Goal: Task Accomplishment & Management: Complete application form

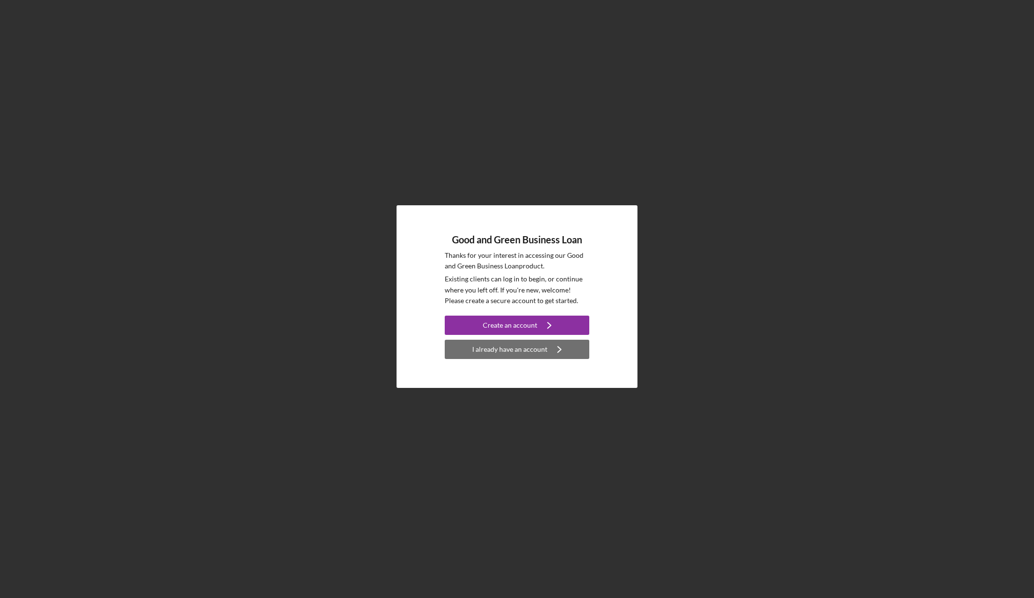
click at [529, 345] on div "I already have an account" at bounding box center [509, 349] width 75 height 19
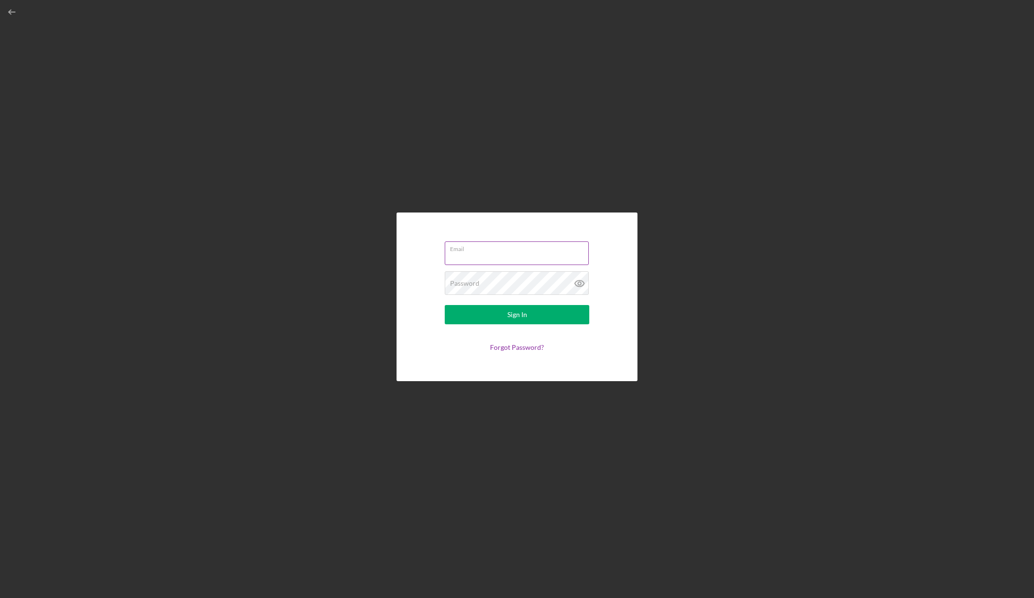
type input "[EMAIL_ADDRESS][DOMAIN_NAME]"
click at [509, 253] on input "[EMAIL_ADDRESS][DOMAIN_NAME]" at bounding box center [517, 252] width 144 height 23
click at [693, 244] on div "Email dtran@ryvid.com Password Sign In Forgot Password?" at bounding box center [517, 296] width 1024 height 593
click at [529, 313] on button "Sign In" at bounding box center [517, 314] width 145 height 19
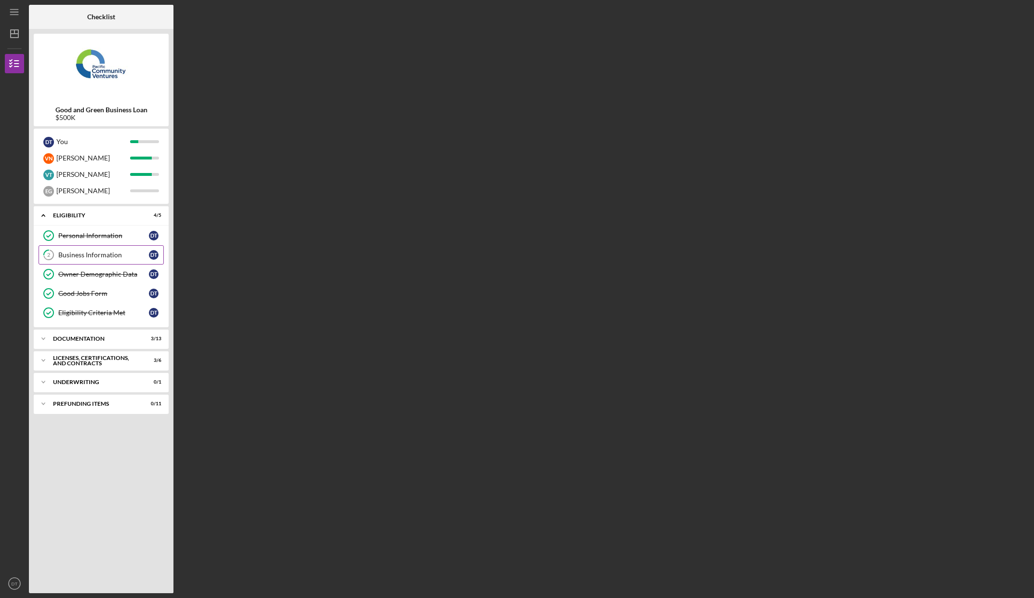
click at [99, 254] on div "Business Information" at bounding box center [103, 255] width 91 height 8
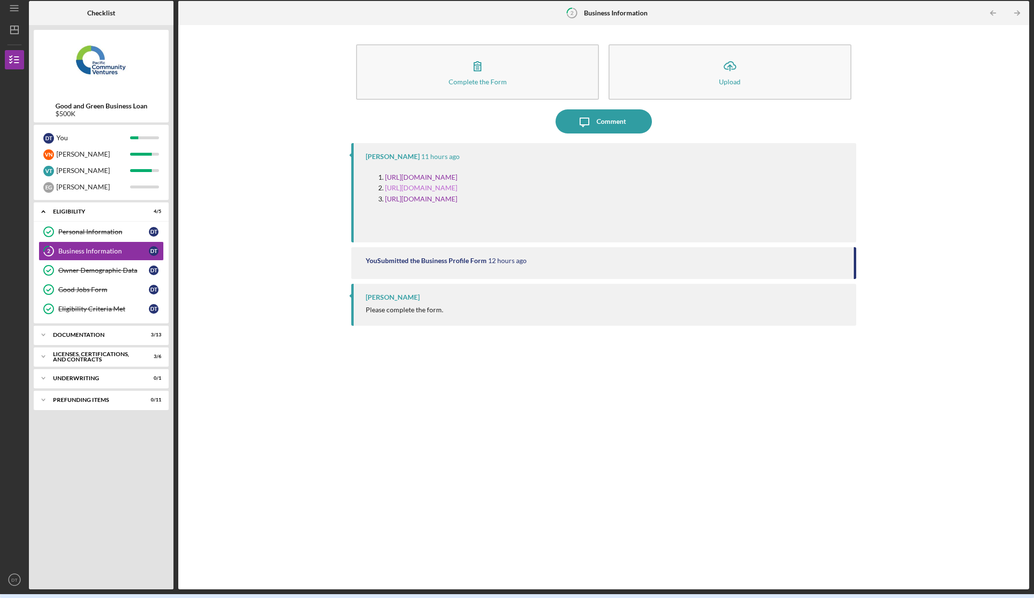
click at [457, 186] on link "[URL][DOMAIN_NAME]" at bounding box center [421, 188] width 72 height 8
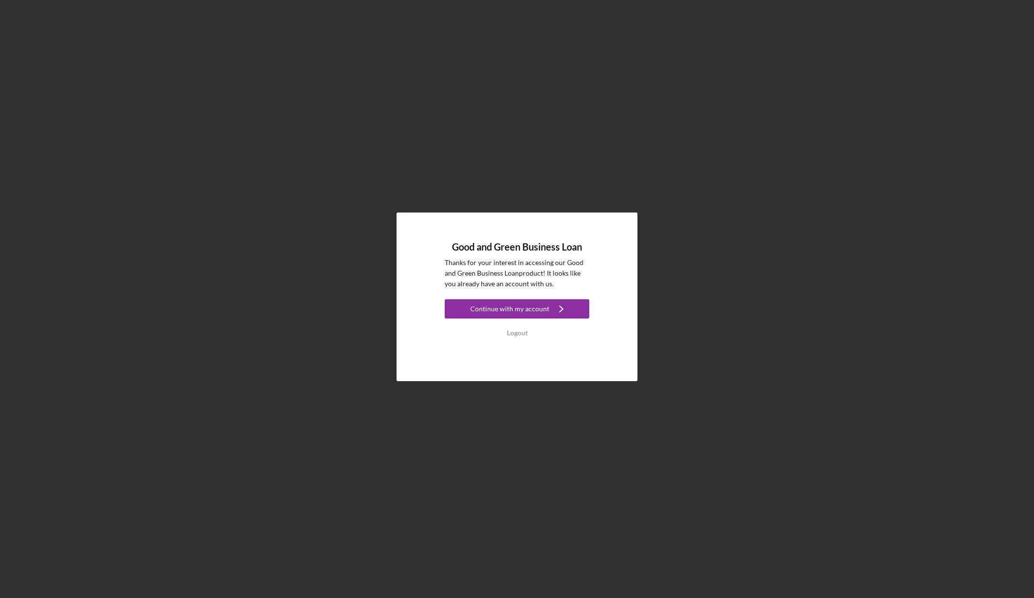
click at [540, 315] on div "Continue with my account" at bounding box center [509, 308] width 79 height 19
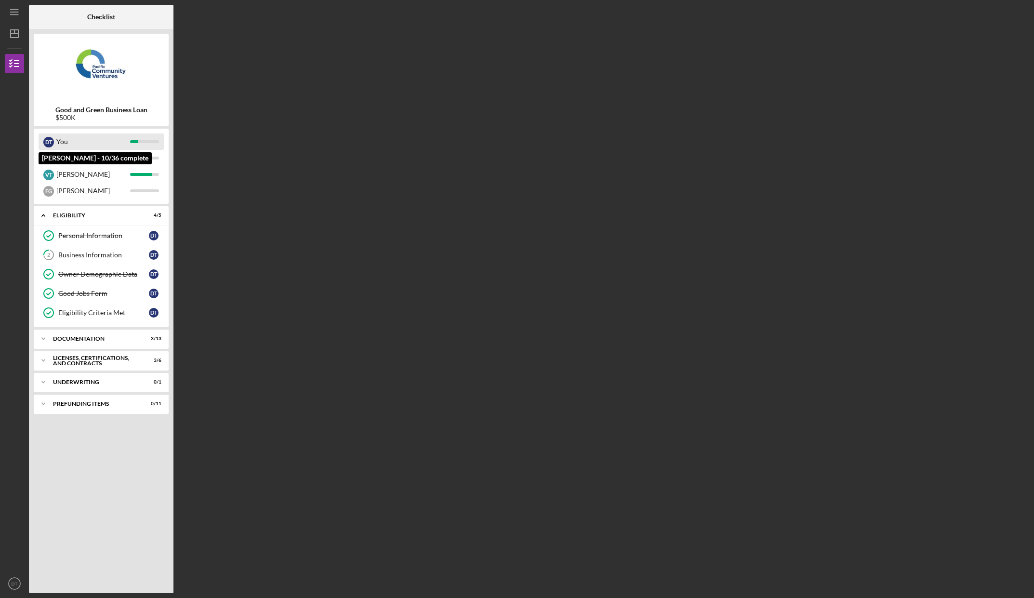
click at [81, 139] on div "You" at bounding box center [93, 141] width 74 height 16
click at [87, 258] on div "Business Information" at bounding box center [103, 255] width 91 height 8
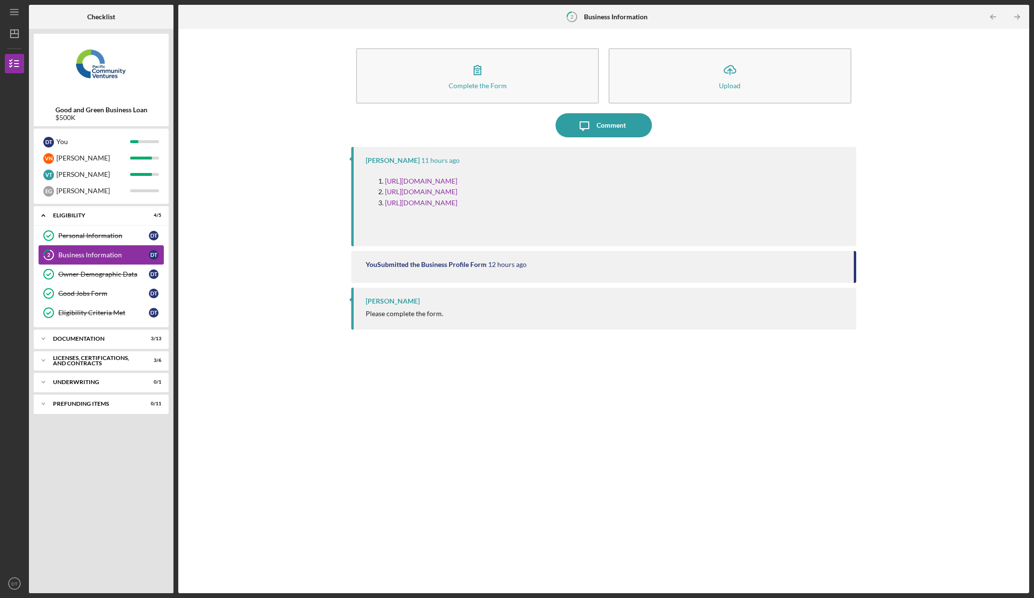
scroll to position [4, 0]
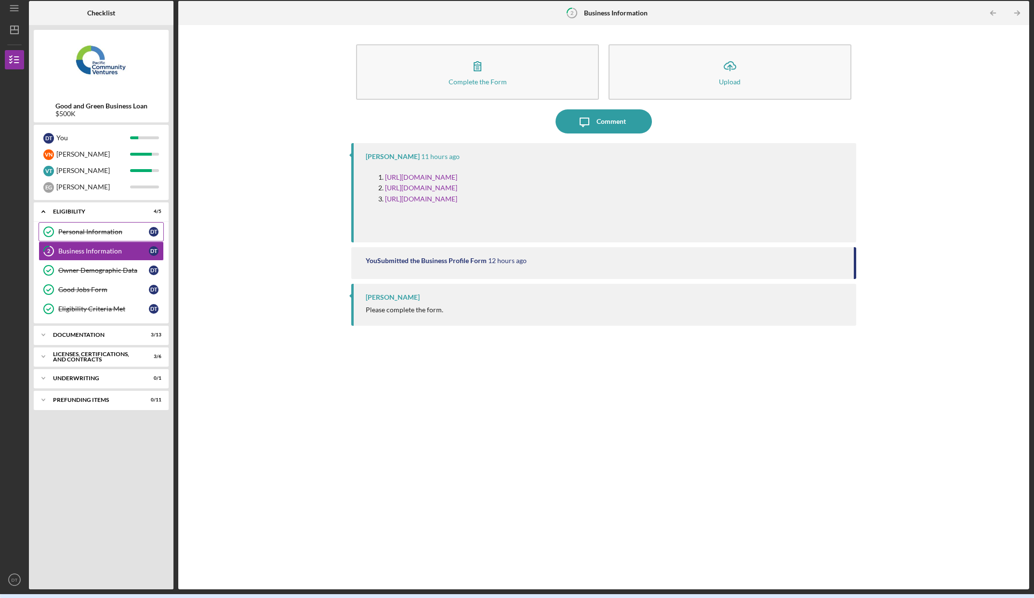
click at [101, 230] on div "Personal Information" at bounding box center [103, 232] width 91 height 8
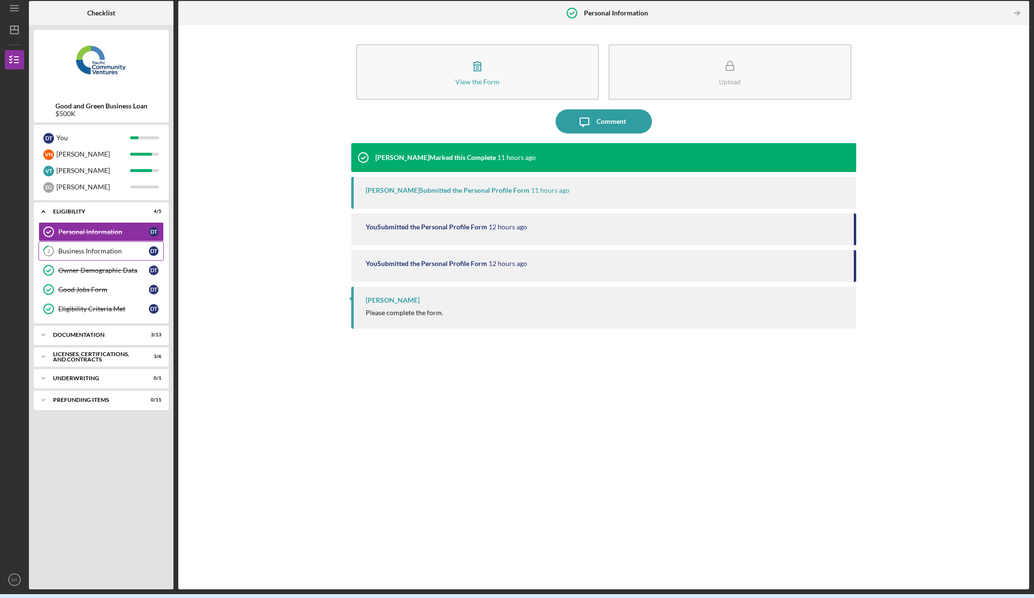
click at [90, 250] on div "Business Information" at bounding box center [103, 251] width 91 height 8
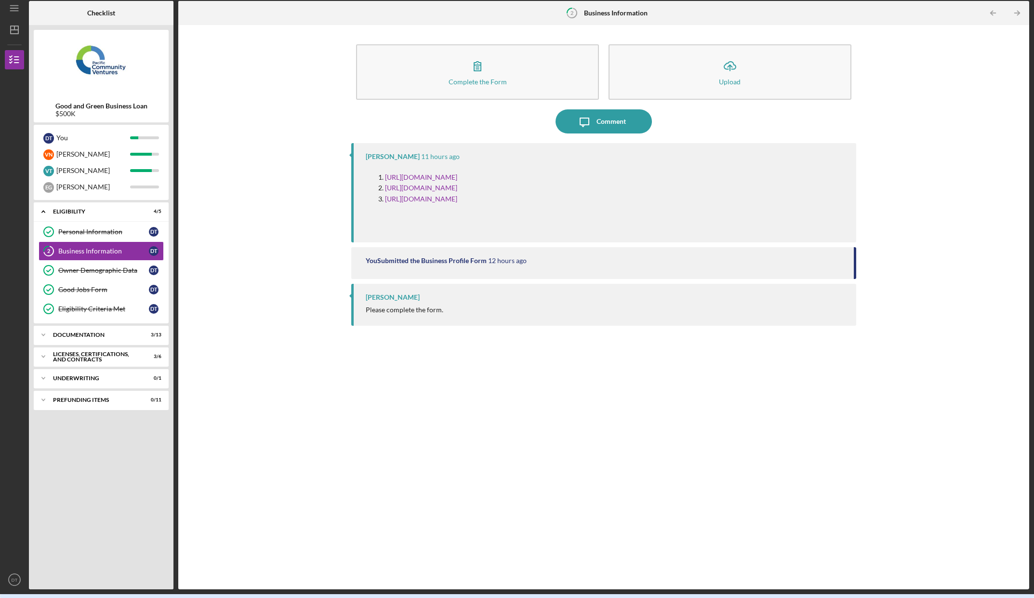
click at [442, 266] on div "You Submitted the Business Profile Form 12 hours ago" at bounding box center [603, 263] width 505 height 32
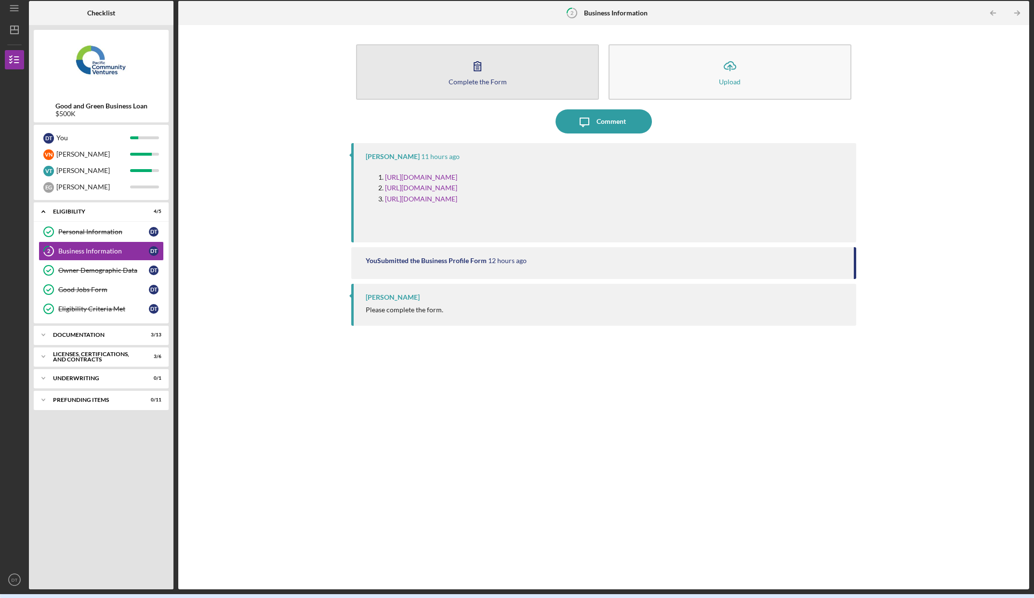
click at [471, 70] on icon "button" at bounding box center [477, 66] width 24 height 24
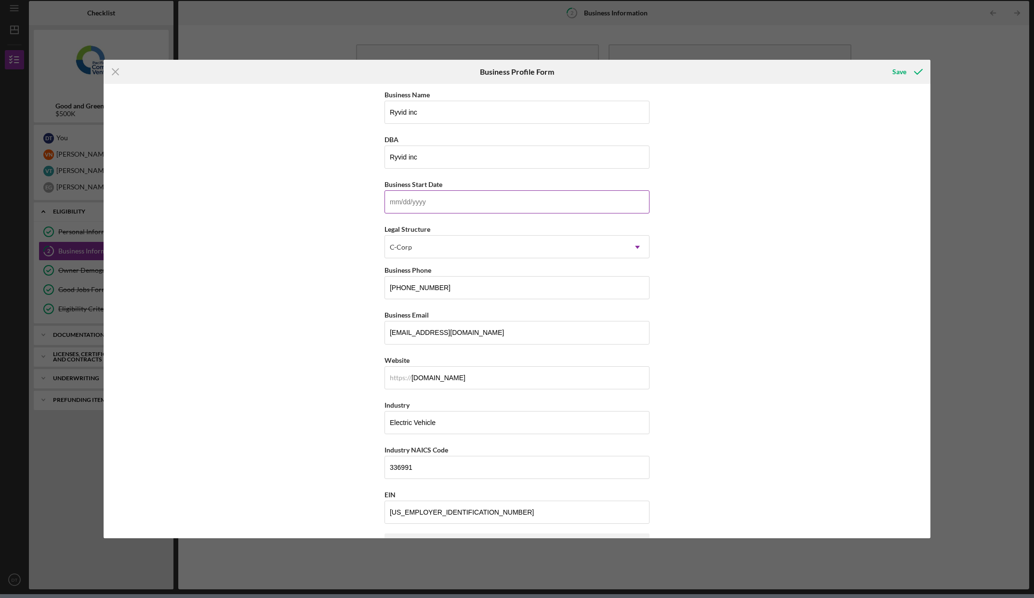
click at [428, 202] on input "Business Start Date" at bounding box center [517, 201] width 265 height 23
click at [426, 202] on input "Business Start Date" at bounding box center [517, 201] width 265 height 23
click at [745, 214] on div "Business Name Ryvid inc DBA Ryvid inc Business Start Date Legal Structure C-Cor…" at bounding box center [517, 311] width 827 height 454
click at [429, 203] on input "Business Start Date" at bounding box center [517, 201] width 265 height 23
click at [428, 203] on input "Business Start Date" at bounding box center [517, 201] width 265 height 23
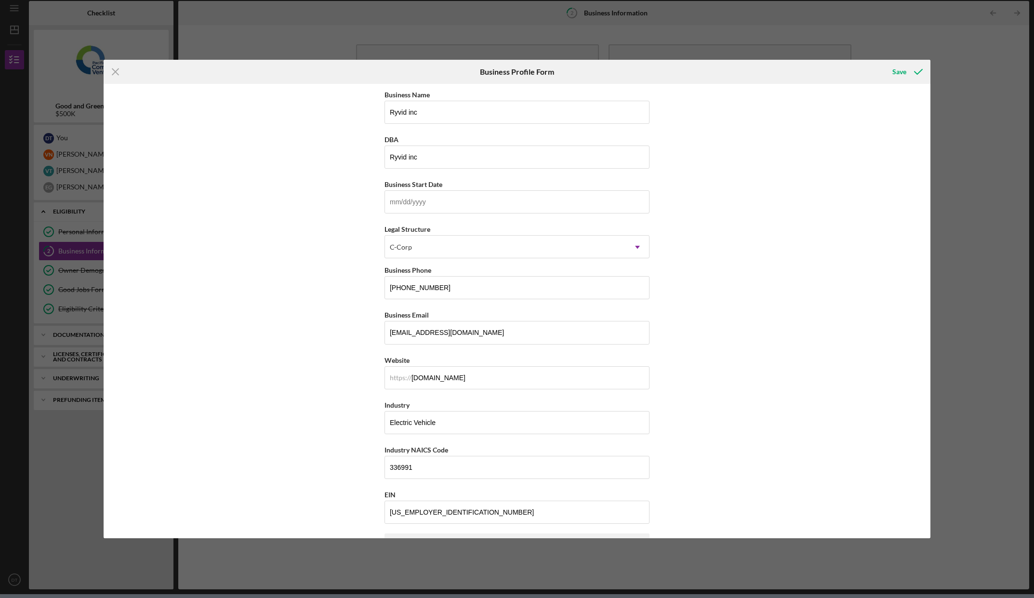
click at [757, 193] on div "Business Name Ryvid inc DBA Ryvid inc Business Start Date Legal Structure C-Cor…" at bounding box center [517, 311] width 827 height 454
click at [438, 201] on input "Business Start Date" at bounding box center [517, 201] width 265 height 23
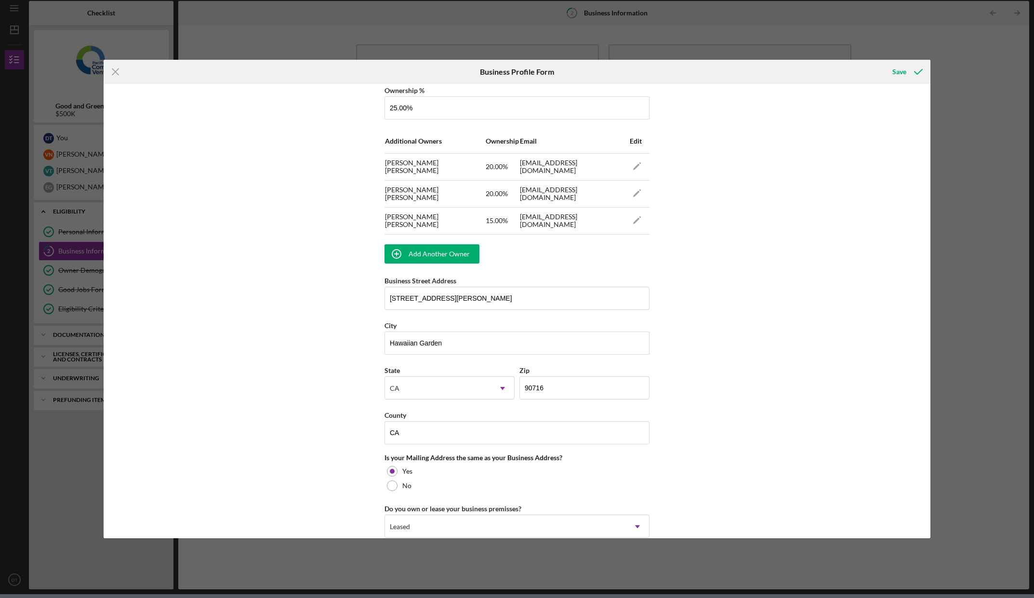
scroll to position [721, 0]
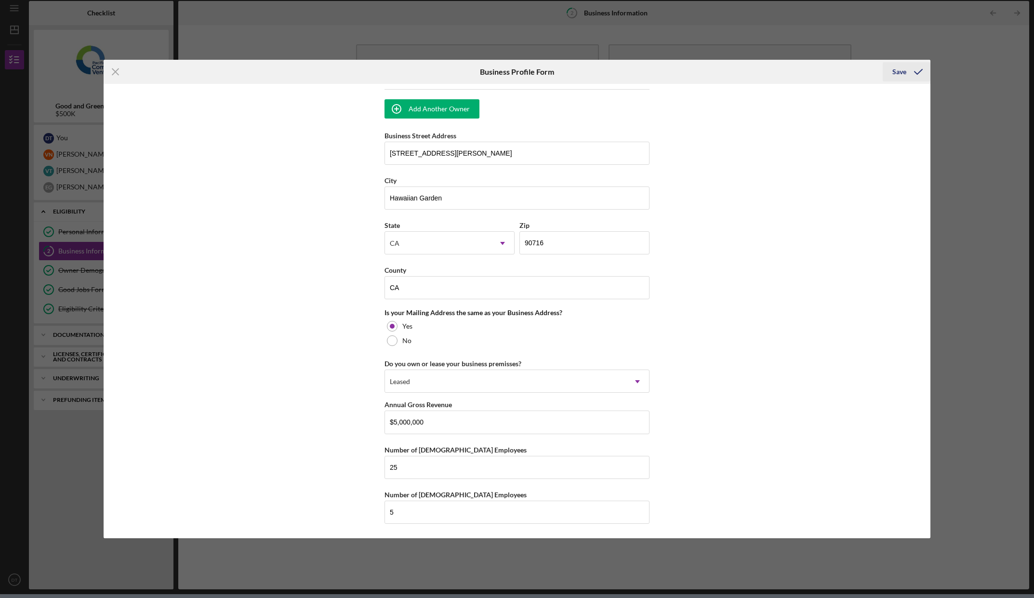
type input "[DATE]"
click at [905, 74] on div "Save" at bounding box center [899, 71] width 14 height 19
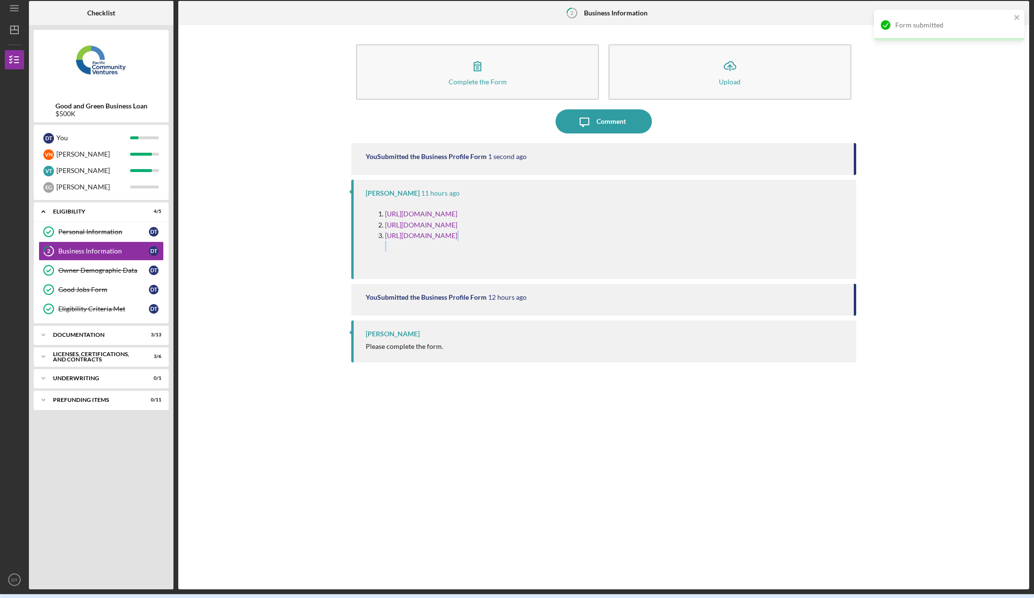
click at [933, 252] on div "Complete the Form Form Icon/Upload Upload Icon/Message Comment You Submitted th…" at bounding box center [603, 307] width 841 height 555
click at [385, 263] on p "[URL][DOMAIN_NAME]" at bounding box center [421, 246] width 72 height 32
click at [79, 334] on div "Documentation" at bounding box center [105, 335] width 104 height 6
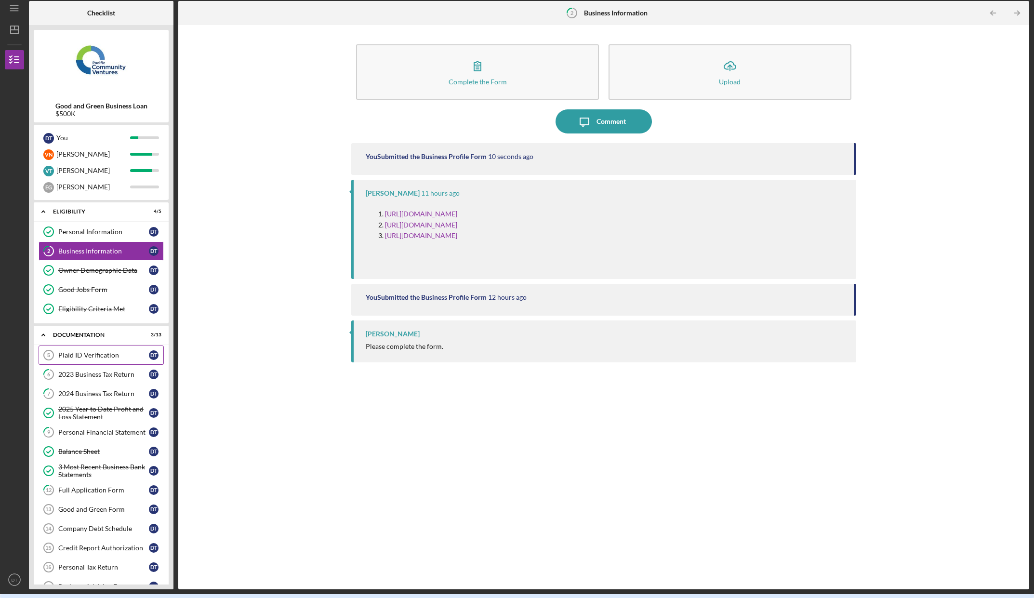
click at [90, 356] on div "Plaid ID Verification" at bounding box center [103, 355] width 91 height 8
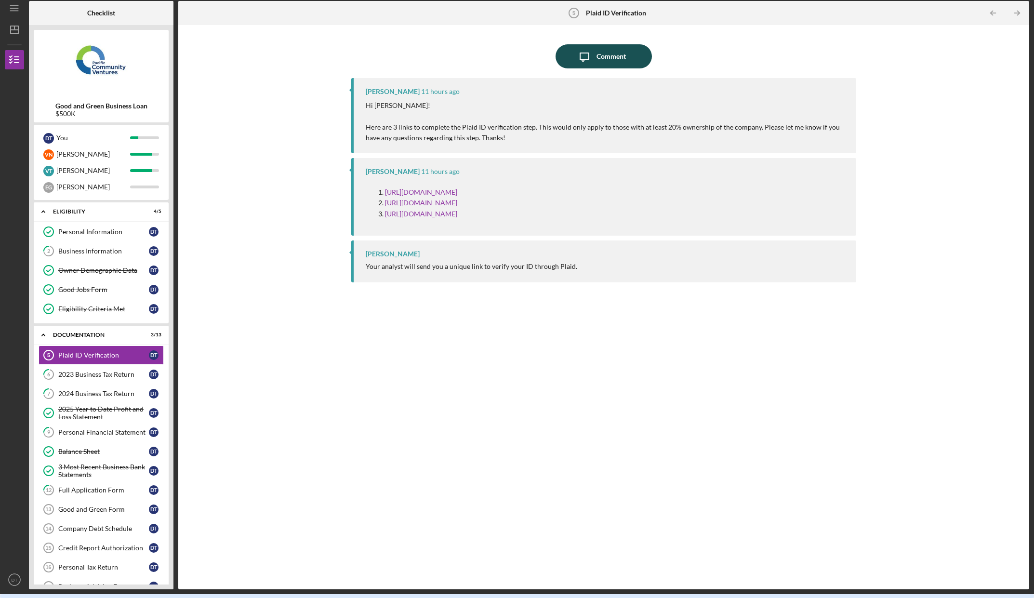
click at [614, 56] on div "Comment" at bounding box center [611, 56] width 29 height 24
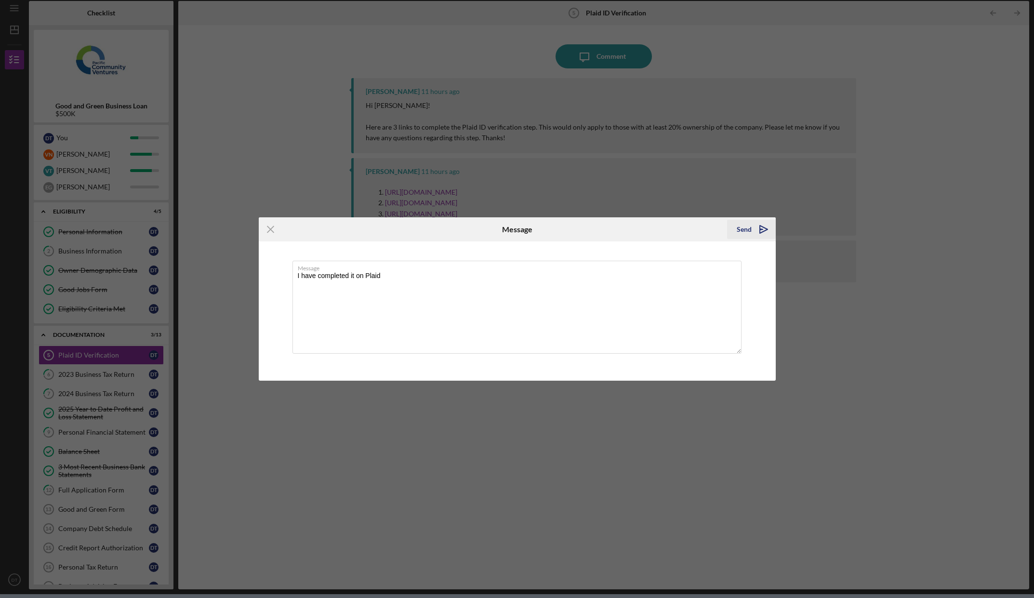
type textarea "I have completed it on Plaid"
click at [745, 226] on div "Send" at bounding box center [744, 229] width 15 height 19
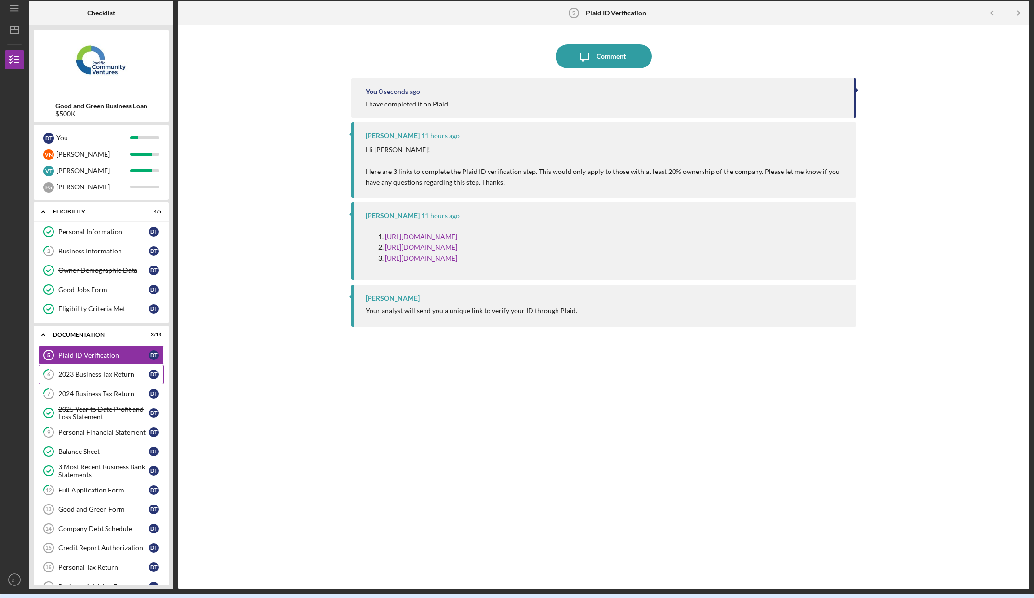
click at [84, 374] on div "2023 Business Tax Return" at bounding box center [103, 375] width 91 height 8
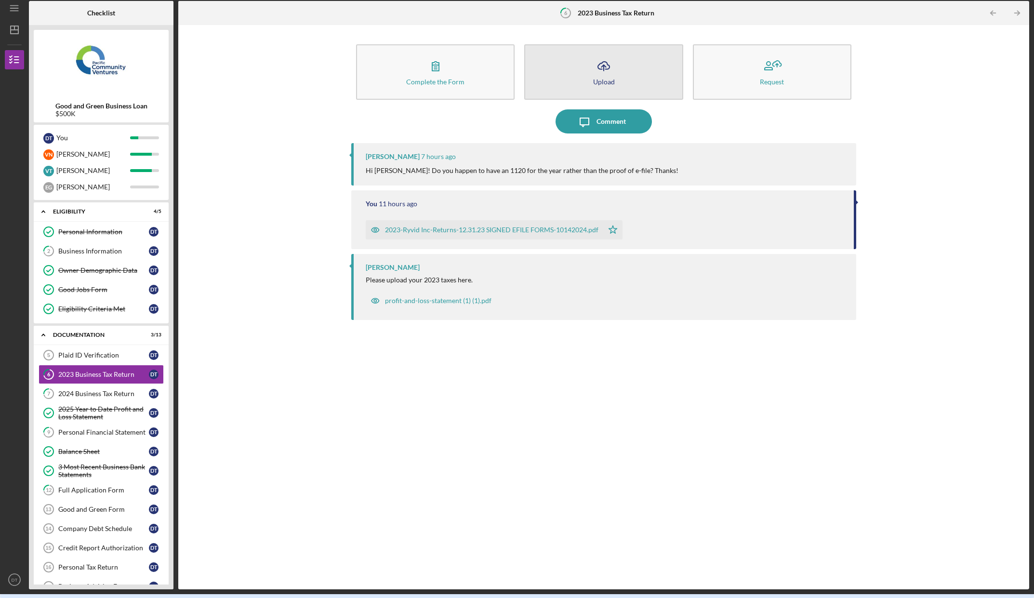
click at [594, 70] on icon "Icon/Upload" at bounding box center [604, 66] width 24 height 24
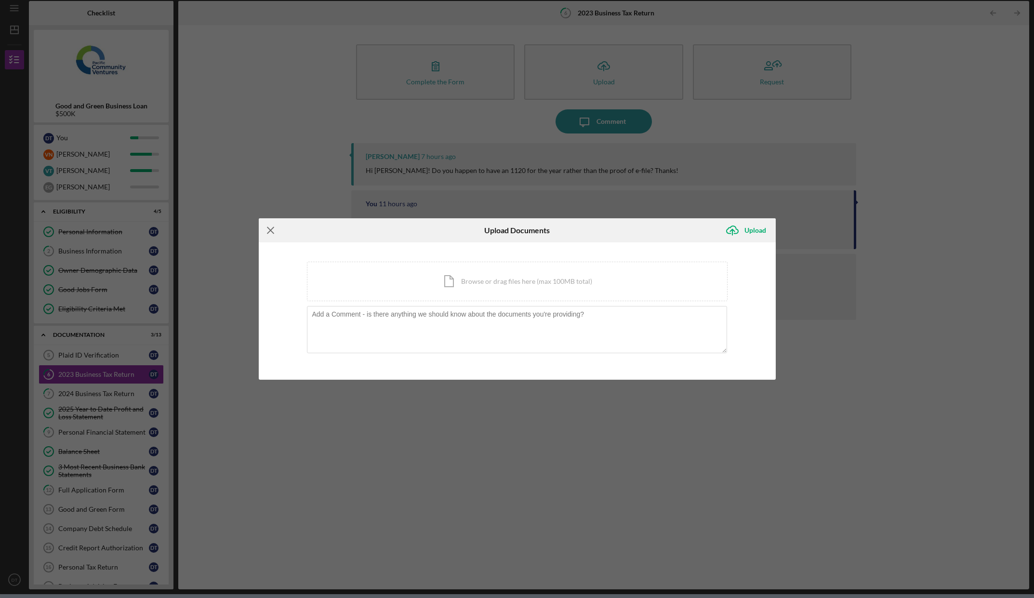
click at [270, 228] on icon "Icon/Menu Close" at bounding box center [271, 230] width 24 height 24
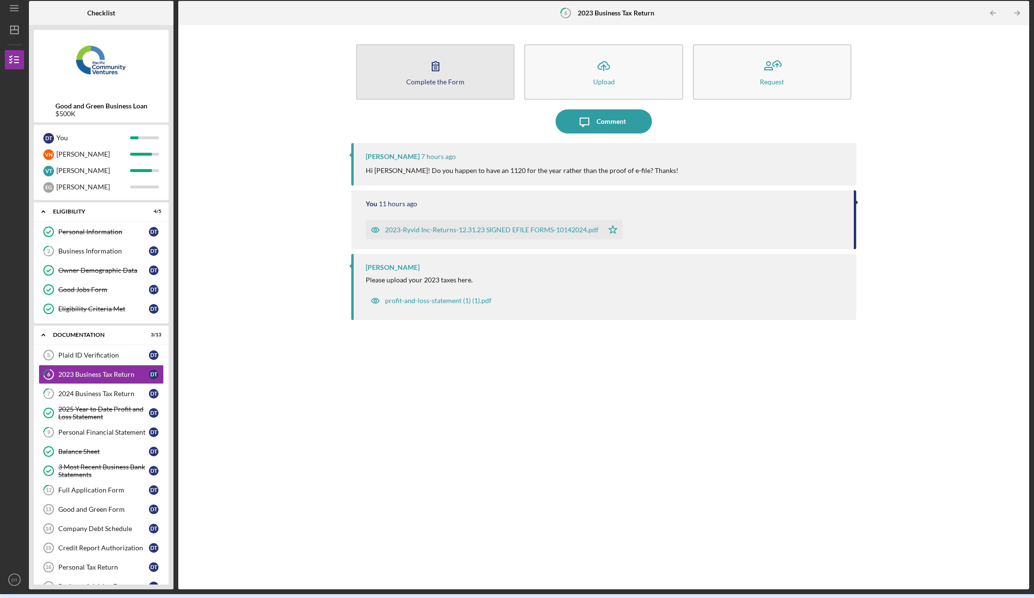
click at [441, 66] on icon "button" at bounding box center [436, 66] width 24 height 24
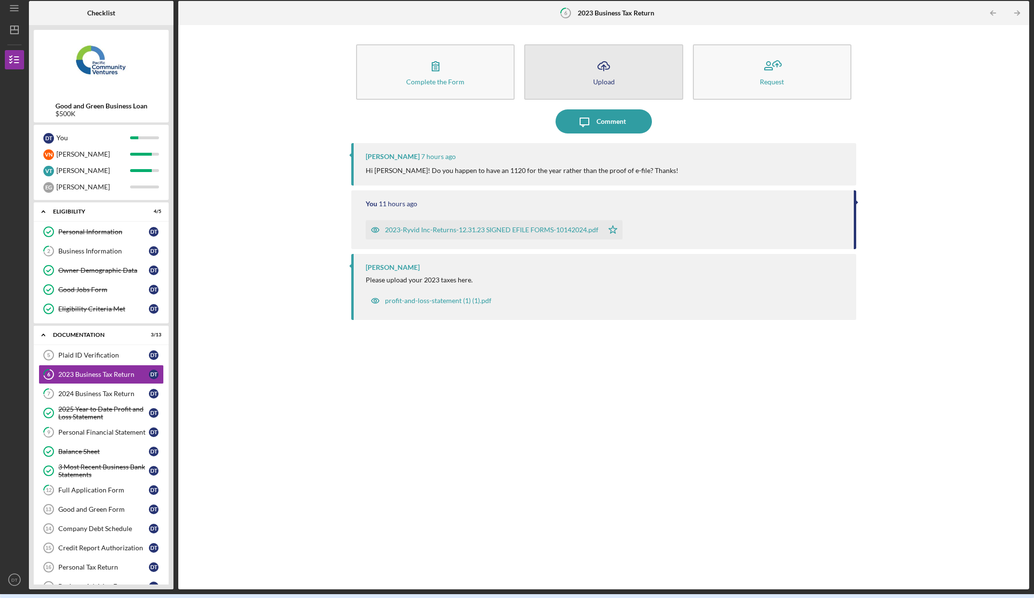
click at [646, 73] on button "Icon/Upload Upload" at bounding box center [603, 71] width 159 height 55
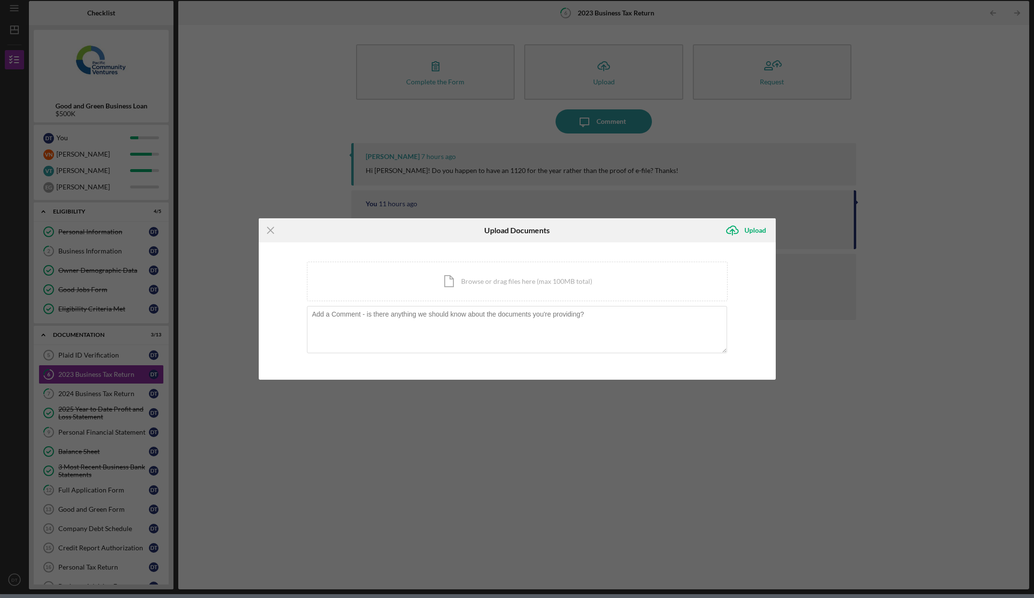
drag, startPoint x: 479, startPoint y: 460, endPoint x: 479, endPoint y: 445, distance: 14.9
click at [479, 460] on div "Icon/Menu Close Upload Documents Icon/Upload Upload You're uploading documents …" at bounding box center [517, 299] width 1034 height 598
click at [881, 288] on div "Icon/Menu Close Upload Documents Icon/Upload Upload You're uploading documents …" at bounding box center [517, 299] width 1034 height 598
click at [267, 233] on line at bounding box center [270, 230] width 6 height 6
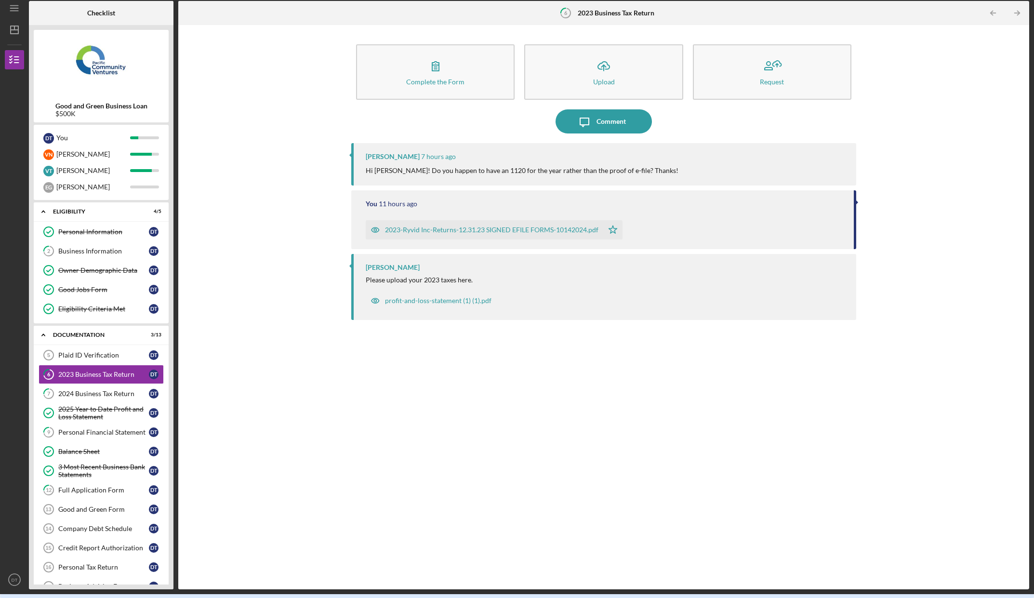
drag, startPoint x: 728, startPoint y: 377, endPoint x: 734, endPoint y: 386, distance: 11.5
click at [728, 377] on div "[PERSON_NAME] 7 hours ago Hi [PERSON_NAME]! Do you happen to have an 1120 for t…" at bounding box center [603, 359] width 505 height 432
click at [99, 394] on div "2024 Business Tax Return" at bounding box center [103, 394] width 91 height 8
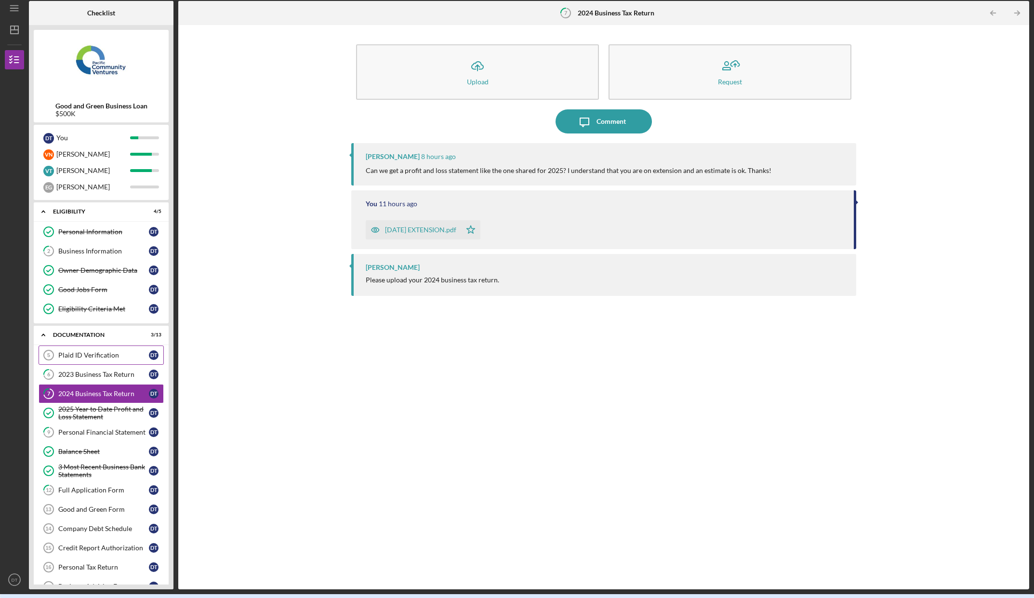
click at [106, 358] on div "Plaid ID Verification" at bounding box center [103, 355] width 91 height 8
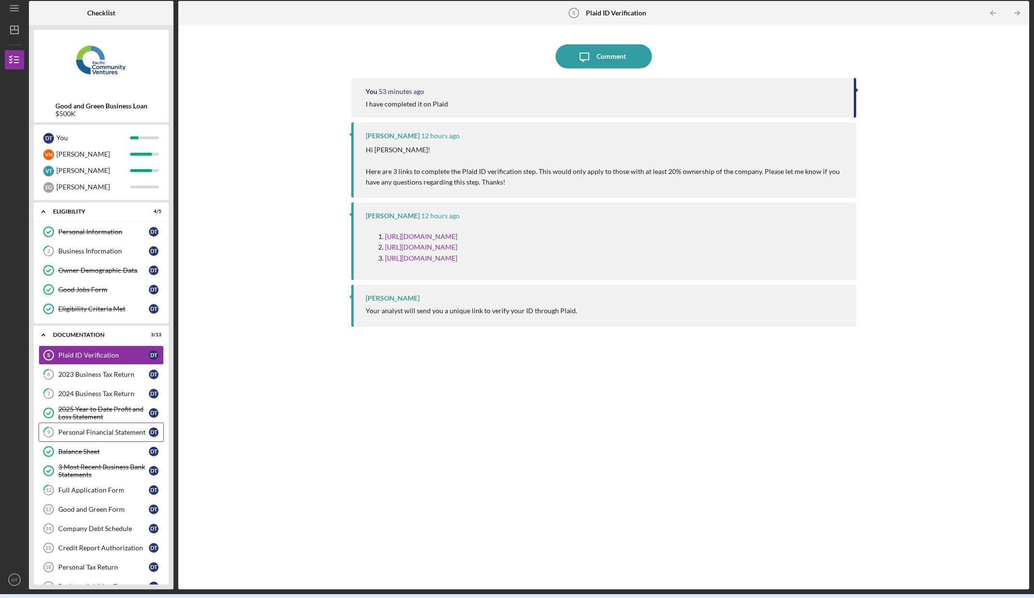
click at [93, 434] on div "Personal Financial Statement" at bounding box center [103, 432] width 91 height 8
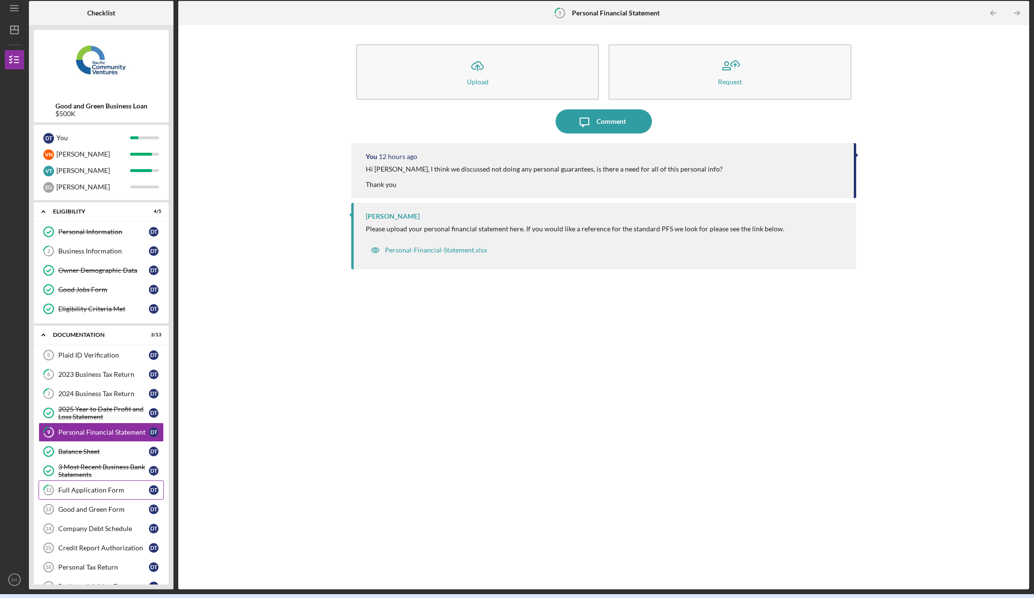
click at [101, 495] on link "12 Full Application Form D T" at bounding box center [101, 489] width 125 height 19
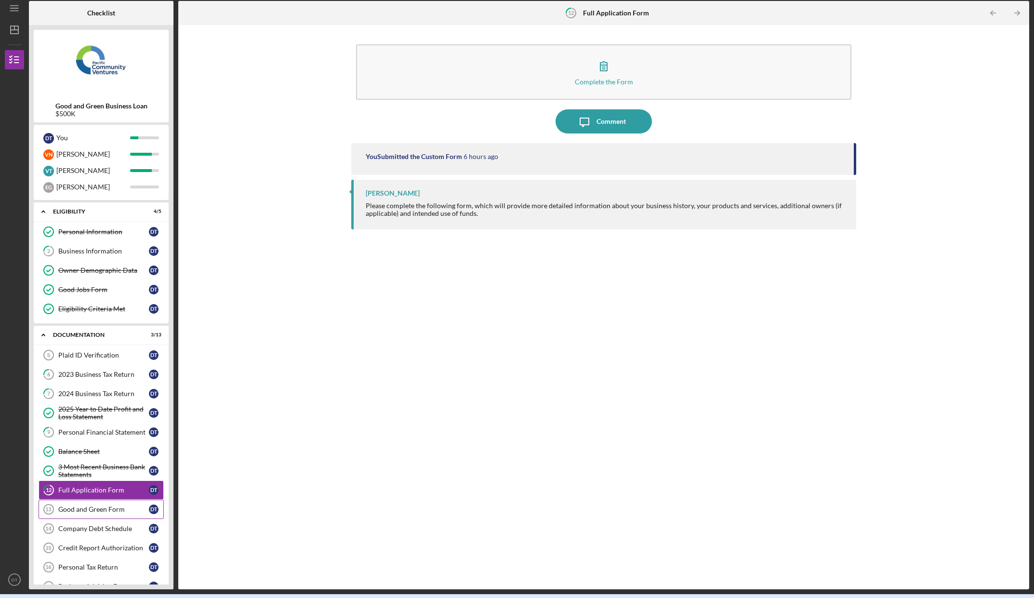
click at [98, 512] on div "Good and Green Form" at bounding box center [103, 509] width 91 height 8
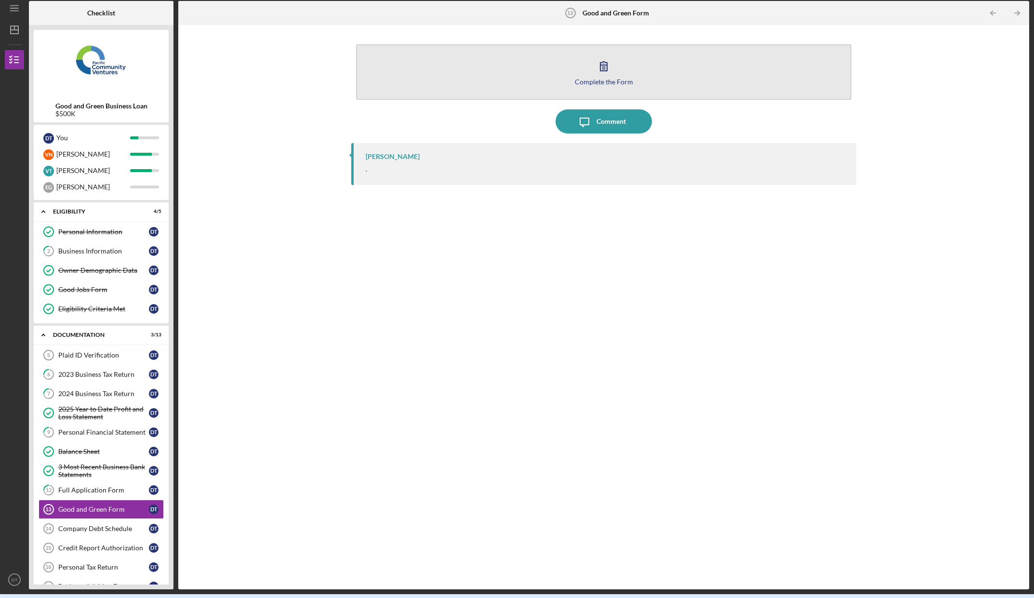
click at [611, 79] on div "Complete the Form" at bounding box center [604, 81] width 58 height 7
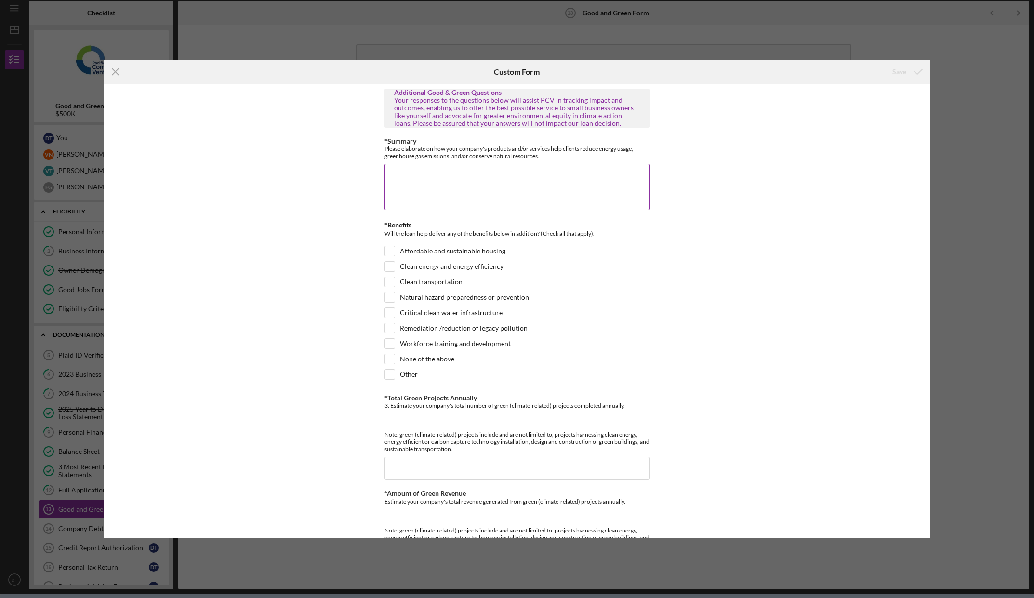
click at [398, 177] on textarea "*Summary" at bounding box center [517, 187] width 265 height 46
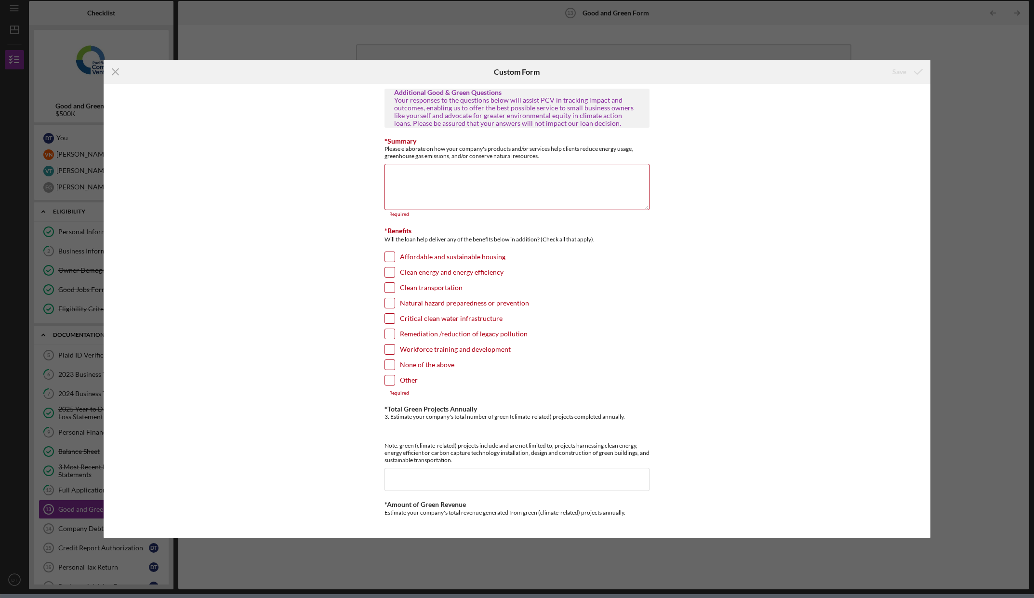
drag, startPoint x: 542, startPoint y: 156, endPoint x: 374, endPoint y: 149, distance: 167.8
click at [374, 149] on div "Additional Good & Green Questions Your responses to the questions below will as…" at bounding box center [517, 311] width 827 height 454
copy div "Please elaborate on how your company's products and/or services help clients re…"
click at [387, 274] on input "Clean energy and energy efficiency" at bounding box center [390, 272] width 10 height 10
checkbox input "true"
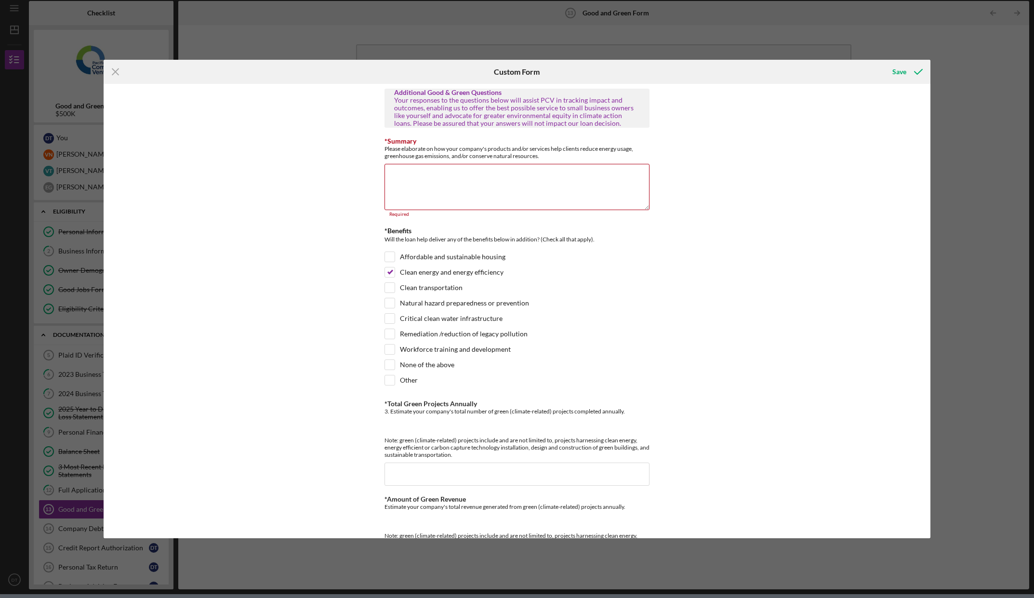
click at [793, 271] on div "Additional Good & Green Questions Your responses to the questions below will as…" at bounding box center [517, 311] width 827 height 454
click at [391, 289] on input "Clean transportation" at bounding box center [390, 288] width 10 height 10
checkbox input "true"
click at [390, 302] on input "Natural hazard preparedness or prevention" at bounding box center [390, 303] width 10 height 10
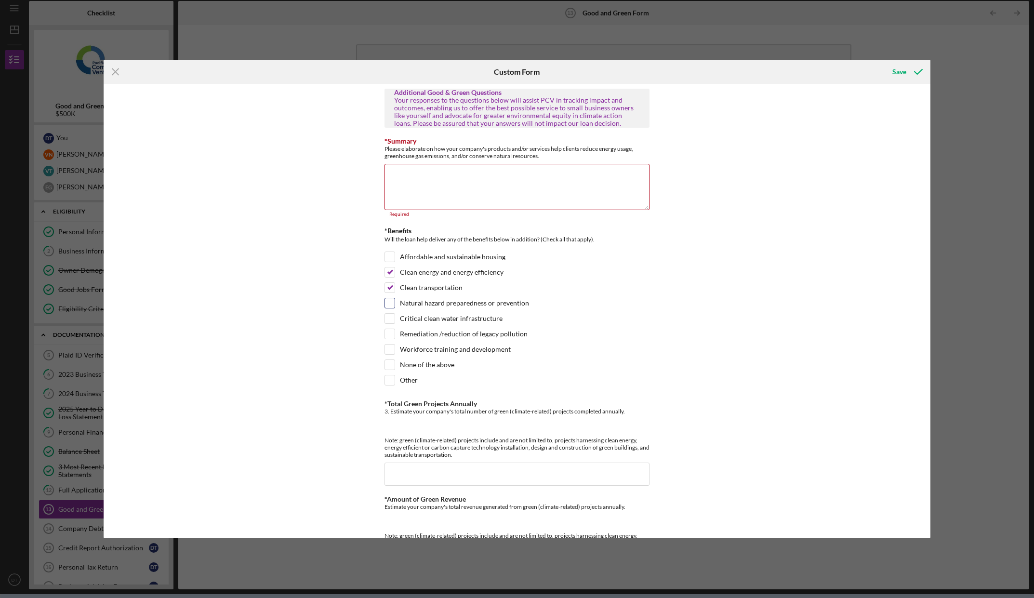
click at [390, 302] on input "Natural hazard preparedness or prevention" at bounding box center [390, 303] width 10 height 10
checkbox input "true"
click at [390, 318] on input "Critical clean water infrastructure" at bounding box center [390, 319] width 10 height 10
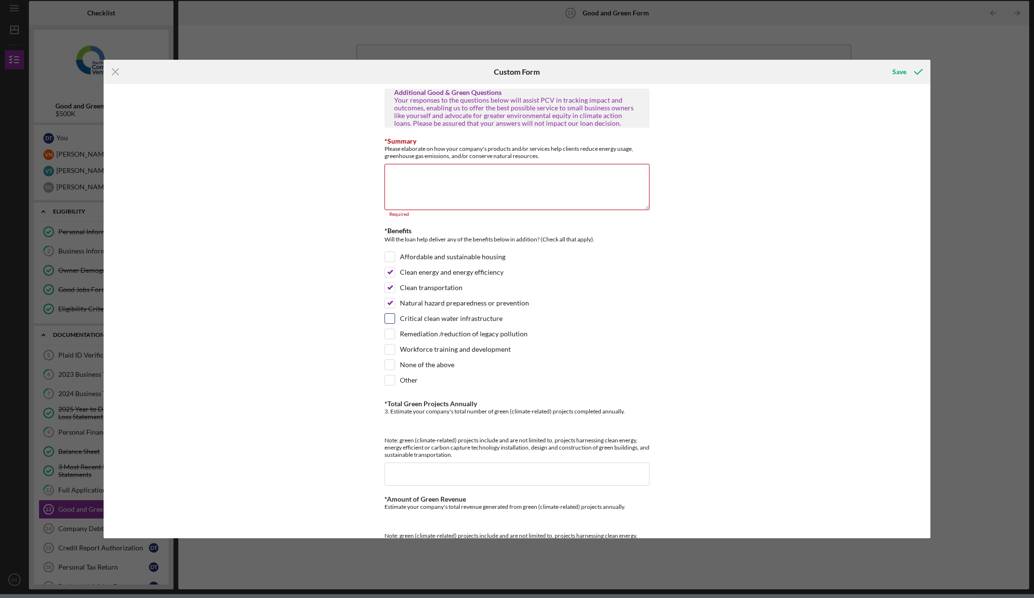
checkbox input "true"
click at [391, 305] on input "Natural hazard preparedness or prevention" at bounding box center [390, 303] width 10 height 10
checkbox input "false"
click at [391, 321] on input "Critical clean water infrastructure" at bounding box center [390, 319] width 10 height 10
checkbox input "false"
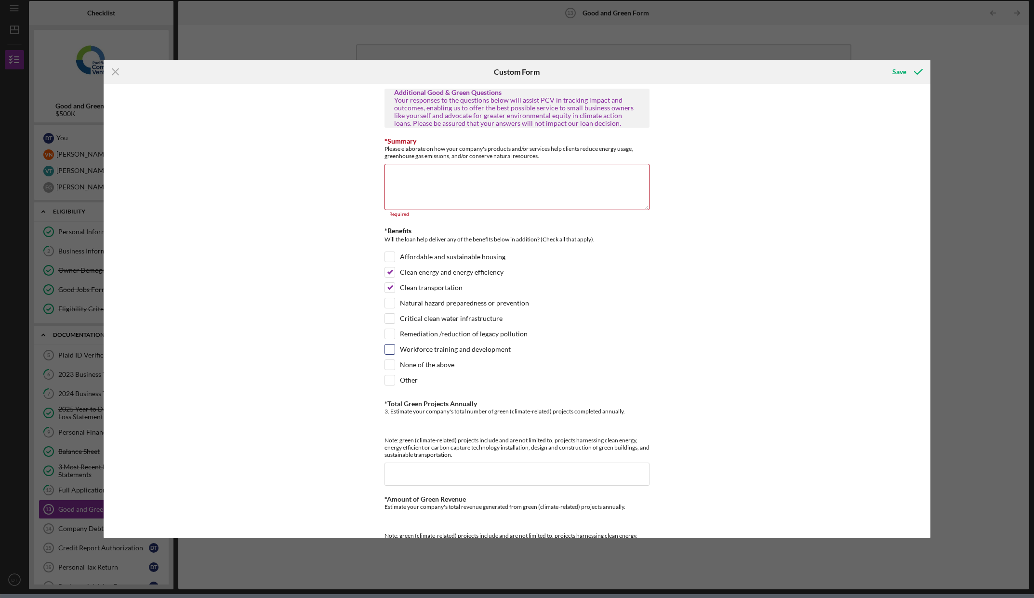
click at [385, 350] on input "Workforce training and development" at bounding box center [390, 350] width 10 height 10
checkbox input "true"
click at [498, 479] on input "*Total Green Projects Annually" at bounding box center [517, 474] width 265 height 23
click at [571, 469] on input "*Total Green Projects Annually" at bounding box center [517, 474] width 265 height 23
click at [574, 466] on input "*Total Green Projects Annually" at bounding box center [517, 474] width 265 height 23
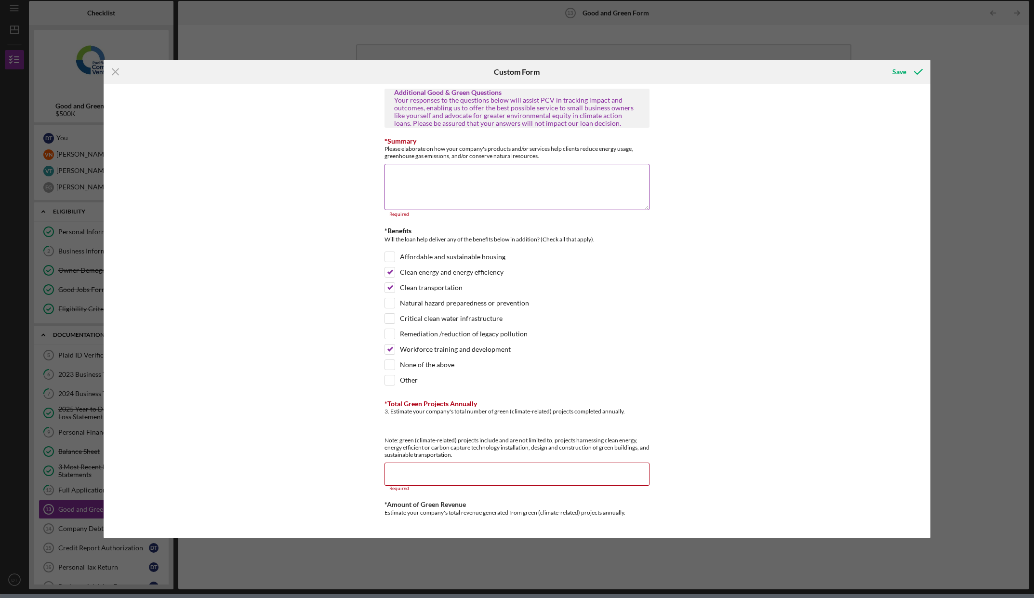
click at [461, 176] on textarea "*Summary" at bounding box center [517, 187] width 265 height 46
click at [467, 175] on textarea "*Summary" at bounding box center [517, 187] width 265 height 46
click at [467, 169] on textarea "*Summary" at bounding box center [517, 187] width 265 height 46
paste textarea "At [GEOGRAPHIC_DATA], our electric motorcycles like the Anthem and Outset are b…"
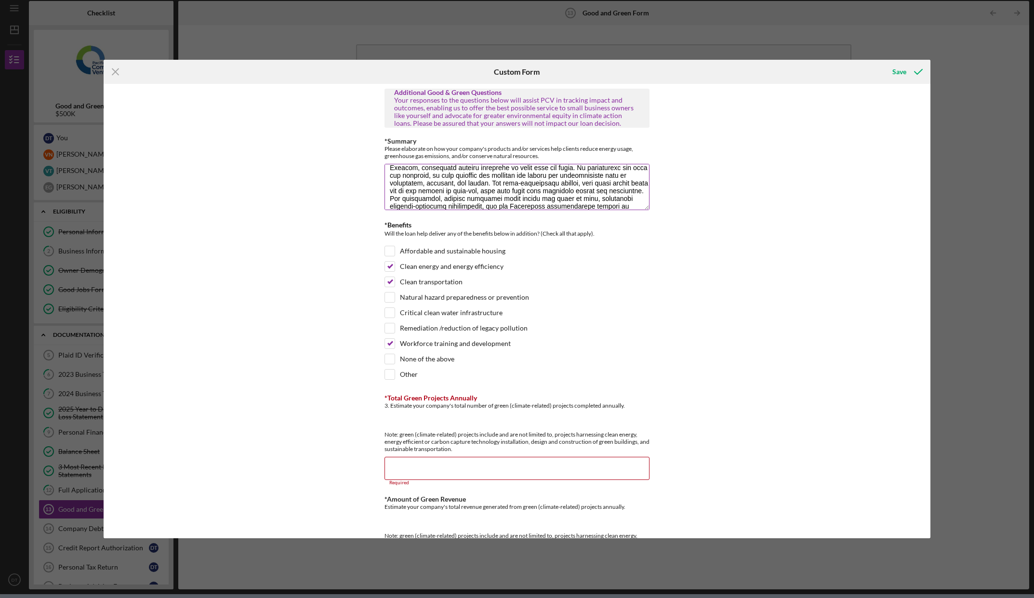
scroll to position [248, 0]
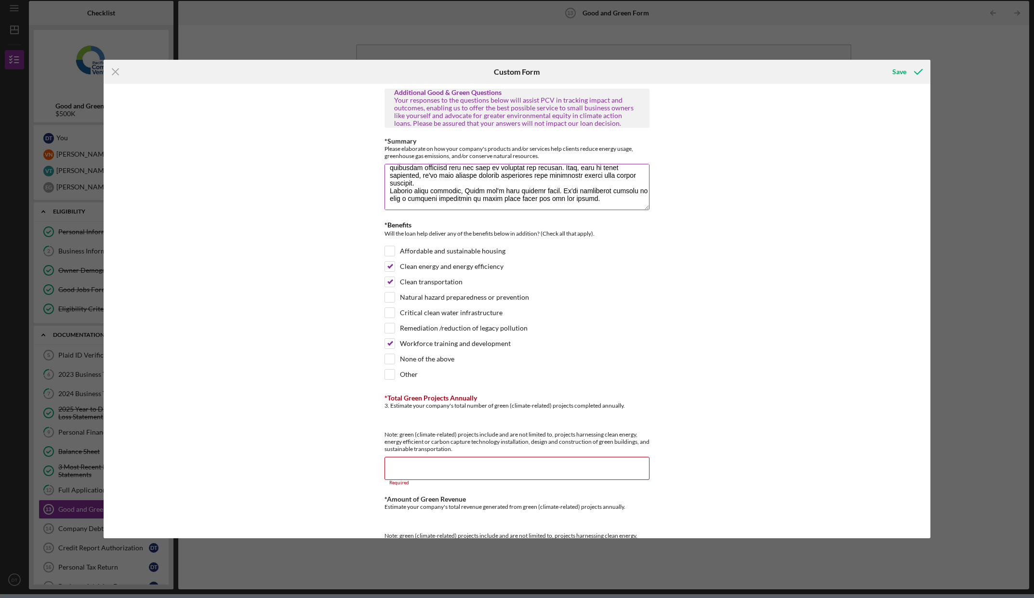
click at [610, 200] on textarea "*Summary" at bounding box center [517, 187] width 265 height 46
type textarea "At [GEOGRAPHIC_DATA], our electric motorcycles like the Anthem and Outset are b…"
click at [646, 312] on div "Critical clean water infrastructure" at bounding box center [517, 314] width 265 height 15
click at [495, 465] on input "*Total Green Projects Annually" at bounding box center [517, 468] width 265 height 23
drag, startPoint x: 727, startPoint y: 438, endPoint x: 680, endPoint y: 437, distance: 47.2
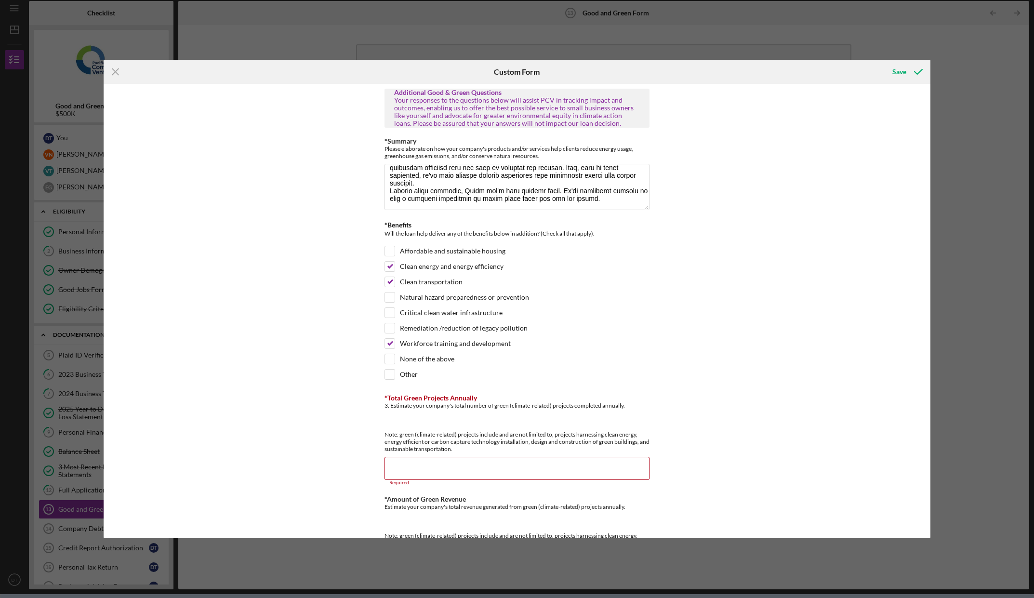
click at [727, 436] on div "Additional Good & Green Questions Your responses to the questions below will as…" at bounding box center [517, 311] width 827 height 454
click at [425, 470] on input "*Total Green Projects Annually" at bounding box center [517, 468] width 265 height 23
click at [482, 470] on input "*Total Green Projects Annually" at bounding box center [517, 468] width 265 height 23
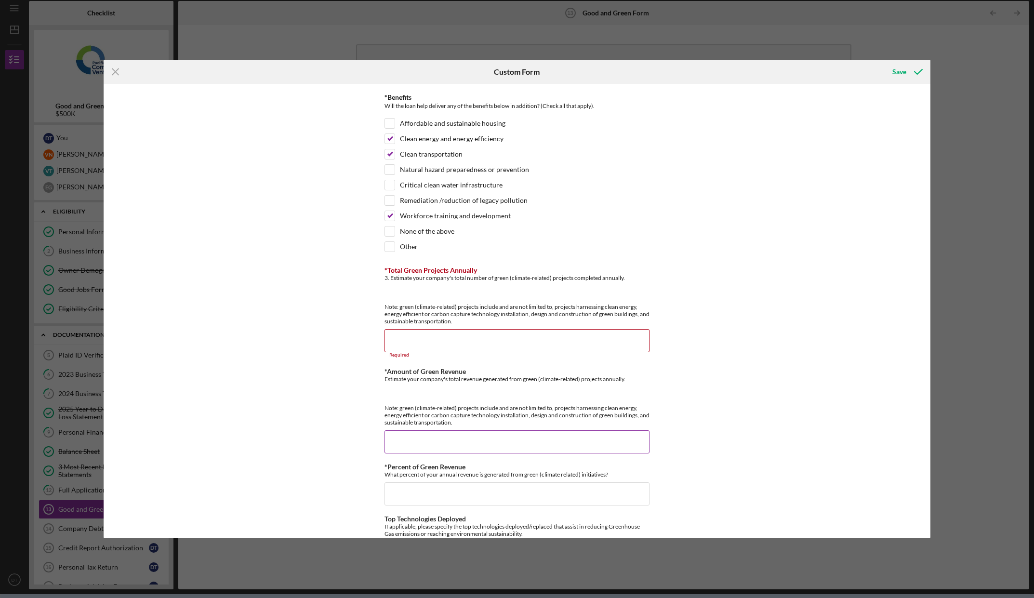
scroll to position [145, 0]
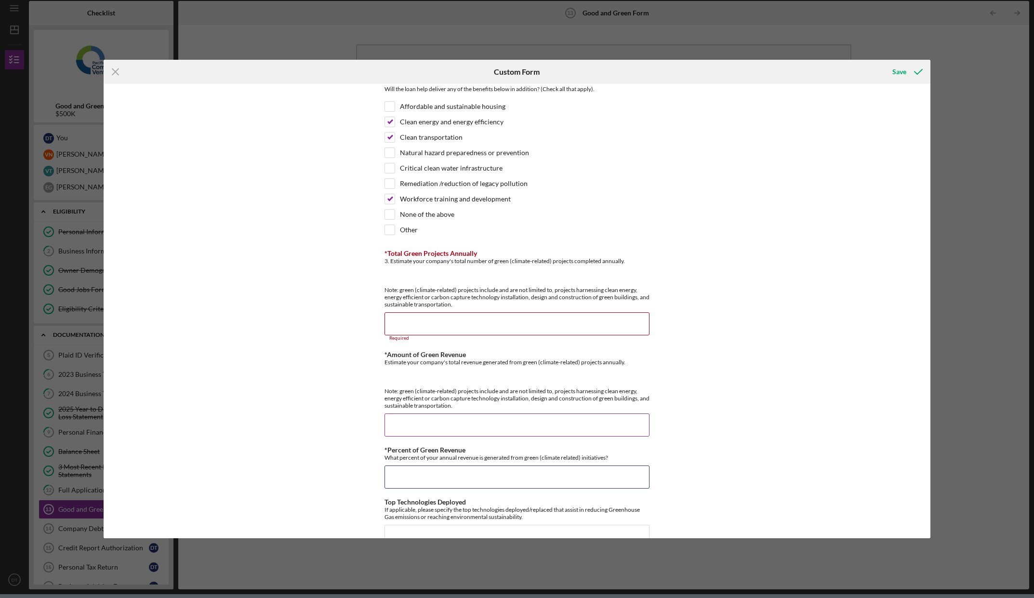
click at [483, 472] on input "*Percent of Green Revenue" at bounding box center [517, 476] width 265 height 23
type input "100.00000%"
click at [448, 433] on input "*Amount of Green Revenue" at bounding box center [517, 424] width 265 height 23
click at [430, 317] on input "*Total Green Projects Annually" at bounding box center [517, 323] width 265 height 23
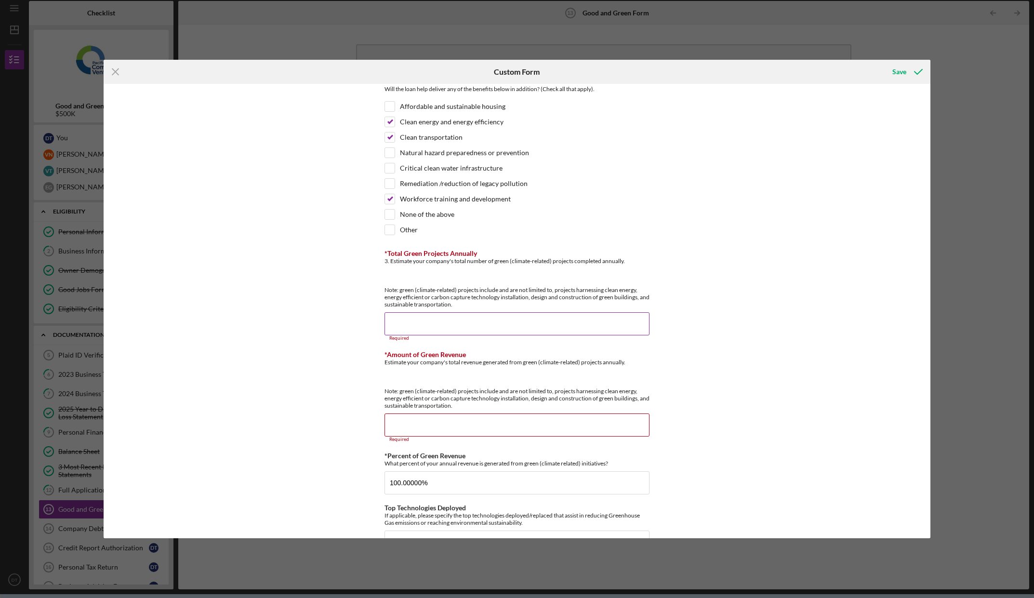
click at [425, 313] on input "*Total Green Projects Annually" at bounding box center [517, 323] width 265 height 23
click at [424, 326] on input "*Total Green Projects Annually" at bounding box center [517, 323] width 265 height 23
click at [452, 422] on input "*Amount of Green Revenue" at bounding box center [517, 424] width 265 height 23
click at [429, 319] on input "*Total Green Projects Annually" at bounding box center [517, 323] width 265 height 23
click at [425, 425] on input "*Amount of Green Revenue" at bounding box center [517, 424] width 265 height 23
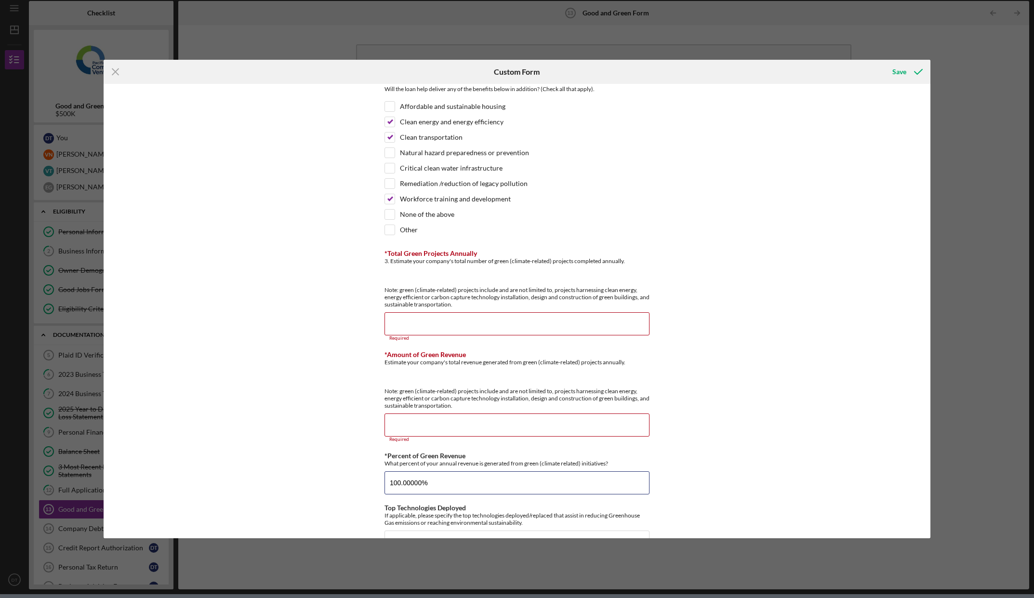
drag, startPoint x: 447, startPoint y: 484, endPoint x: 358, endPoint y: 485, distance: 89.1
click at [359, 485] on div "Additional Good & Green Questions Your responses to the questions below will as…" at bounding box center [517, 311] width 827 height 454
click at [445, 322] on input "*Total Green Projects Annually" at bounding box center [517, 323] width 265 height 23
click at [423, 482] on input "*Percent of Green Revenue" at bounding box center [517, 482] width 265 height 23
type input "100.00000%"
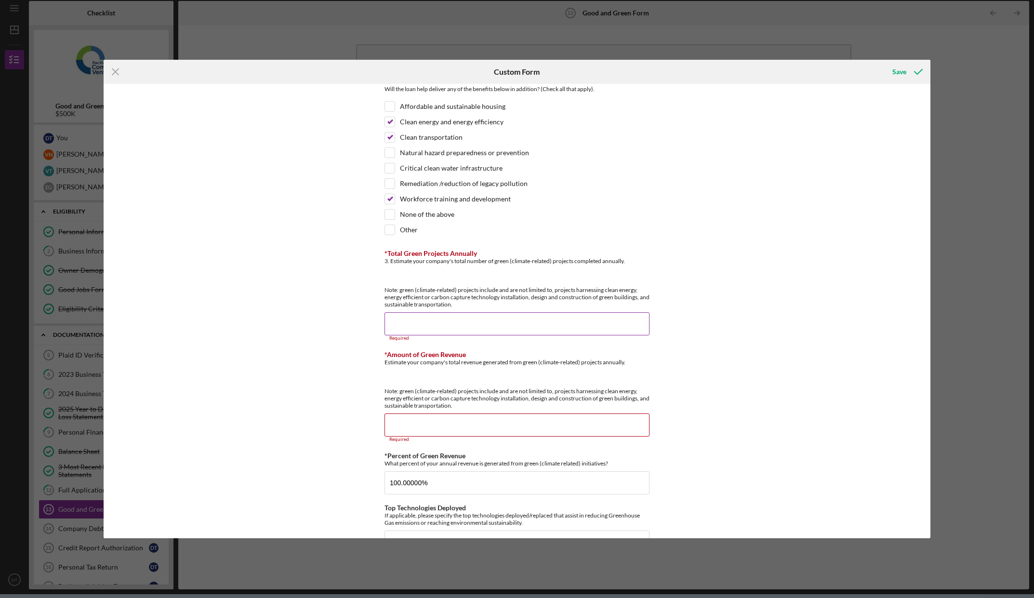
click at [430, 325] on input "*Total Green Projects Annually" at bounding box center [517, 323] width 265 height 23
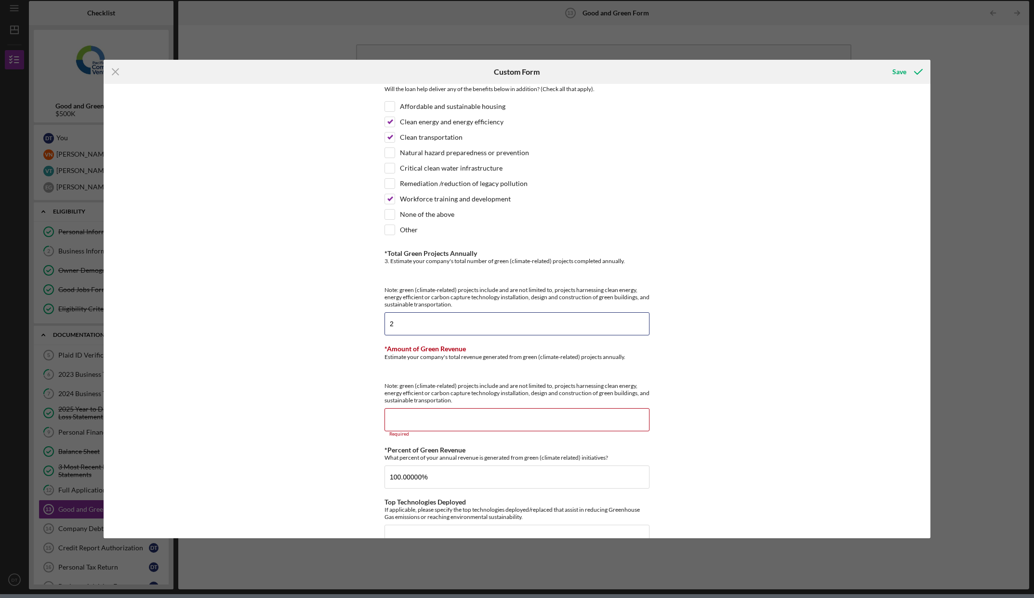
drag, startPoint x: 395, startPoint y: 326, endPoint x: 377, endPoint y: 326, distance: 17.8
click at [380, 326] on div "Additional Good & Green Questions Your responses to the questions below will as…" at bounding box center [517, 311] width 827 height 454
type input "4"
click at [437, 418] on input "*Amount of Green Revenue" at bounding box center [517, 419] width 265 height 23
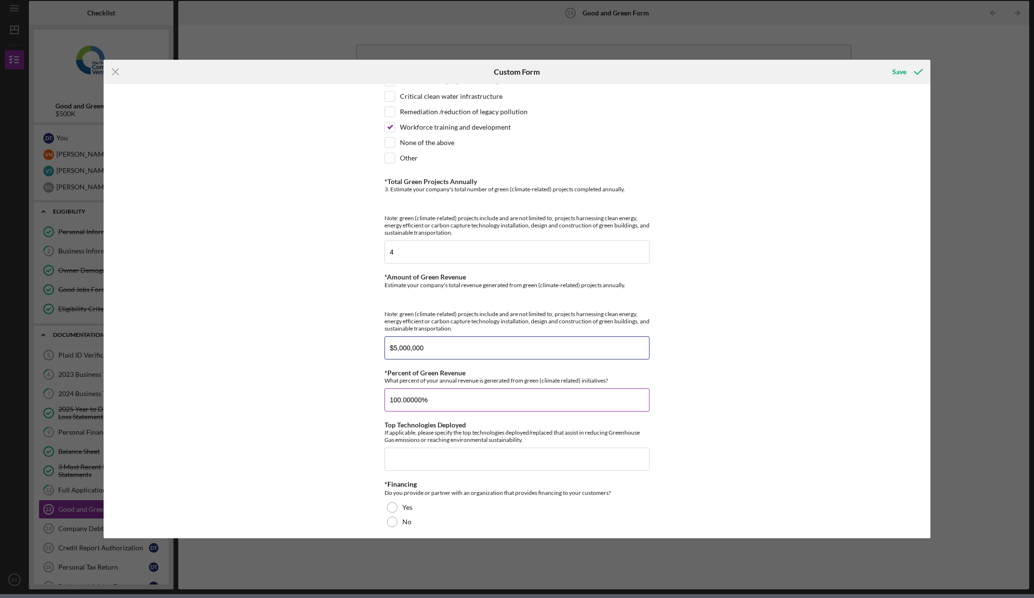
scroll to position [222, 0]
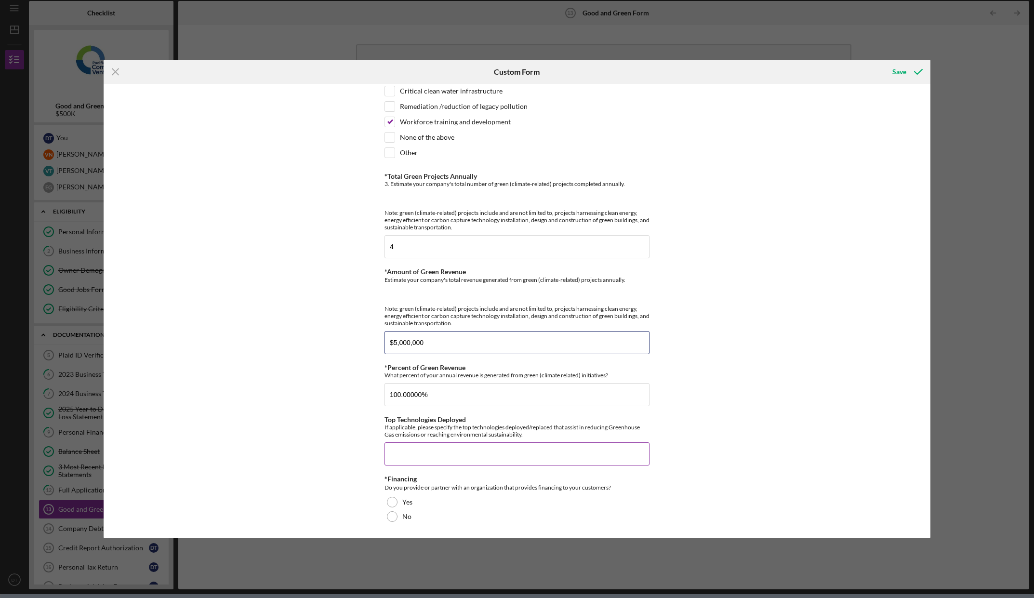
type input "$5,000,000"
click at [490, 451] on input "Top Technologies Deployed" at bounding box center [517, 453] width 265 height 23
click at [486, 450] on input "Top Technologies Deployed" at bounding box center [517, 453] width 265 height 23
click at [481, 453] on input "Top Technologies Deployed" at bounding box center [517, 453] width 265 height 23
type input "E"
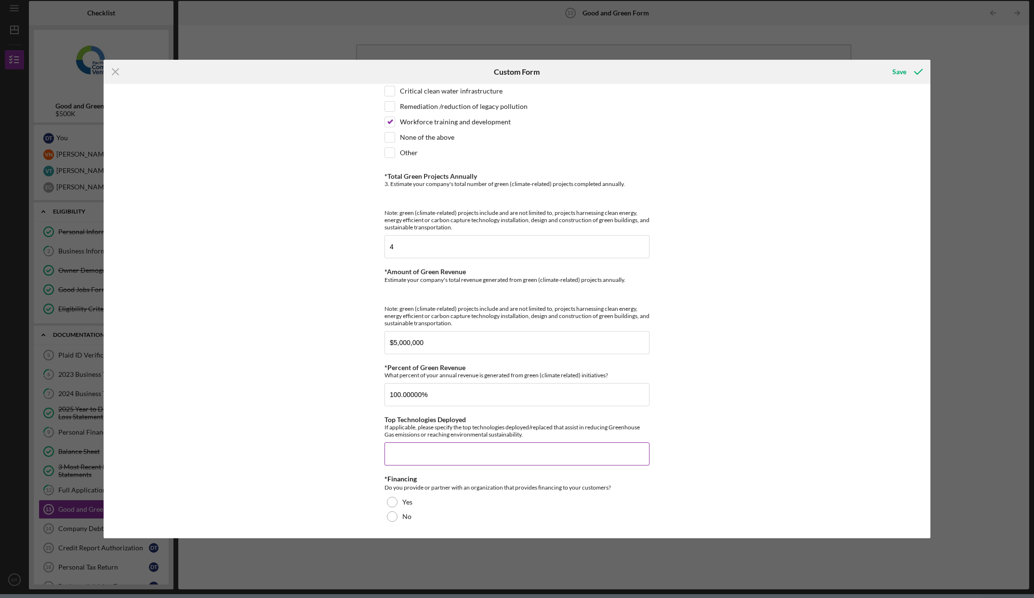
type input "B"
type input "High powered battery"
click at [391, 501] on div at bounding box center [392, 502] width 11 height 11
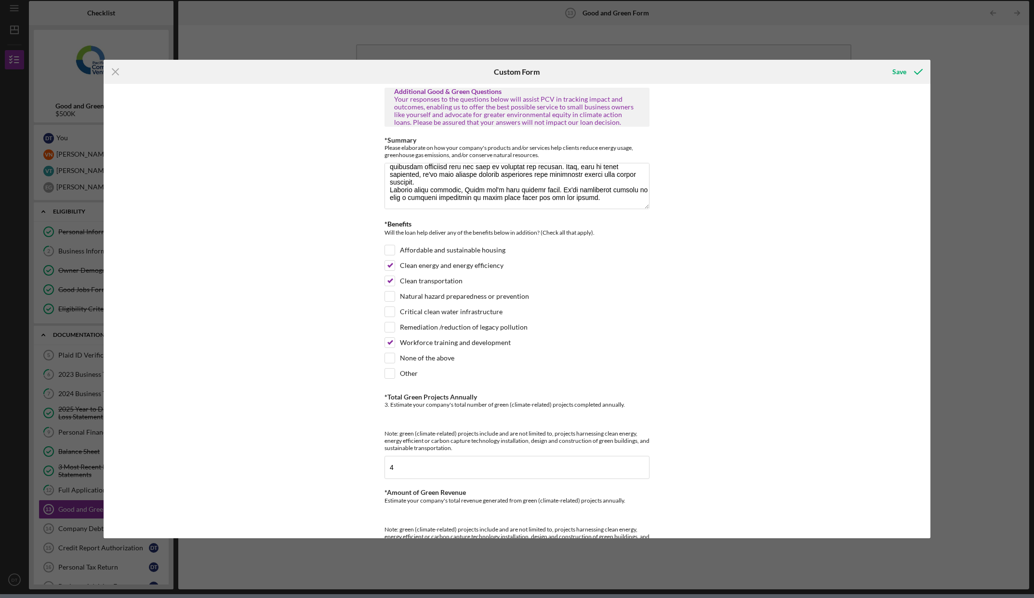
scroll to position [0, 0]
click at [908, 71] on icon "submit" at bounding box center [918, 72] width 24 height 24
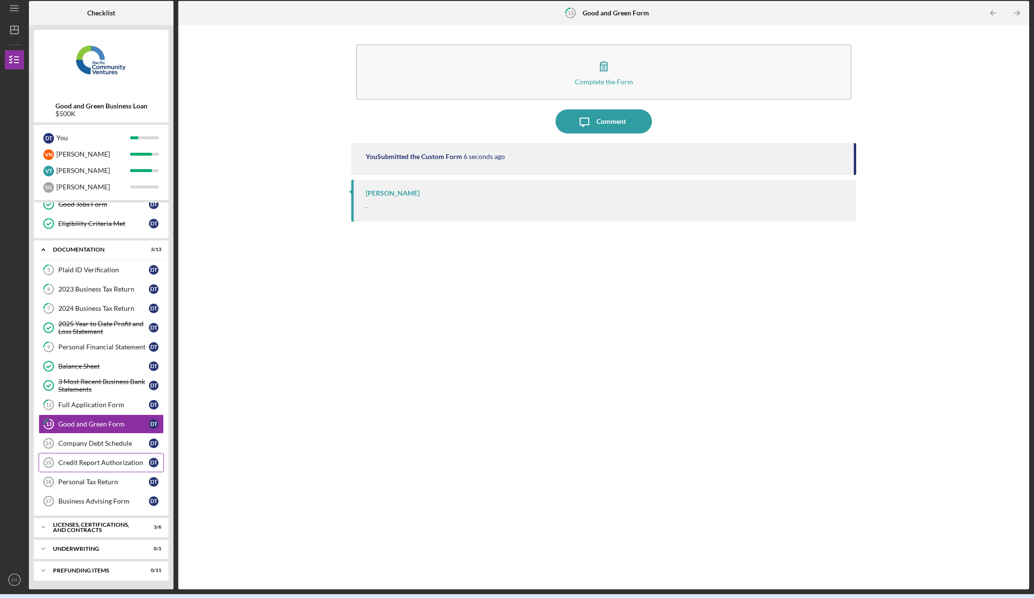
scroll to position [86, 0]
click at [94, 446] on div "Company Debt Schedule" at bounding box center [103, 442] width 91 height 8
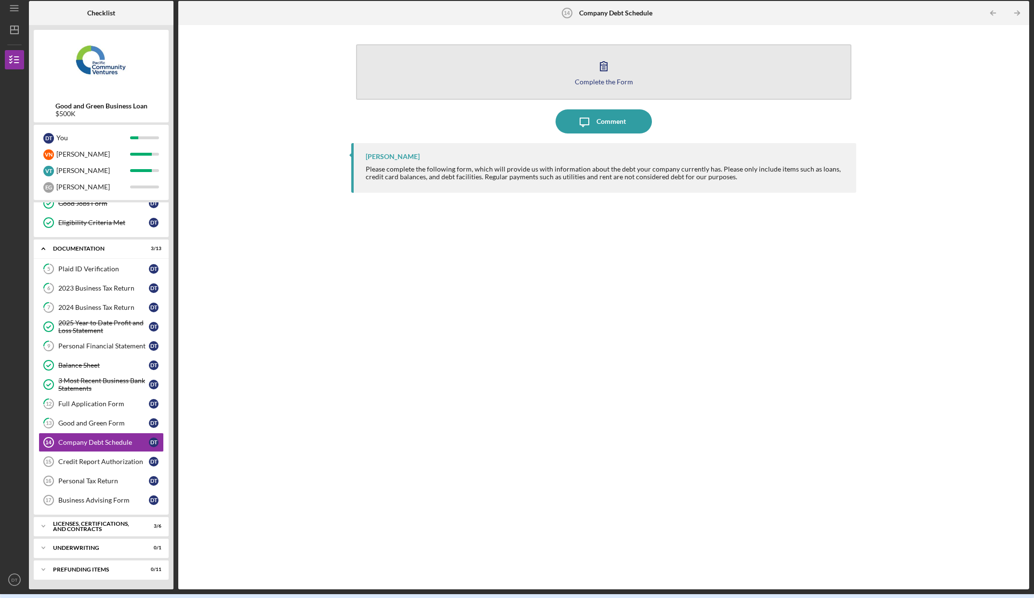
click at [600, 72] on icon "button" at bounding box center [604, 66] width 24 height 24
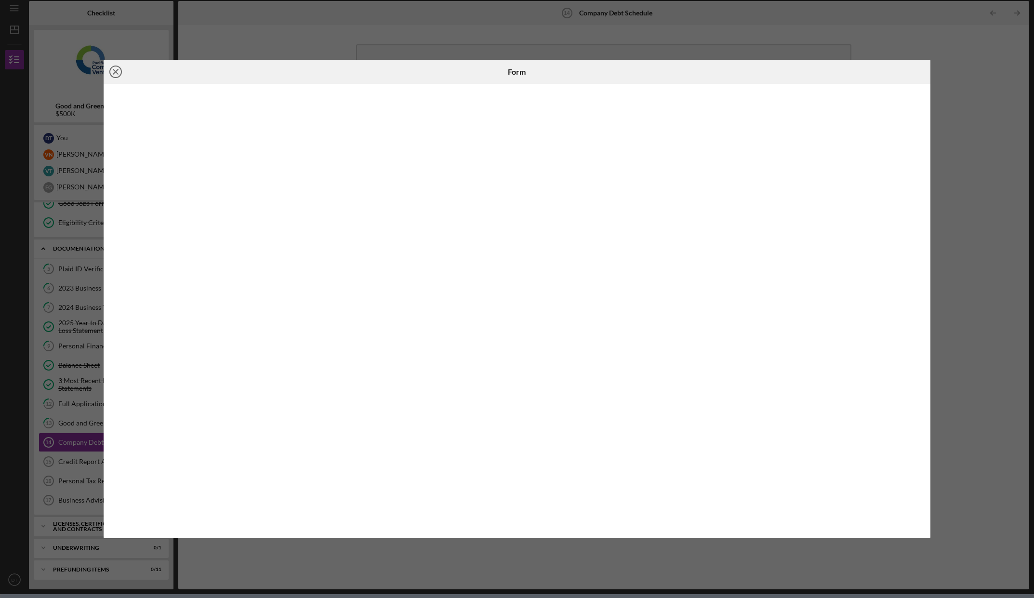
click at [118, 71] on icon "Icon/Close" at bounding box center [116, 72] width 24 height 24
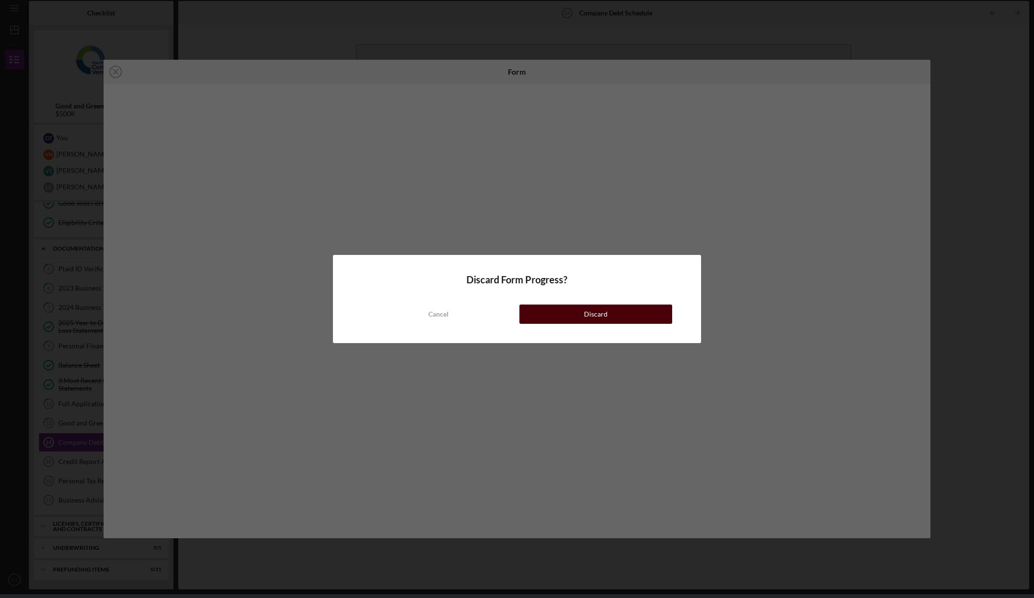
click at [560, 315] on button "Discard" at bounding box center [595, 314] width 153 height 19
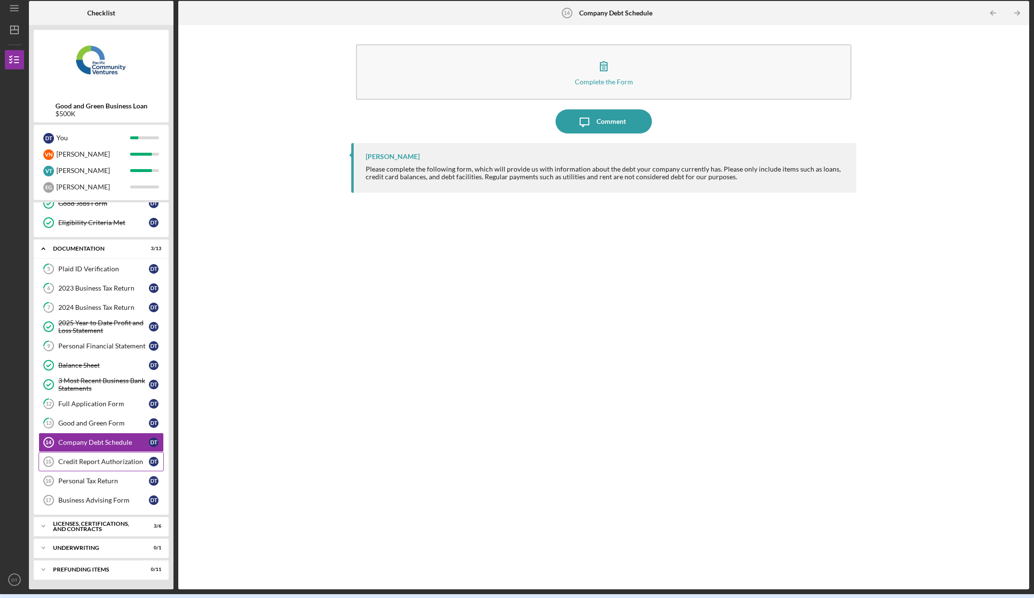
click at [117, 464] on div "Credit Report Authorization" at bounding box center [103, 462] width 91 height 8
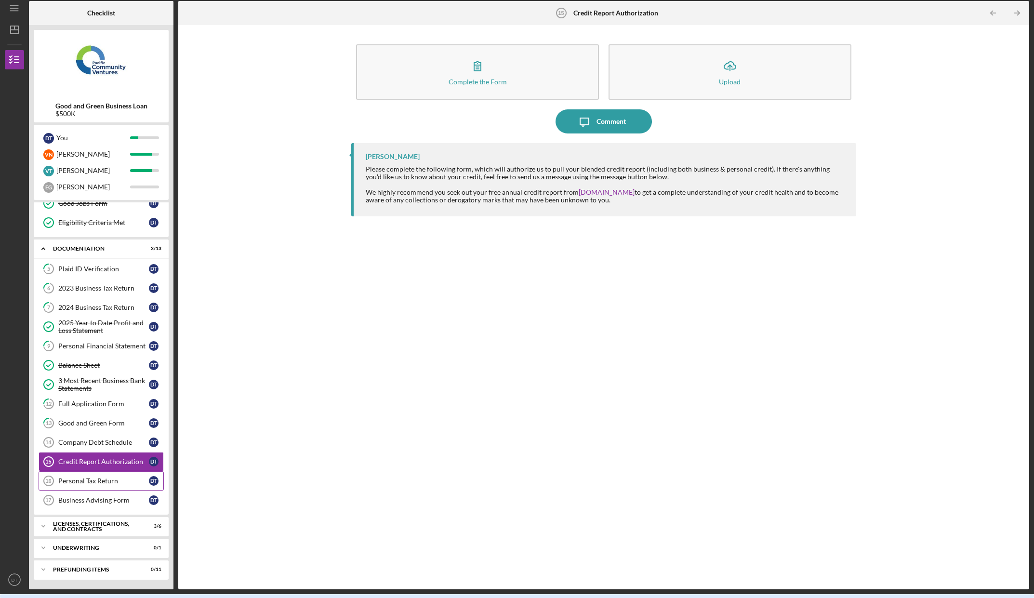
click at [92, 484] on div "Personal Tax Return" at bounding box center [103, 481] width 91 height 8
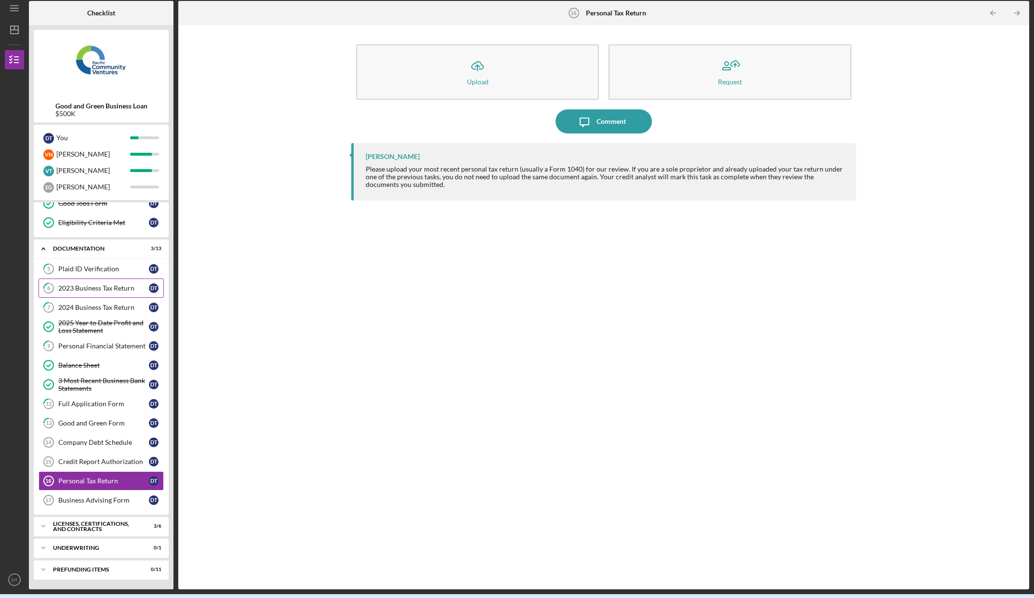
click at [87, 286] on div "2023 Business Tax Return" at bounding box center [103, 288] width 91 height 8
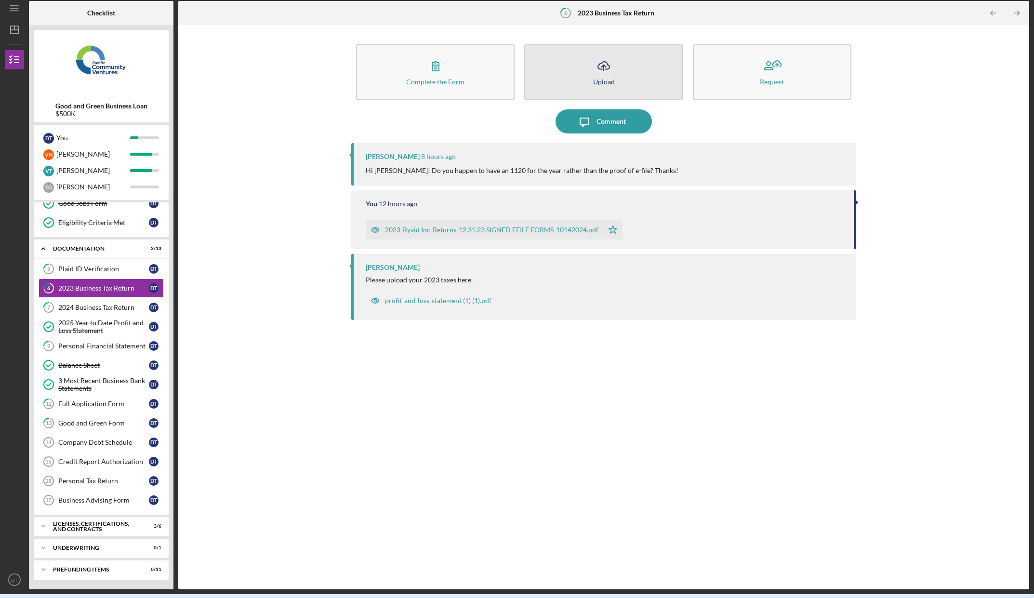
click at [611, 76] on icon "Icon/Upload" at bounding box center [604, 66] width 24 height 24
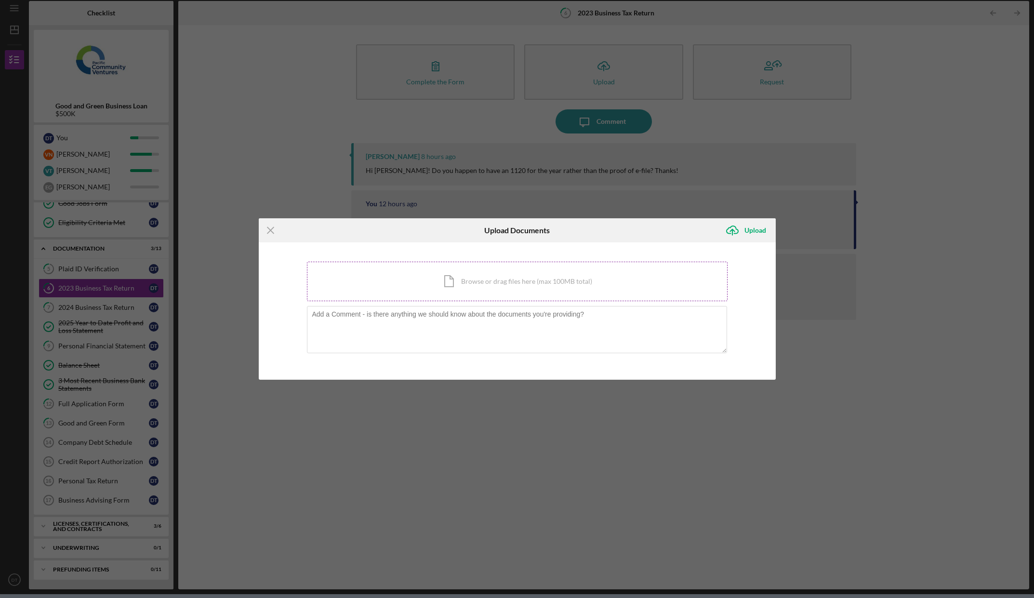
click at [478, 279] on div "Icon/Document Browse or drag files here (max 100MB total) Tap to choose files o…" at bounding box center [517, 282] width 421 height 40
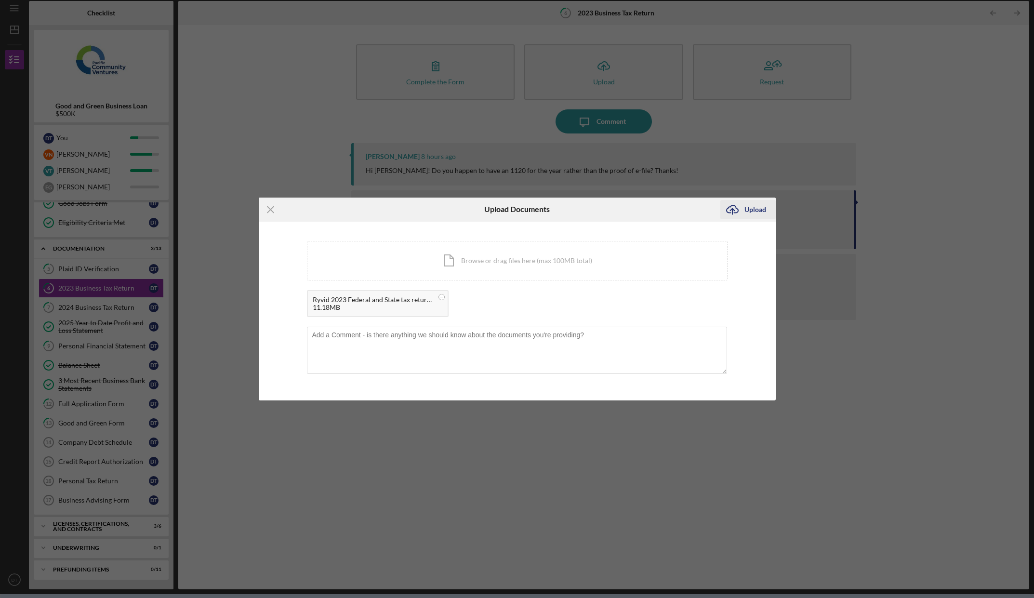
click at [748, 212] on div "Upload" at bounding box center [755, 209] width 22 height 19
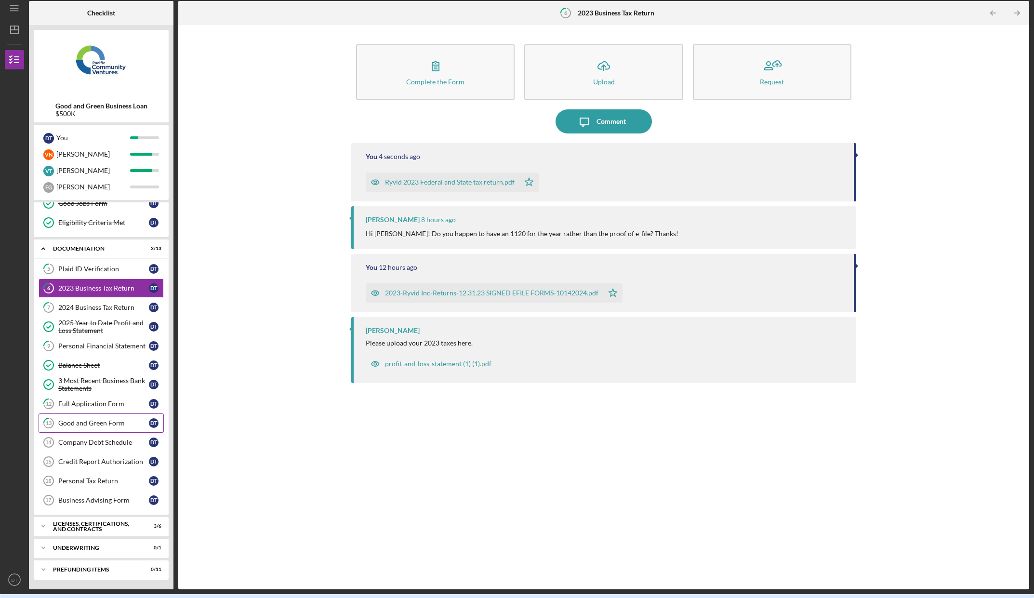
click at [105, 425] on div "Good and Green Form" at bounding box center [103, 423] width 91 height 8
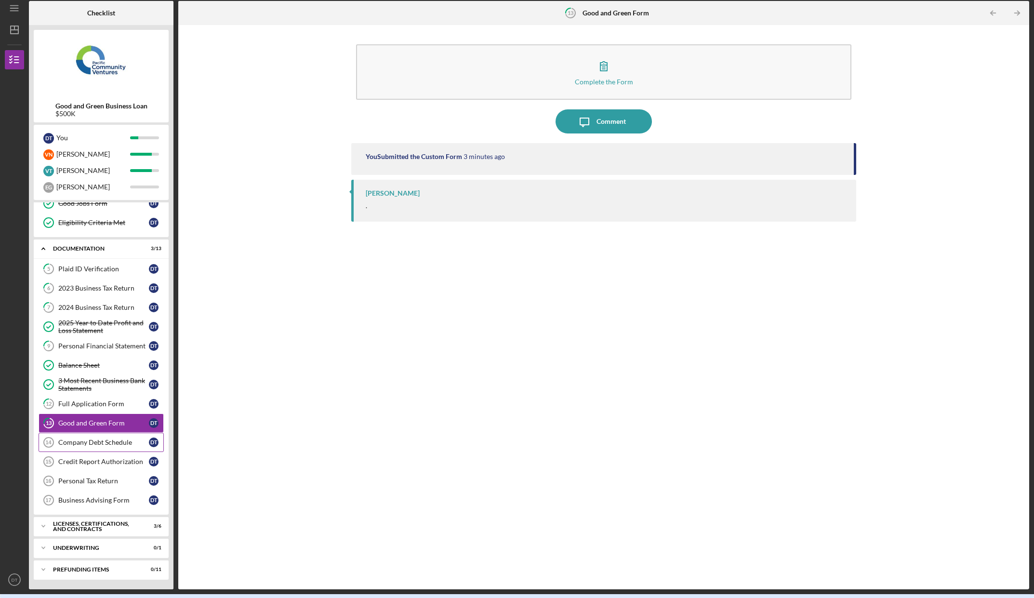
click at [102, 440] on div "Company Debt Schedule" at bounding box center [103, 442] width 91 height 8
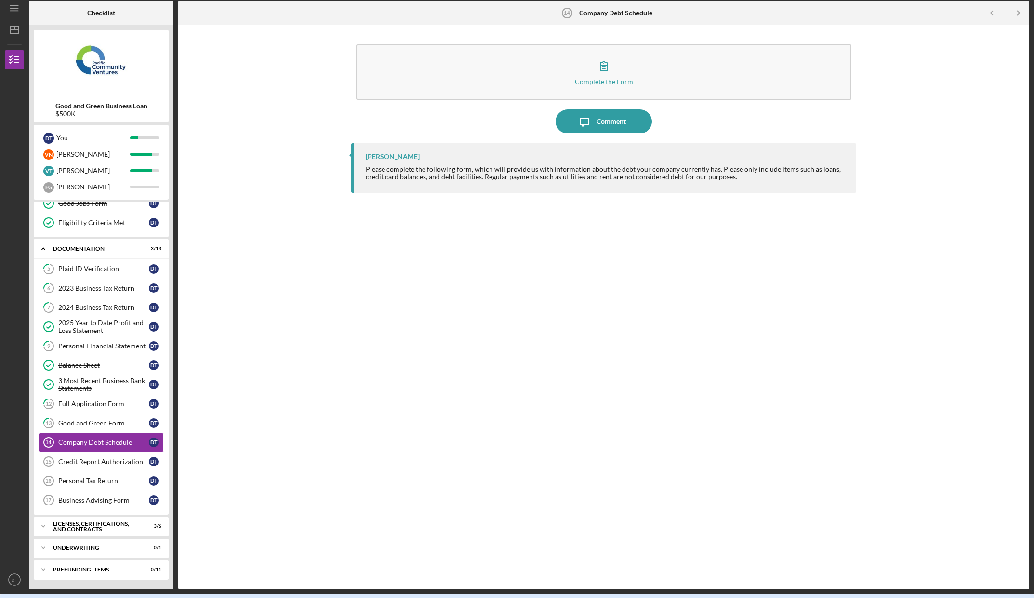
click at [442, 468] on div "[PERSON_NAME] Please complete the following form, which will provide us with in…" at bounding box center [603, 359] width 505 height 432
click at [91, 464] on div "Credit Report Authorization" at bounding box center [103, 462] width 91 height 8
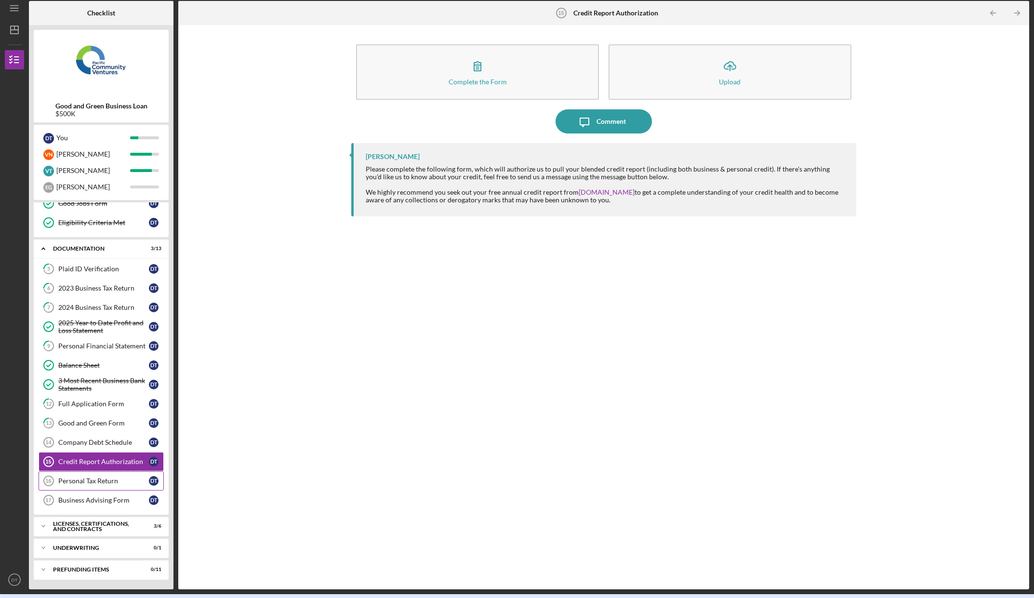
click at [96, 485] on link "Personal Tax Return 16 Personal Tax Return D T" at bounding box center [101, 480] width 125 height 19
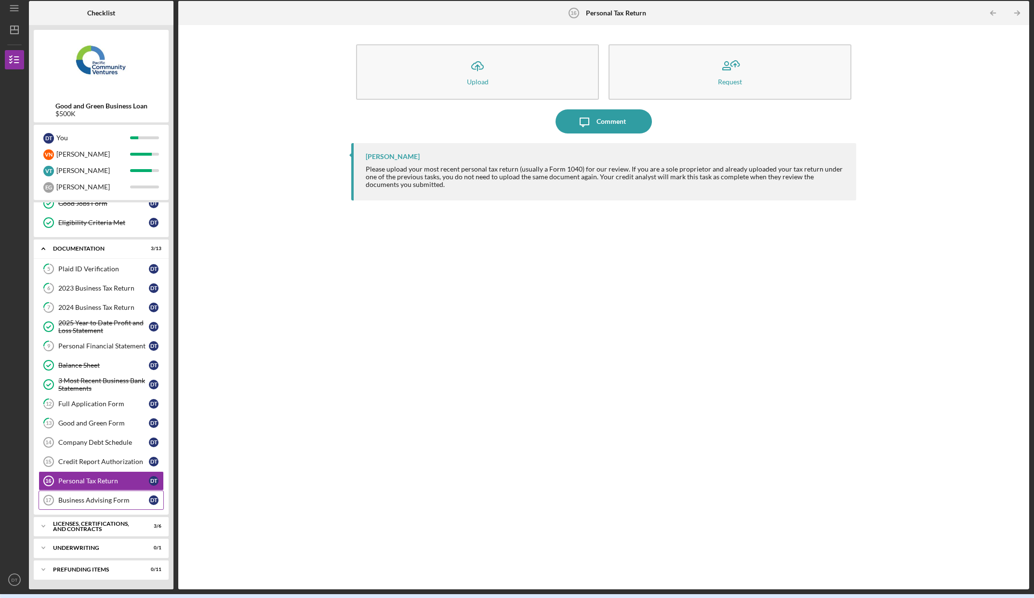
click at [92, 498] on div "Business Advising Form" at bounding box center [103, 500] width 91 height 8
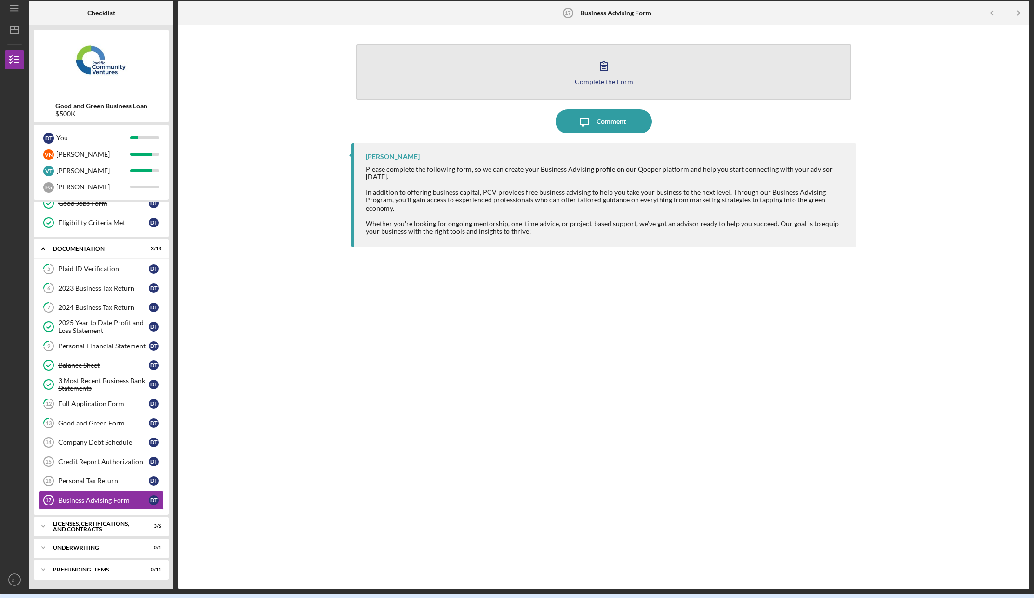
click at [601, 70] on icon "button" at bounding box center [604, 66] width 24 height 24
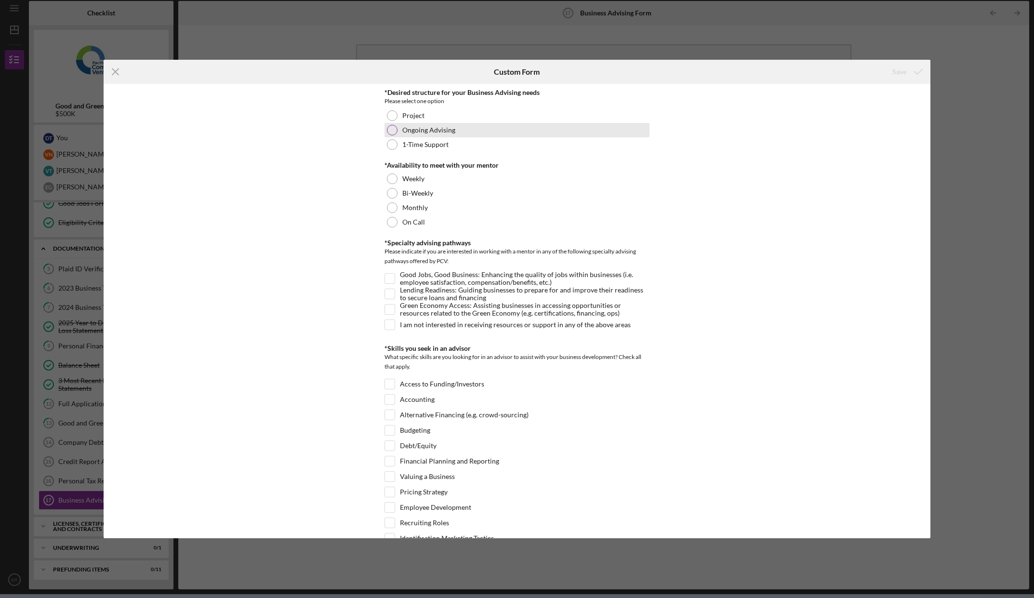
click at [397, 132] on div "Ongoing Advising" at bounding box center [517, 130] width 265 height 14
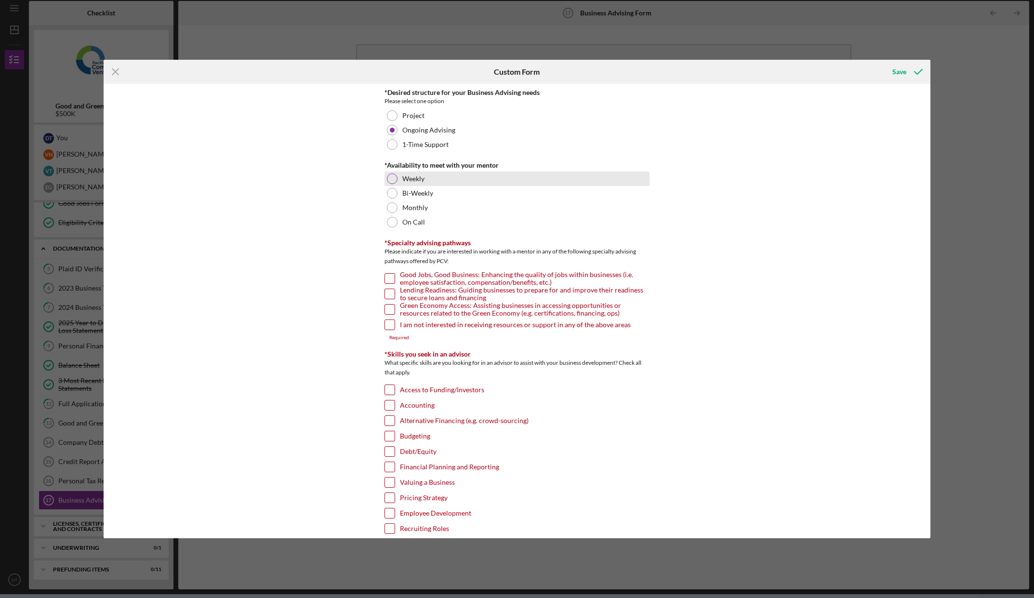
click at [389, 179] on div at bounding box center [392, 178] width 11 height 11
click at [393, 192] on div at bounding box center [392, 193] width 11 height 11
click at [390, 292] on input "Lending Readiness: Guiding businesses to prepare for and improve their readines…" at bounding box center [390, 294] width 10 height 10
checkbox input "true"
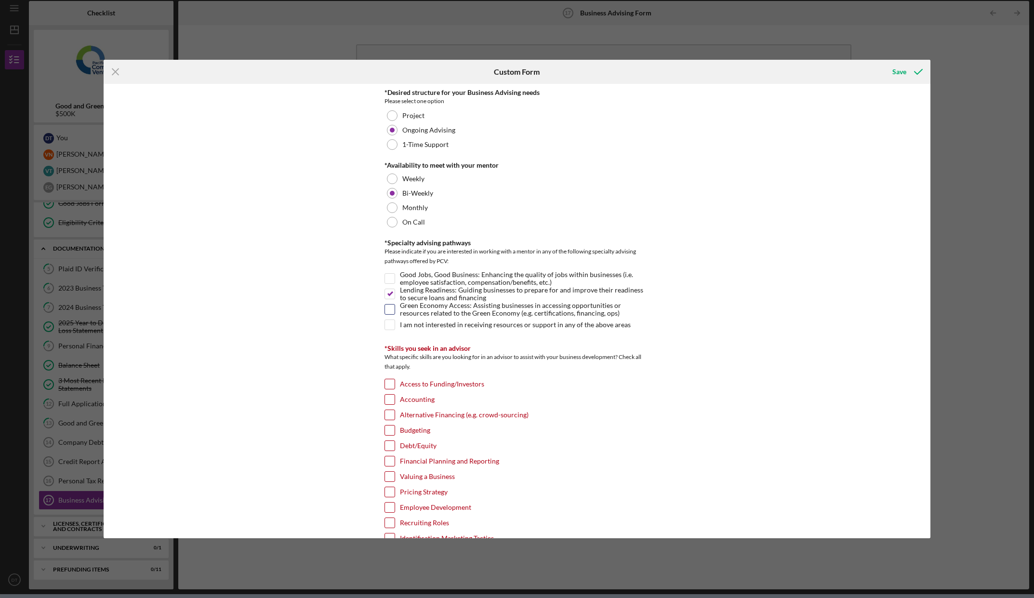
click at [389, 305] on input "Green Economy Access: Assisting businesses in accessing opportunities or resour…" at bounding box center [390, 310] width 10 height 10
checkbox input "true"
click at [395, 279] on div "Good Jobs, Good Business: Enhancing the quality of jobs within businesses (i.e.…" at bounding box center [517, 280] width 265 height 15
click at [389, 279] on input "Good Jobs, Good Business: Enhancing the quality of jobs within businesses (i.e.…" at bounding box center [390, 279] width 10 height 10
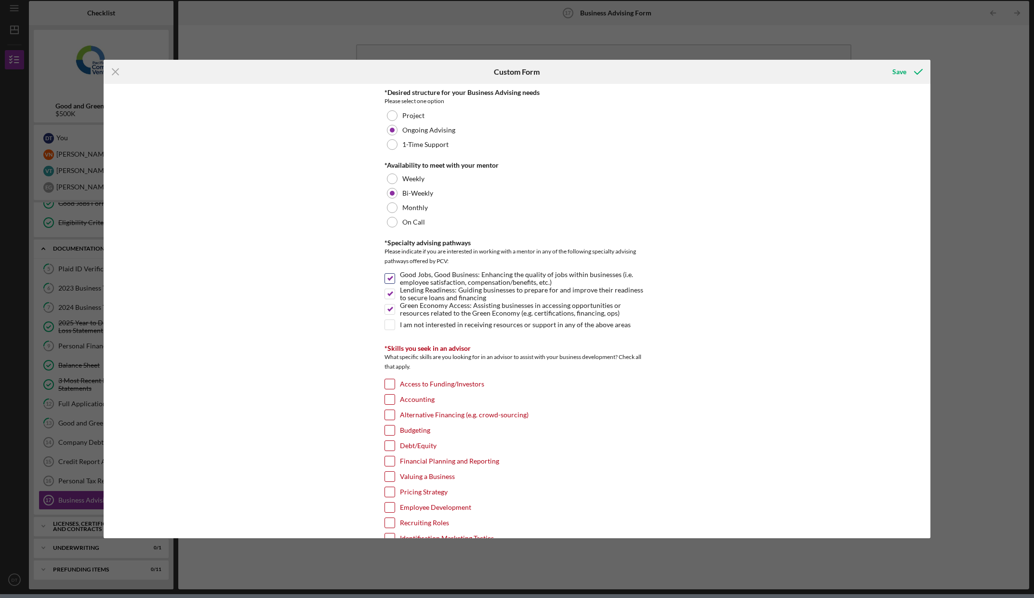
checkbox input "false"
click at [389, 385] on input "Access to Funding/Investors" at bounding box center [390, 384] width 10 height 10
checkbox input "true"
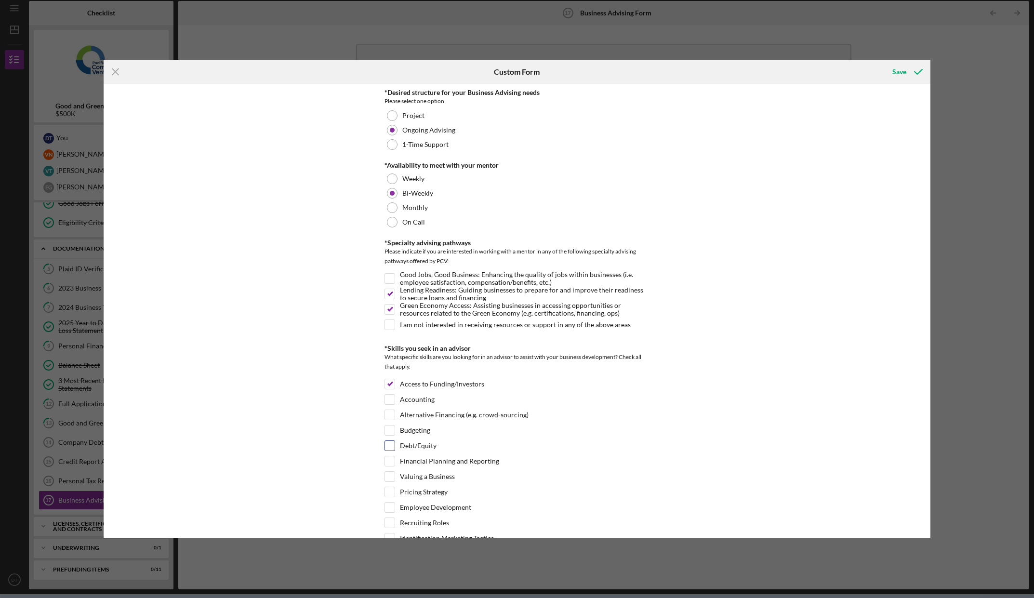
click at [389, 447] on input "Debt/Equity" at bounding box center [390, 446] width 10 height 10
checkbox input "true"
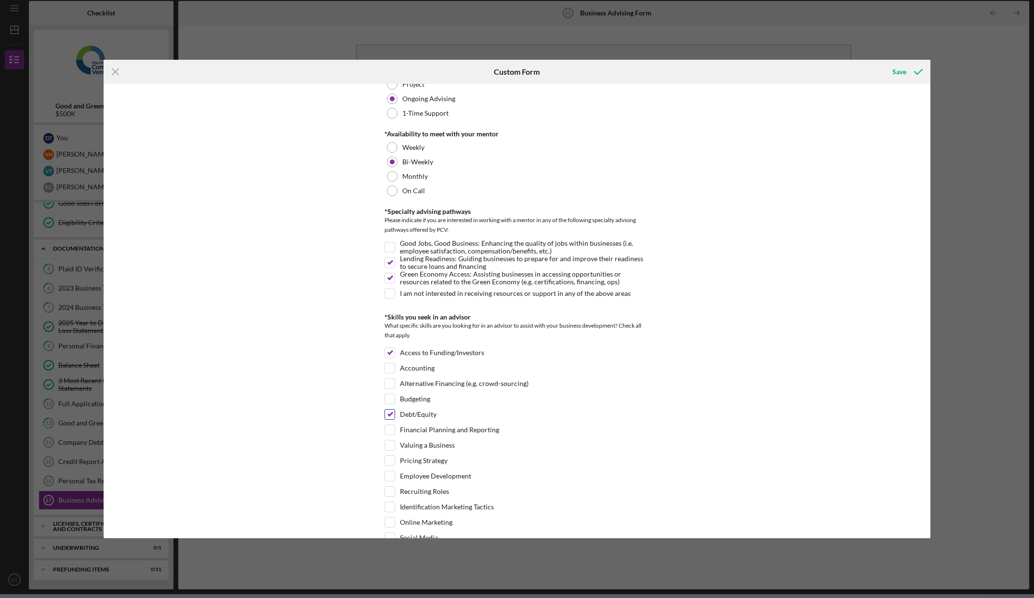
scroll to position [48, 0]
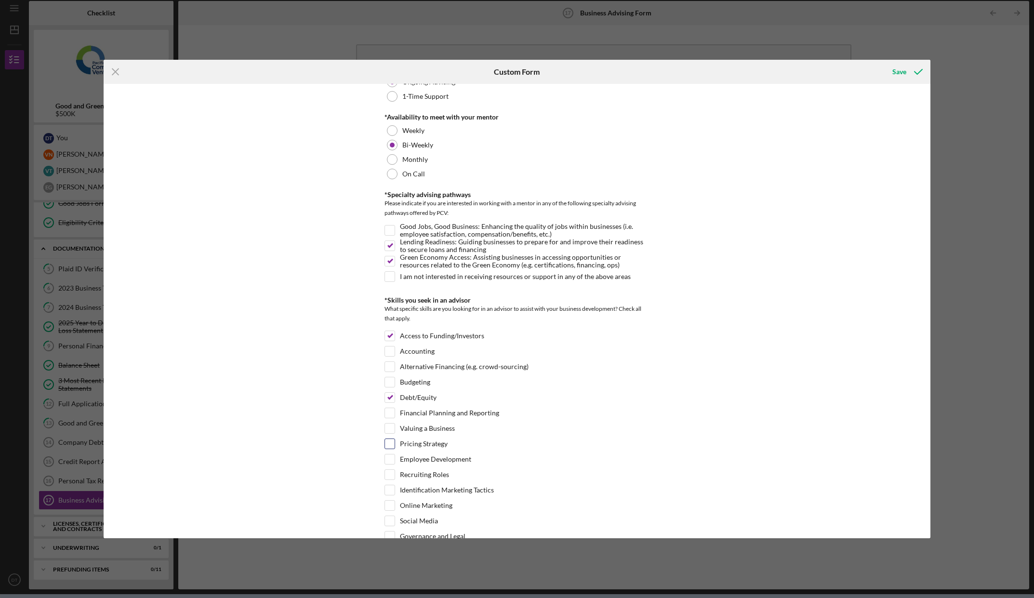
click at [389, 442] on input "Pricing Strategy" at bounding box center [390, 444] width 10 height 10
checkbox input "true"
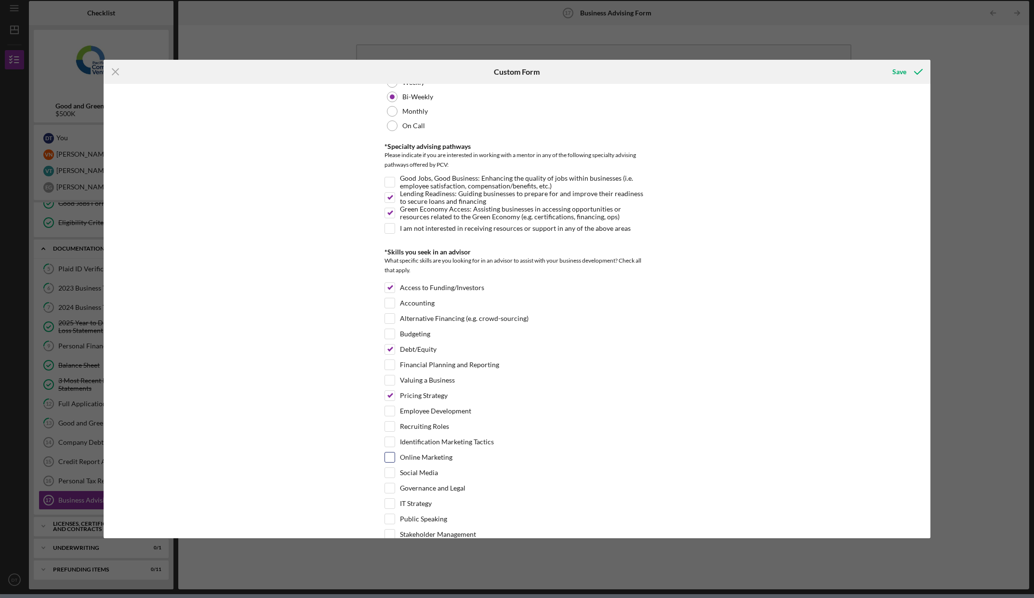
click at [390, 455] on input "Online Marketing" at bounding box center [390, 457] width 10 height 10
checkbox input "true"
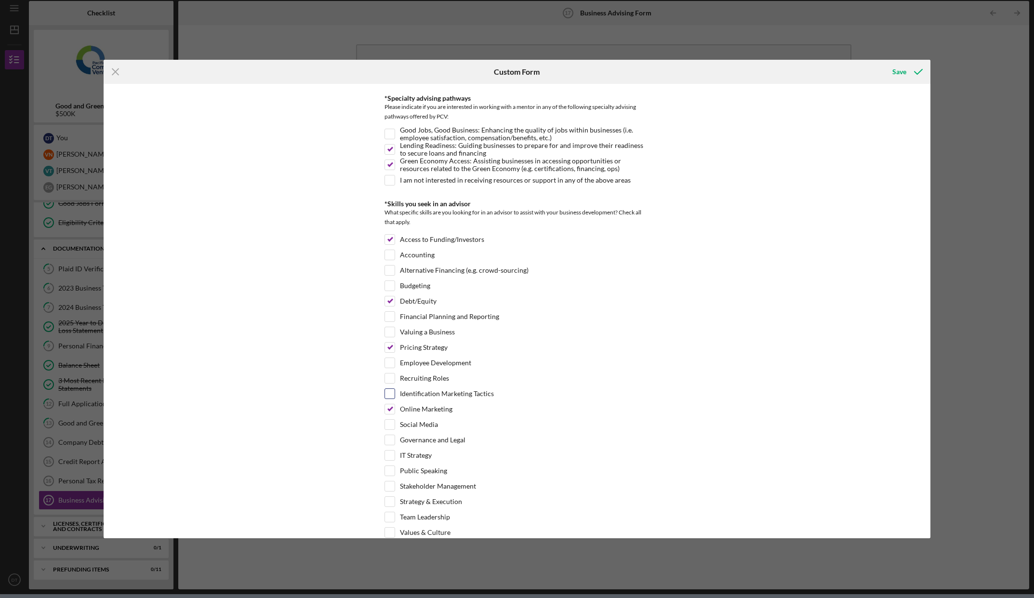
click at [387, 397] on input "Identification Marketing Tactics" at bounding box center [390, 394] width 10 height 10
checkbox input "true"
click at [389, 424] on input "Social Media" at bounding box center [390, 425] width 10 height 10
checkbox input "true"
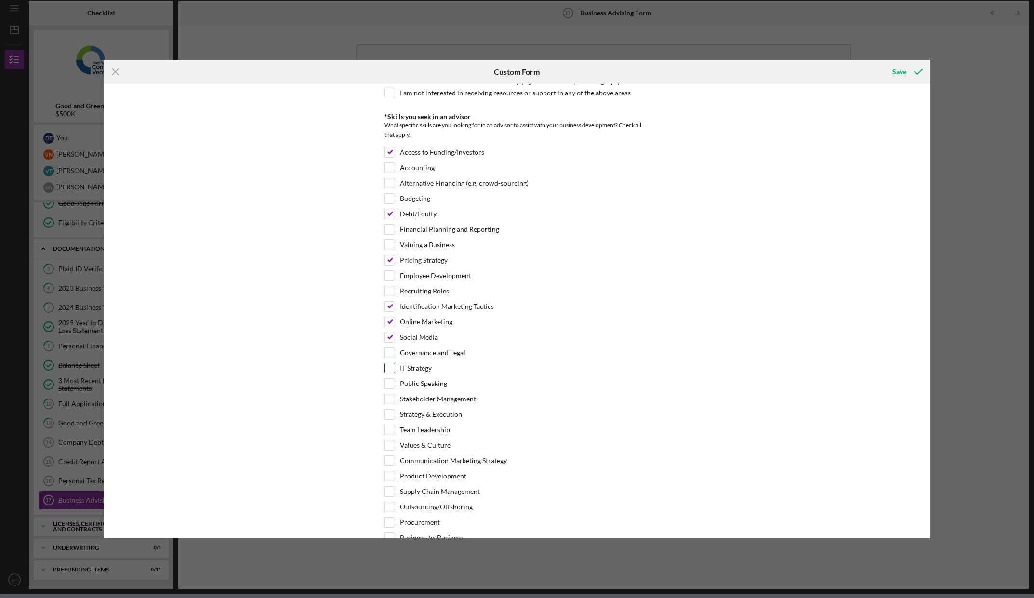
scroll to position [241, 0]
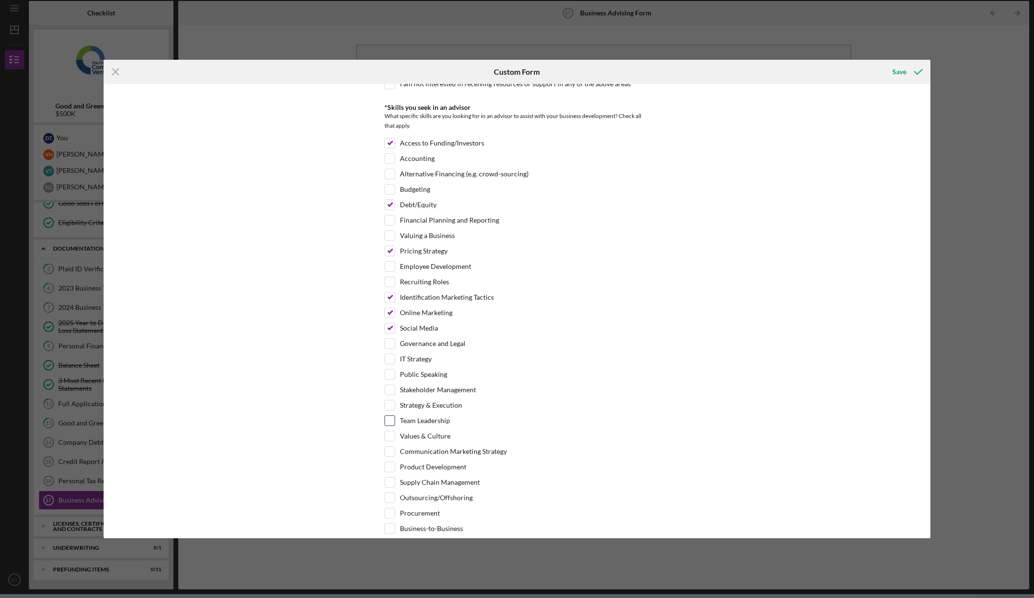
click at [391, 417] on input "Team Leadership" at bounding box center [390, 421] width 10 height 10
checkbox input "true"
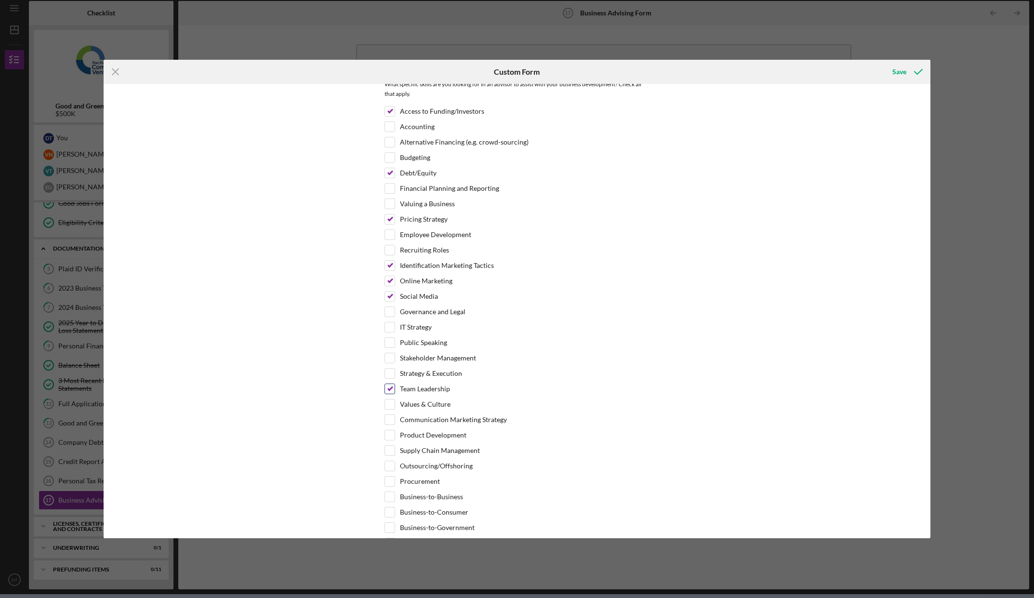
scroll to position [289, 0]
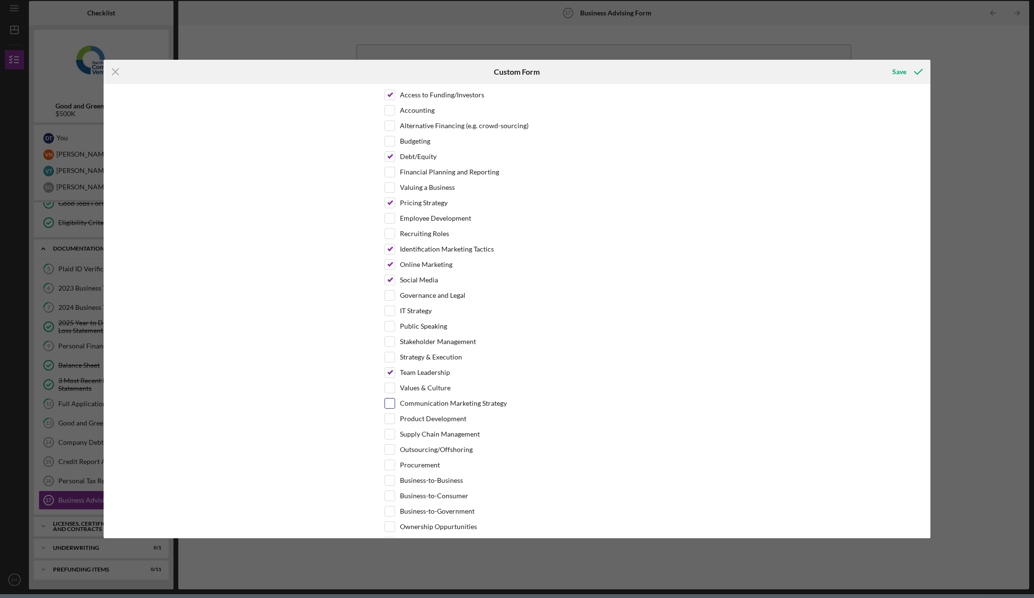
click at [391, 404] on input "Communication Marketing Strategy" at bounding box center [390, 403] width 10 height 10
checkbox input "true"
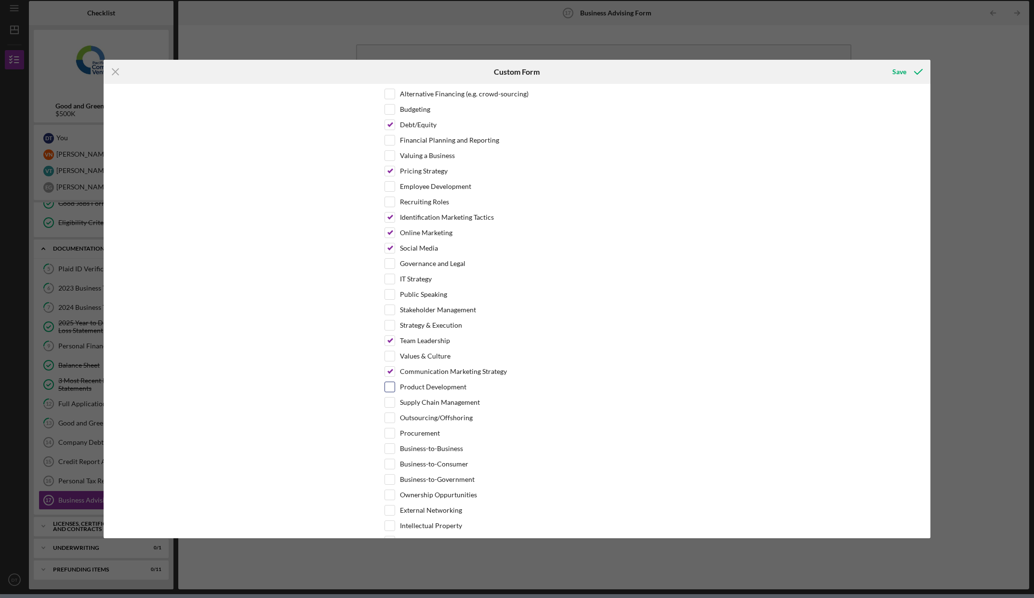
scroll to position [337, 0]
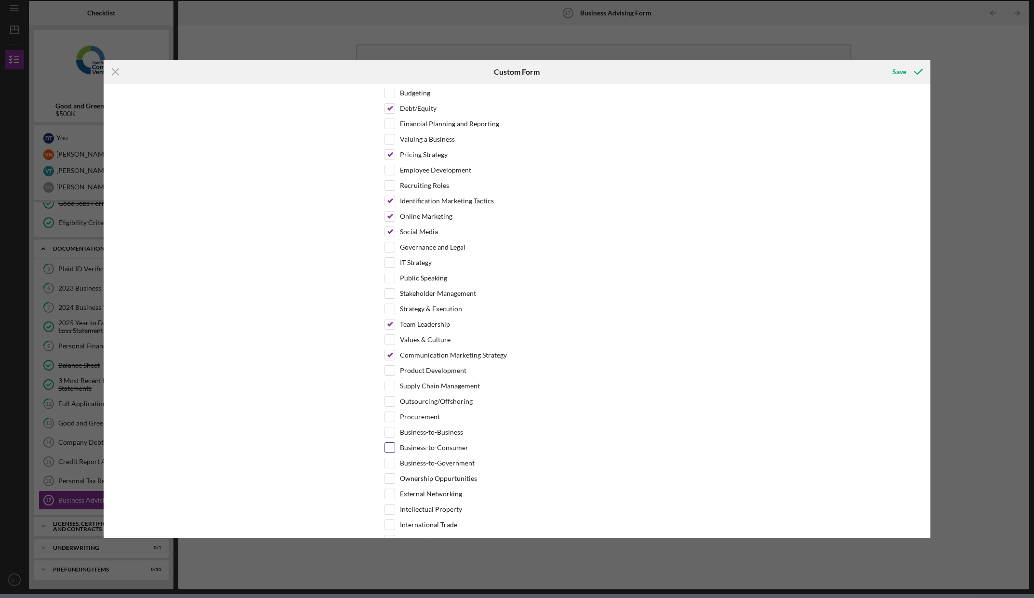
click at [393, 448] on div at bounding box center [390, 447] width 11 height 11
click at [393, 446] on div at bounding box center [390, 447] width 11 height 11
click at [390, 446] on input "Business-to-Consumer" at bounding box center [390, 448] width 10 height 10
checkbox input "true"
click at [389, 508] on input "Intellectual Property" at bounding box center [390, 510] width 10 height 10
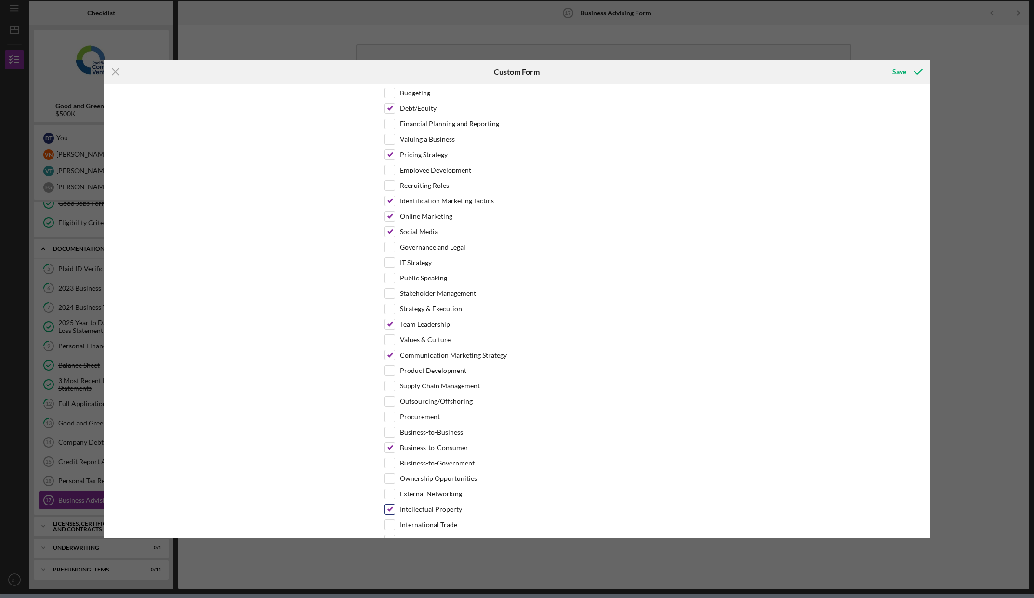
click at [388, 508] on input "Intellectual Property" at bounding box center [390, 510] width 10 height 10
checkbox input "false"
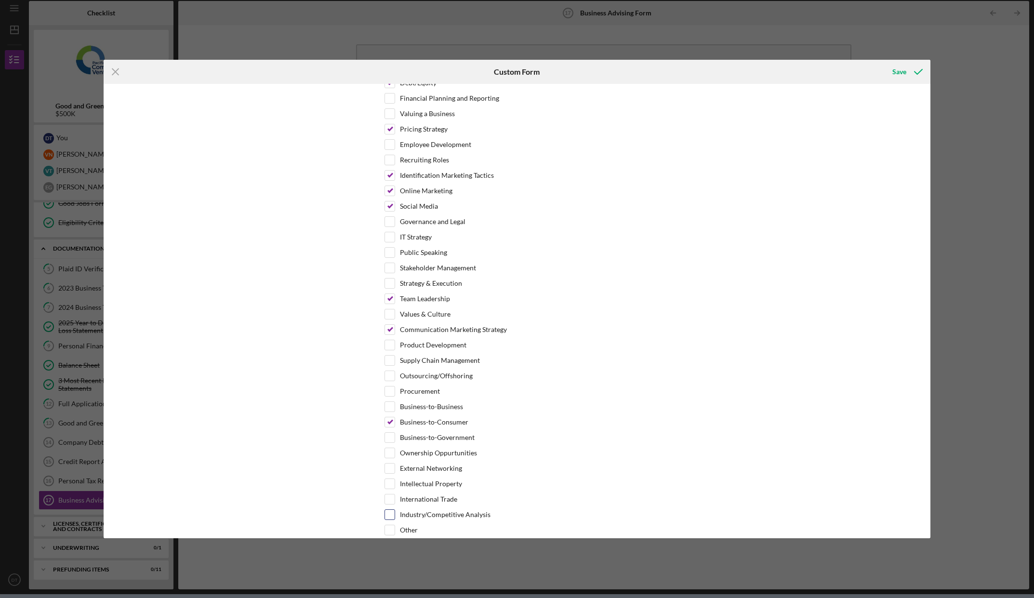
scroll to position [385, 0]
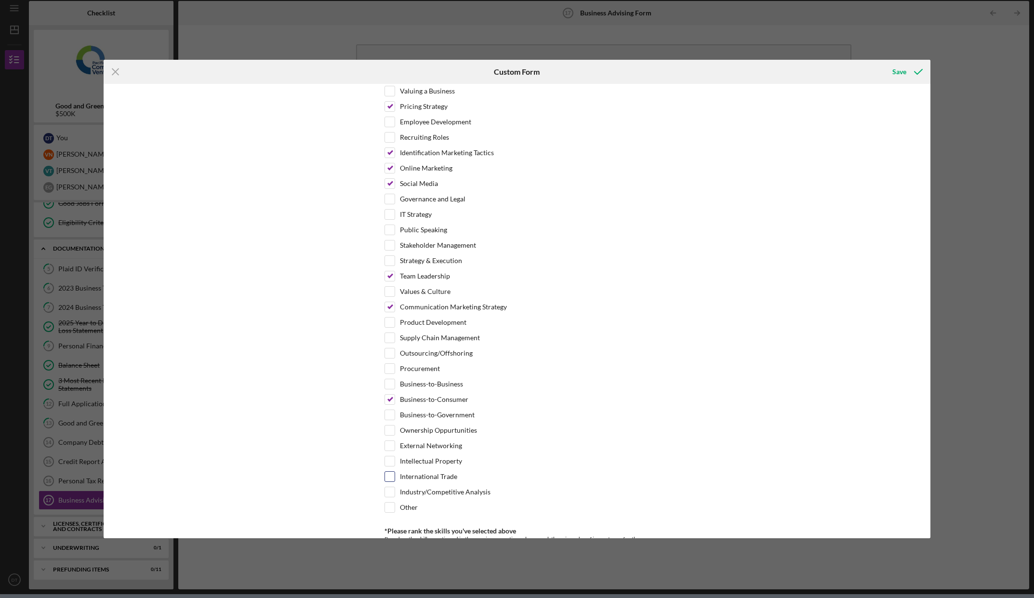
click at [390, 480] on input "International Trade" at bounding box center [390, 477] width 10 height 10
checkbox input "true"
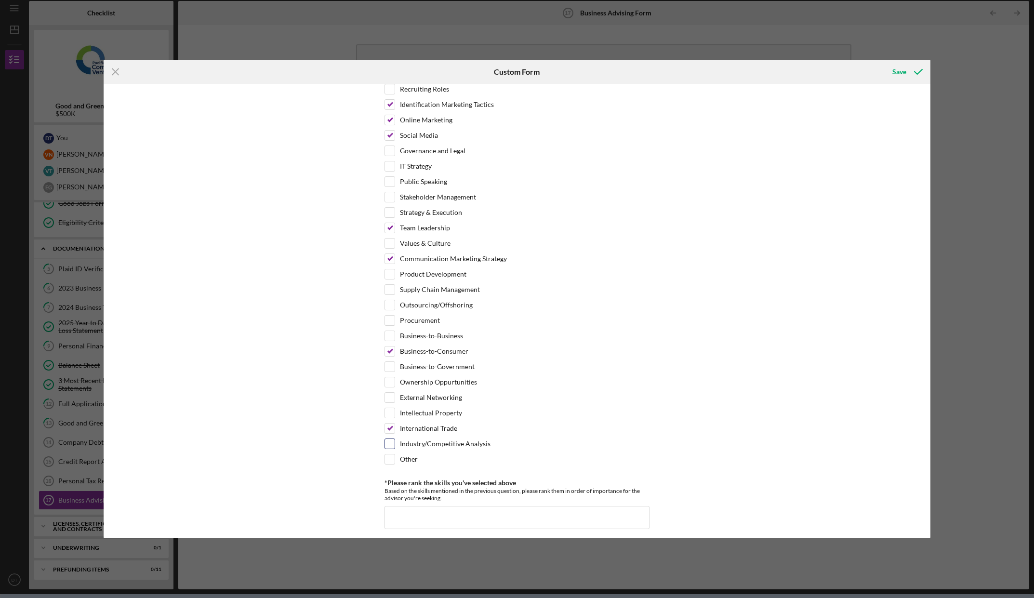
click at [389, 443] on input "Industry/Competitive Analysis" at bounding box center [390, 444] width 10 height 10
checkbox input "true"
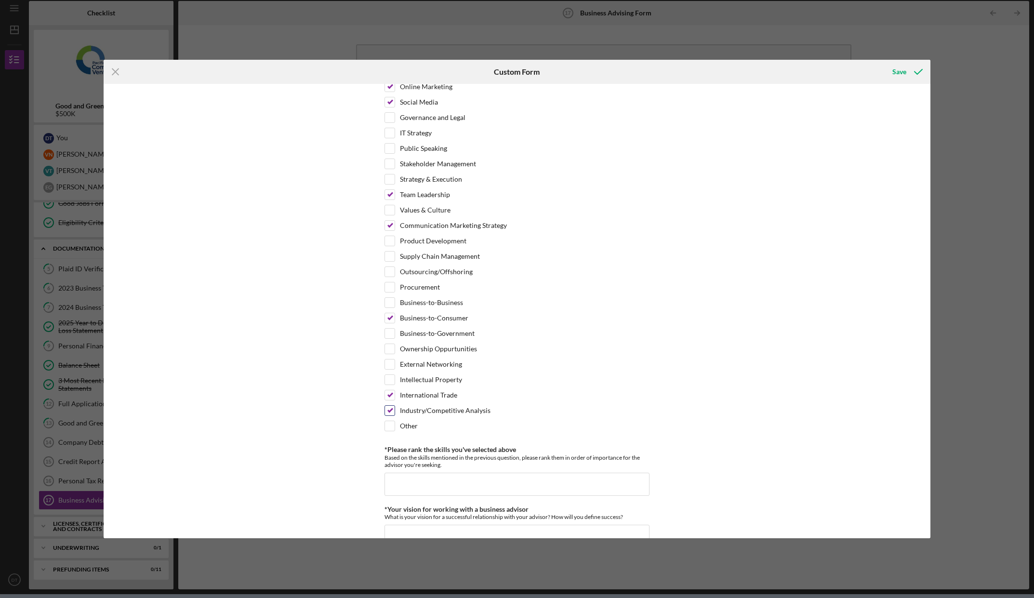
scroll to position [530, 0]
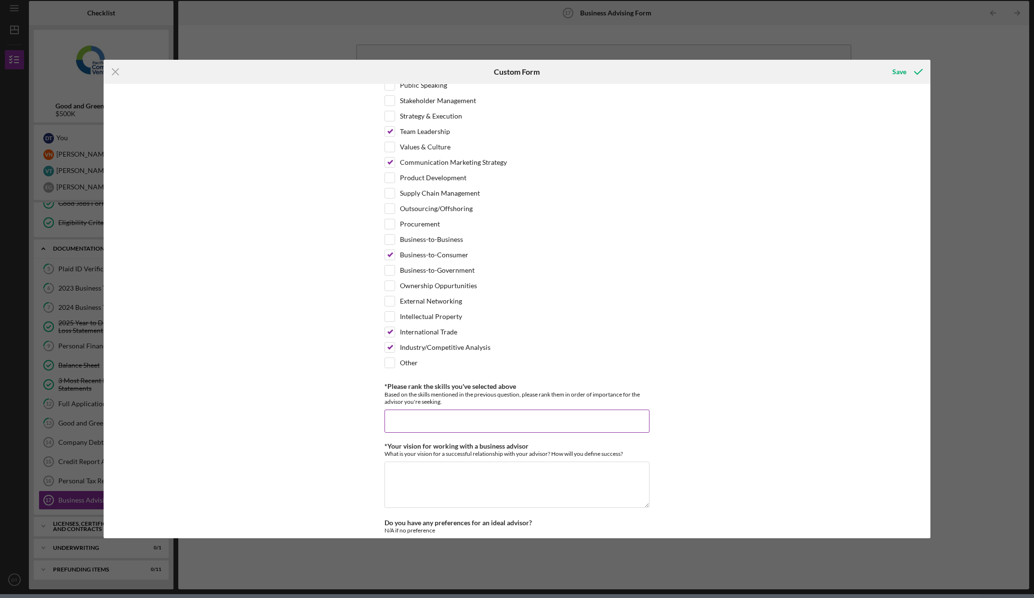
click at [489, 418] on input "*Please rank the skills you've selected above" at bounding box center [517, 421] width 265 height 23
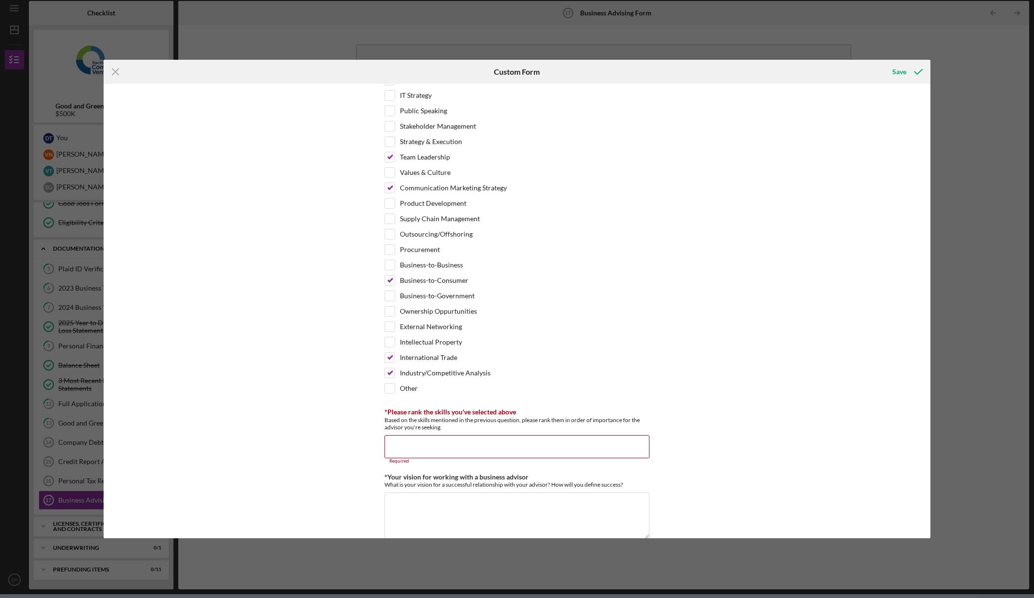
scroll to position [675, 0]
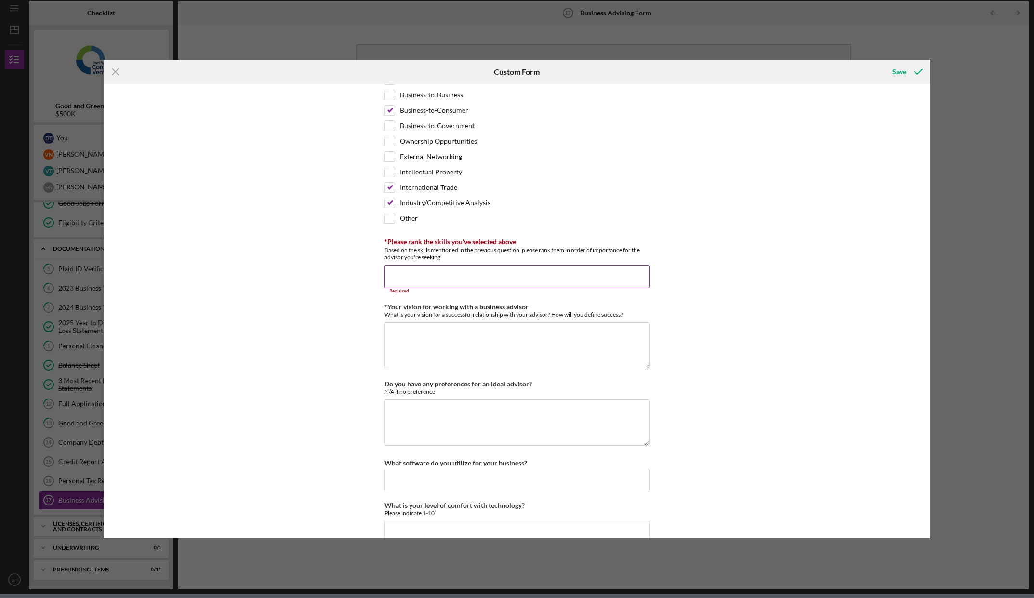
click at [446, 279] on input "*Please rank the skills you've selected above" at bounding box center [517, 276] width 265 height 23
click at [430, 281] on input "*Please rank the skills you've selected above" at bounding box center [517, 276] width 265 height 23
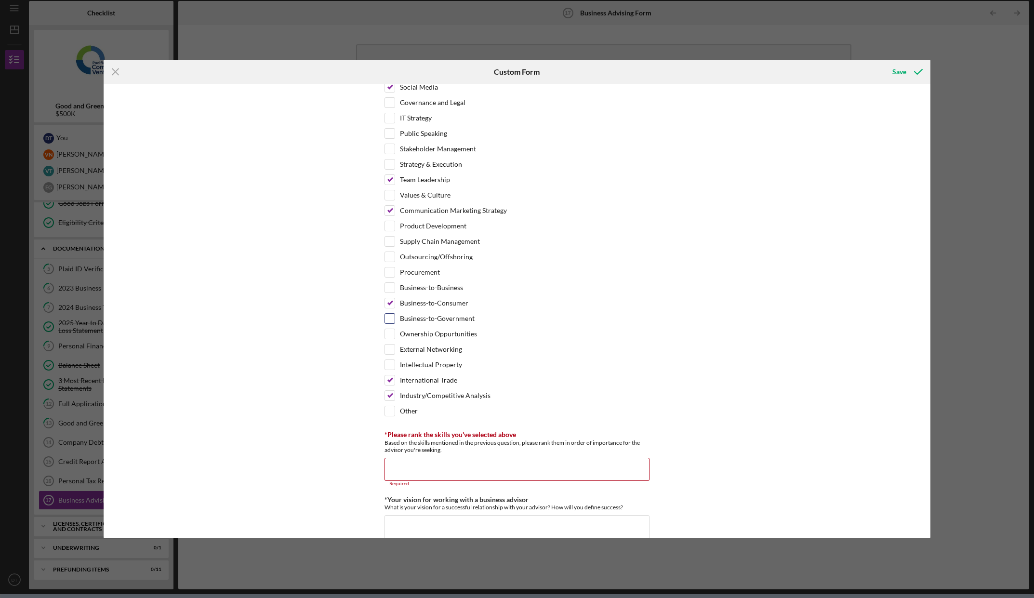
scroll to position [434, 0]
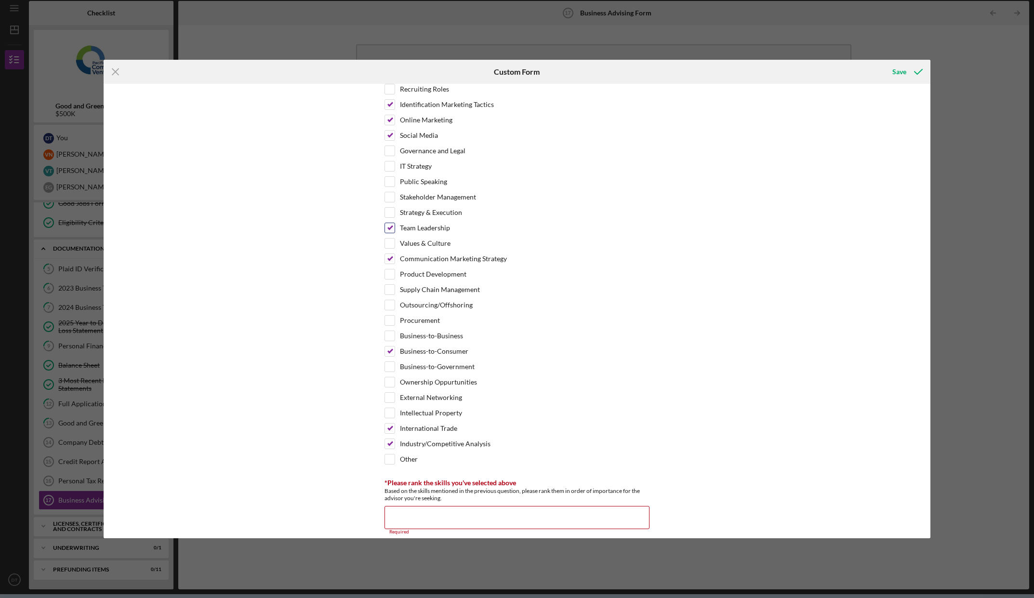
click at [389, 230] on input "Team Leadership" at bounding box center [390, 228] width 10 height 10
checkbox input "false"
click at [388, 355] on input "Business-to-Consumer" at bounding box center [390, 351] width 10 height 10
checkbox input "false"
click at [388, 430] on input "International Trade" at bounding box center [390, 429] width 10 height 10
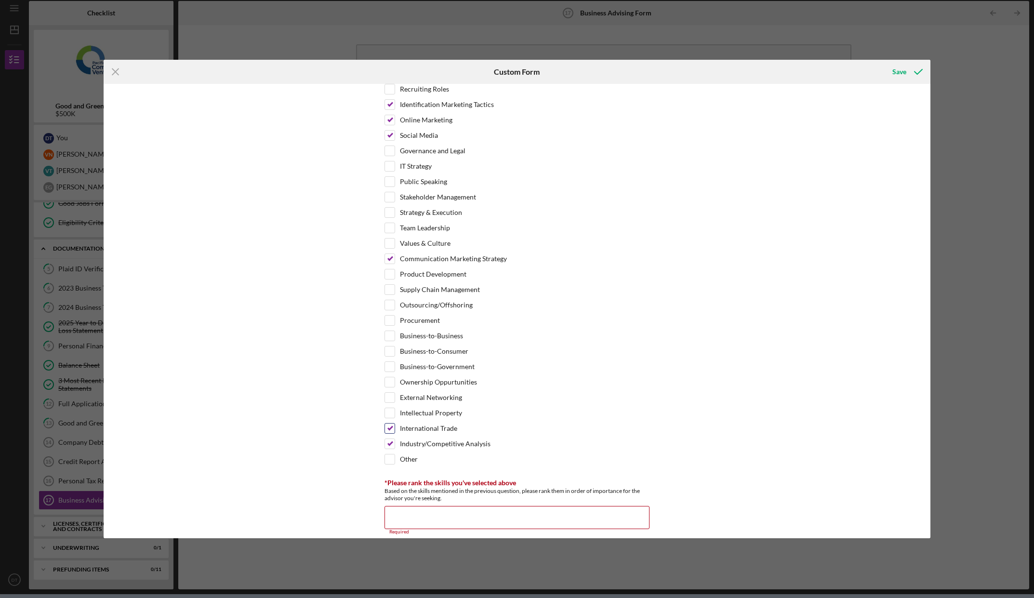
checkbox input "false"
click at [392, 446] on input "Industry/Competitive Analysis" at bounding box center [390, 444] width 10 height 10
checkbox input "false"
click at [388, 260] on input "Communication Marketing Strategy" at bounding box center [390, 259] width 10 height 10
checkbox input "false"
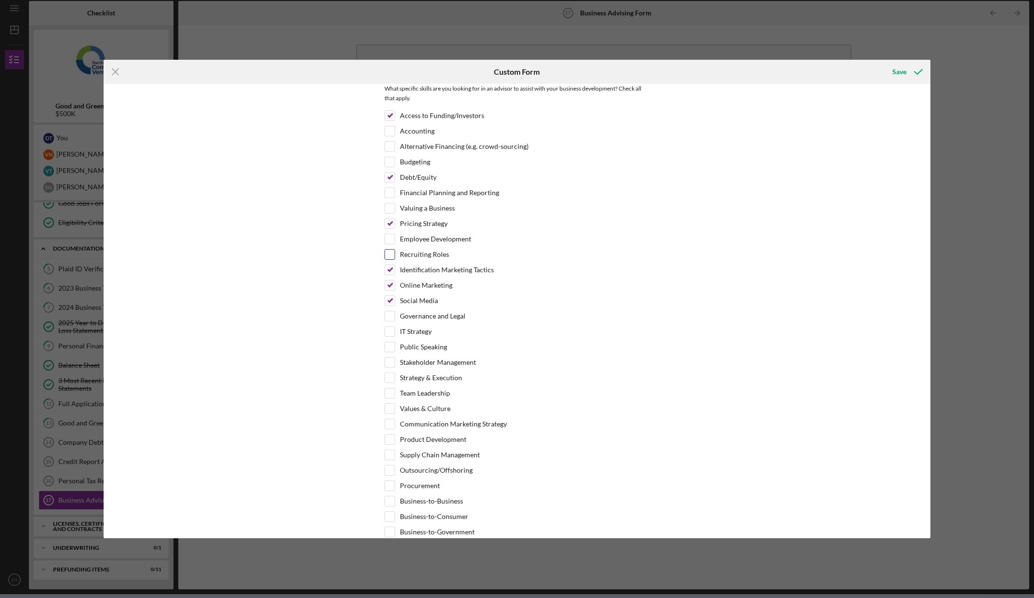
scroll to position [241, 0]
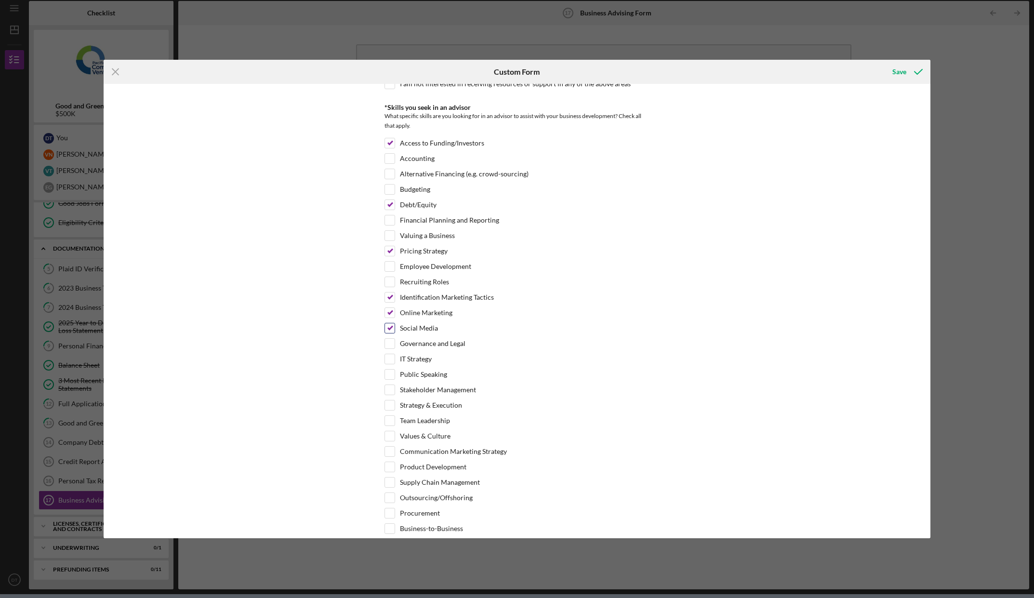
click at [392, 329] on input "Social Media" at bounding box center [390, 328] width 10 height 10
checkbox input "false"
click at [392, 252] on input "Pricing Strategy" at bounding box center [390, 251] width 10 height 10
checkbox input "false"
click at [388, 204] on input "Debt/Equity" at bounding box center [390, 205] width 10 height 10
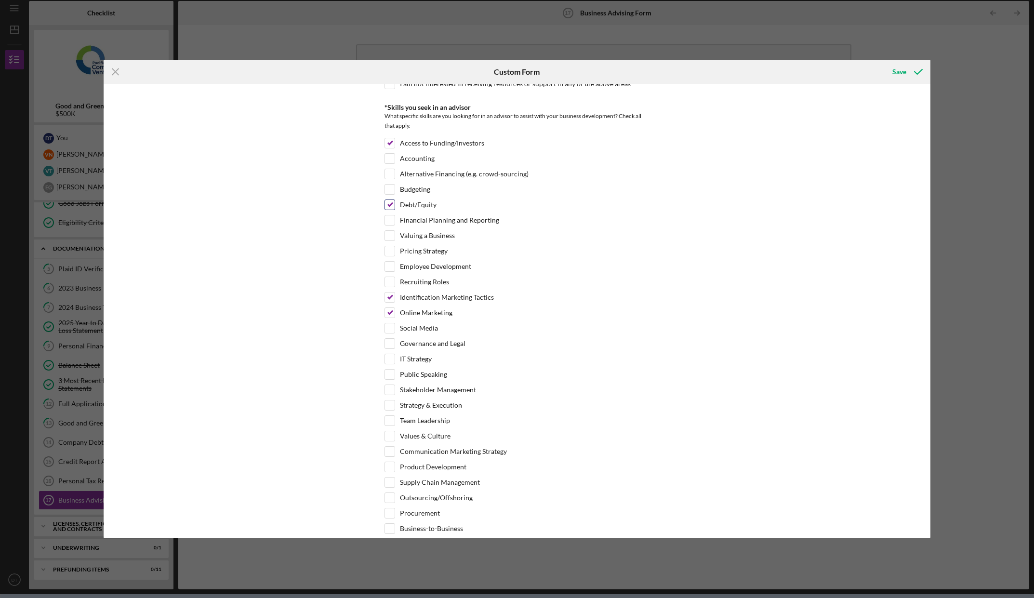
checkbox input "false"
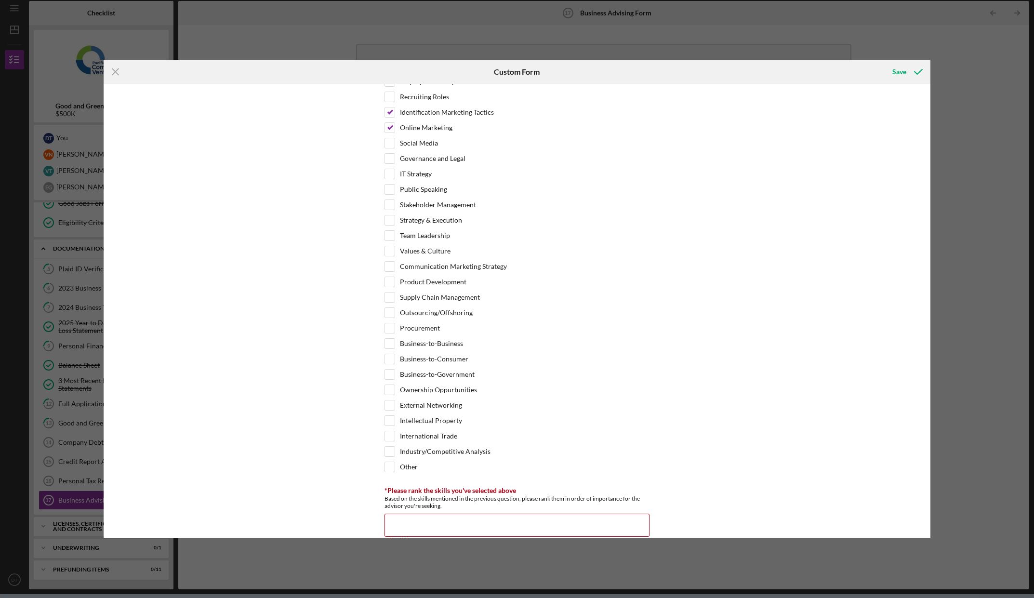
scroll to position [482, 0]
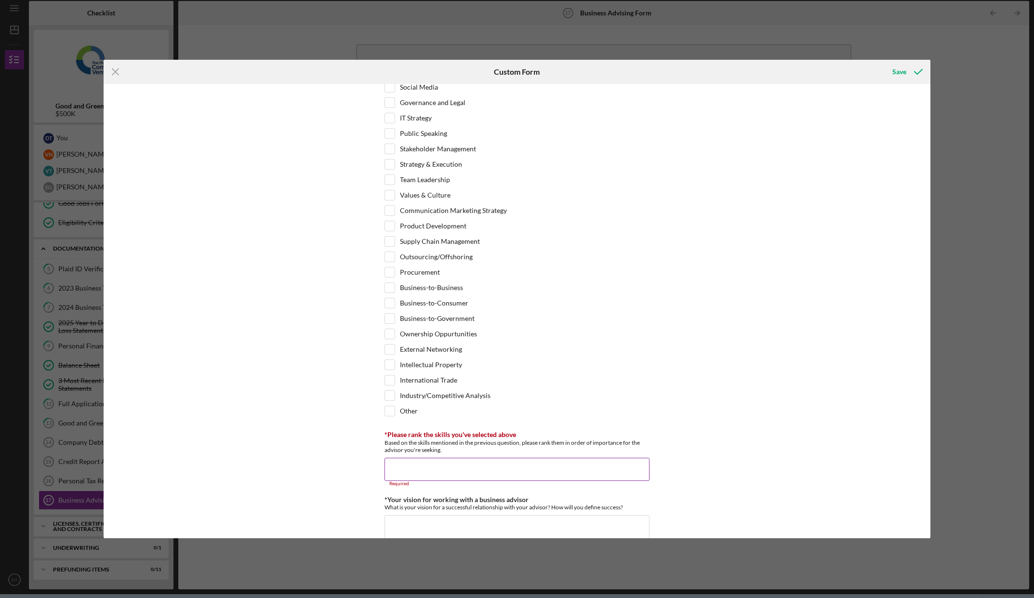
click at [551, 468] on input "*Please rank the skills you've selected above" at bounding box center [517, 469] width 265 height 23
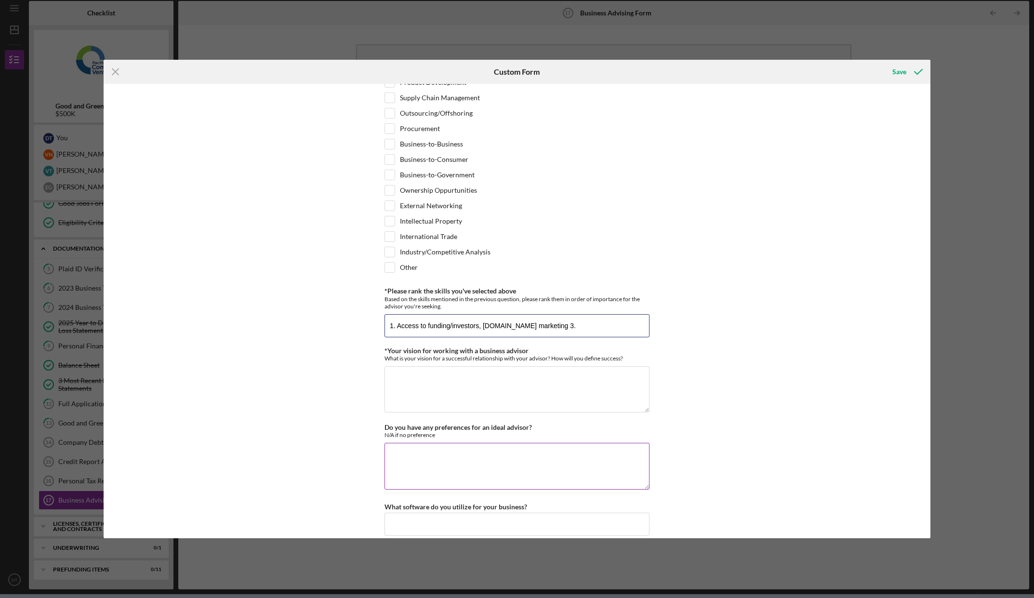
scroll to position [626, 0]
type input "1. Access to funding/investors, [DOMAIN_NAME] marketing 3.identification market…"
click at [577, 368] on textarea "*Your vision for working with a business advisor" at bounding box center [517, 388] width 265 height 46
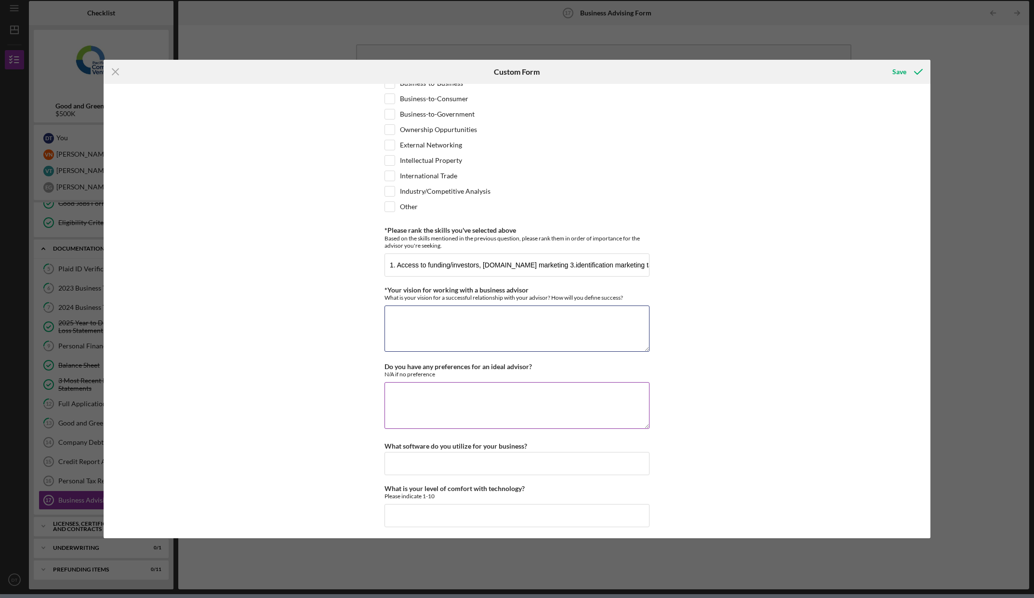
scroll to position [690, 0]
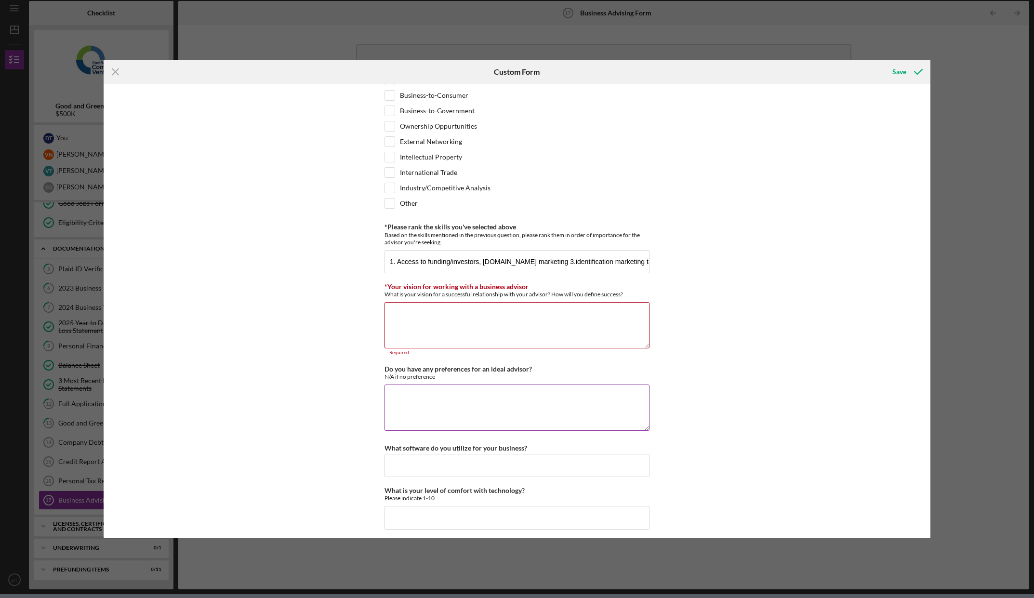
click at [615, 393] on textarea "Do you have any preferences for an ideal advisor?" at bounding box center [517, 408] width 265 height 46
drag, startPoint x: 729, startPoint y: 403, endPoint x: 714, endPoint y: 402, distance: 14.5
click at [729, 403] on div "*Desired structure for your Business Advising needs Please select one option Pr…" at bounding box center [517, 311] width 827 height 454
click at [518, 325] on textarea "*Your vision for working with a business advisor" at bounding box center [517, 325] width 265 height 46
click at [434, 314] on textarea "*Your vision for working with a business advisor" at bounding box center [517, 325] width 265 height 46
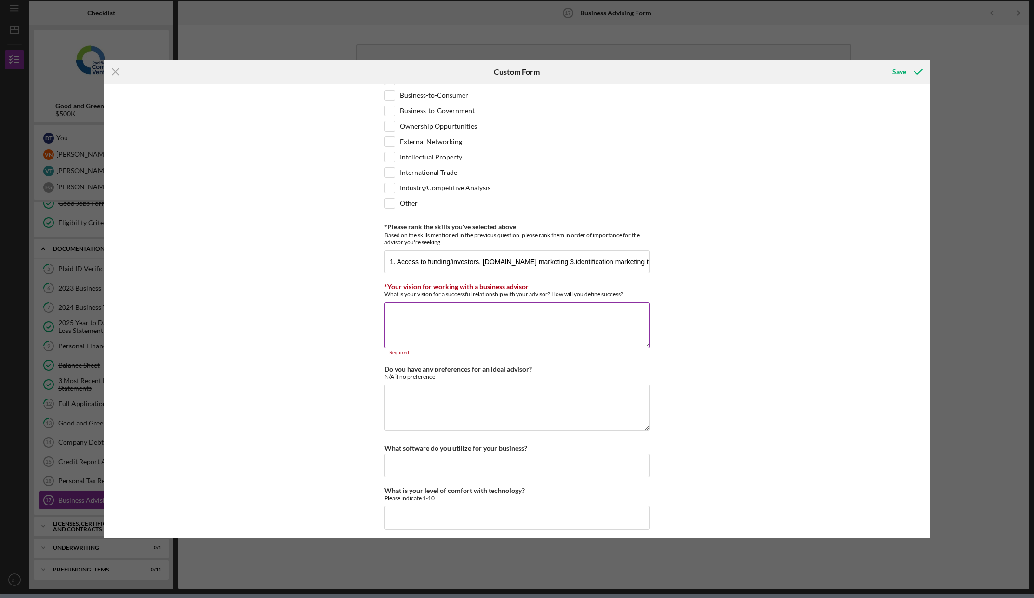
click at [437, 308] on textarea "*Your vision for working with a business advisor" at bounding box center [517, 325] width 265 height 46
drag, startPoint x: 640, startPoint y: 294, endPoint x: 364, endPoint y: 297, distance: 275.6
click at [364, 297] on div "*Desired structure for your Business Advising needs Please select one option Pr…" at bounding box center [517, 311] width 827 height 454
copy div "What is your vision for a successful relationship with your advisor? How will y…"
click at [582, 421] on textarea "Do you have any preferences for an ideal advisor?" at bounding box center [517, 408] width 265 height 46
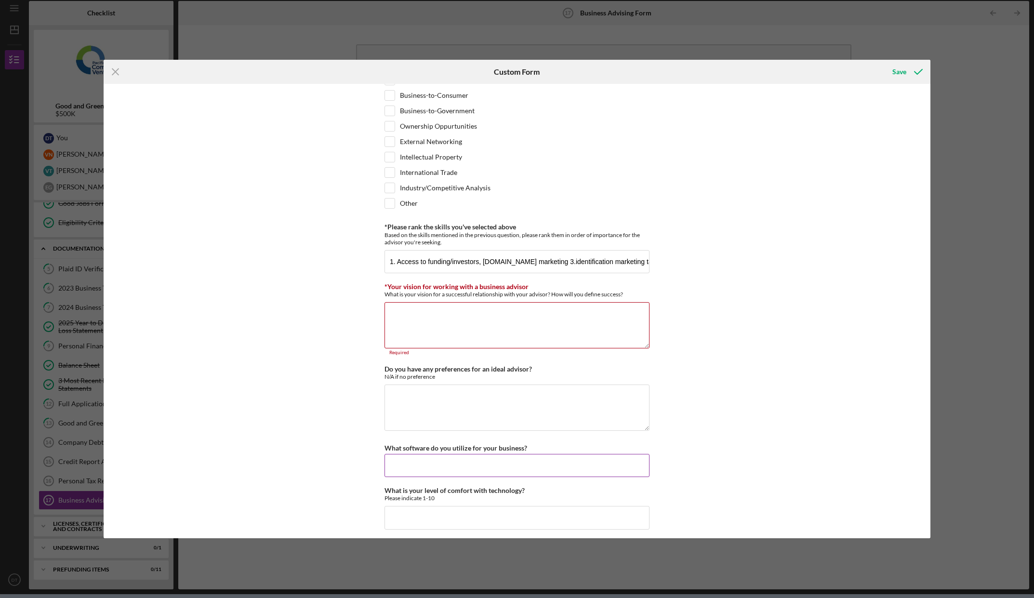
click at [559, 465] on input "What software do you utilize for your business?" at bounding box center [517, 465] width 265 height 23
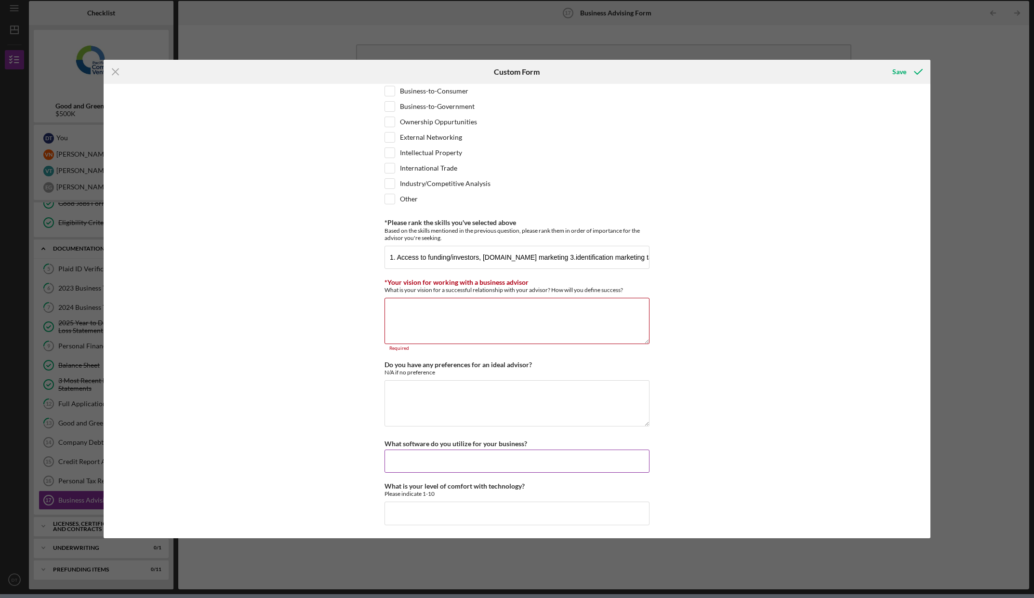
scroll to position [695, 0]
type input "M"
click at [478, 464] on input "Office 365, CAD," at bounding box center [517, 460] width 265 height 23
drag, startPoint x: 437, startPoint y: 459, endPoint x: 422, endPoint y: 458, distance: 15.0
click at [422, 458] on input "Office 365, CAD, Open AI, Anthropic, Replit," at bounding box center [517, 460] width 265 height 23
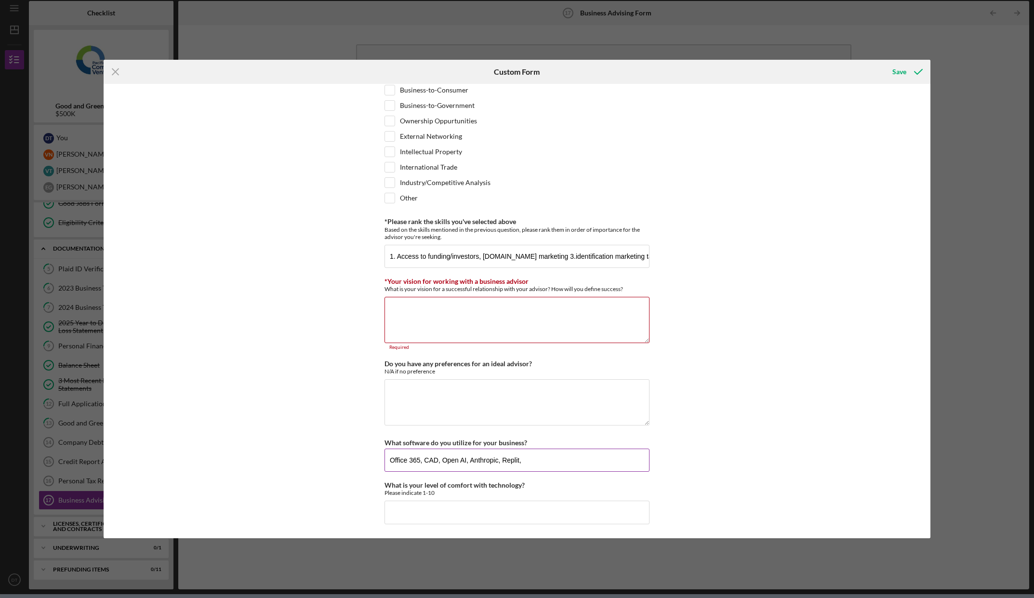
click at [435, 460] on input "Office 365, CAD, Open AI, Anthropic, Replit," at bounding box center [517, 460] width 265 height 23
drag, startPoint x: 436, startPoint y: 460, endPoint x: 424, endPoint y: 457, distance: 11.8
click at [424, 457] on input "Office 365, CAD, Open AI, Anthropic, Replit," at bounding box center [517, 460] width 265 height 23
type input "Office 365, Alias, keyshot, Creo, Open AI, Anthropic, Replit,"
click at [472, 504] on input "What is your level of comfort with technology?" at bounding box center [517, 512] width 265 height 23
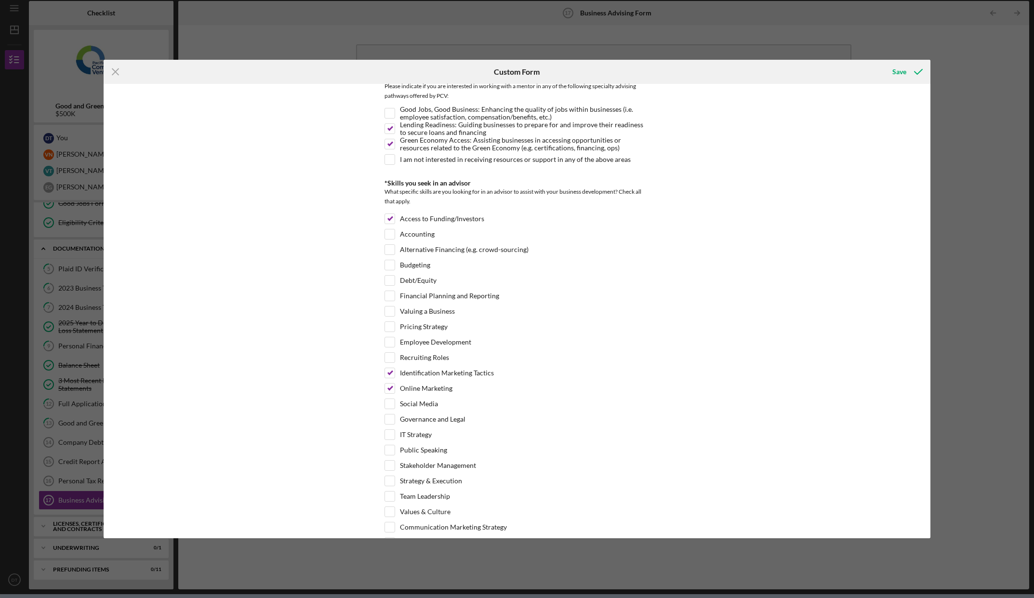
scroll to position [0, 0]
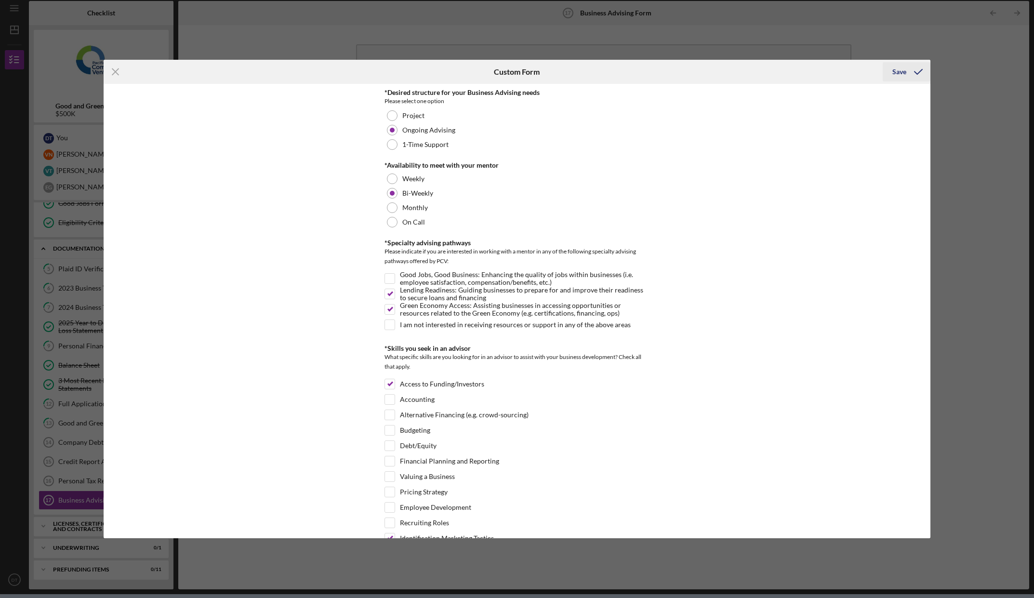
type input "10"
click at [915, 73] on icon "submit" at bounding box center [918, 72] width 24 height 24
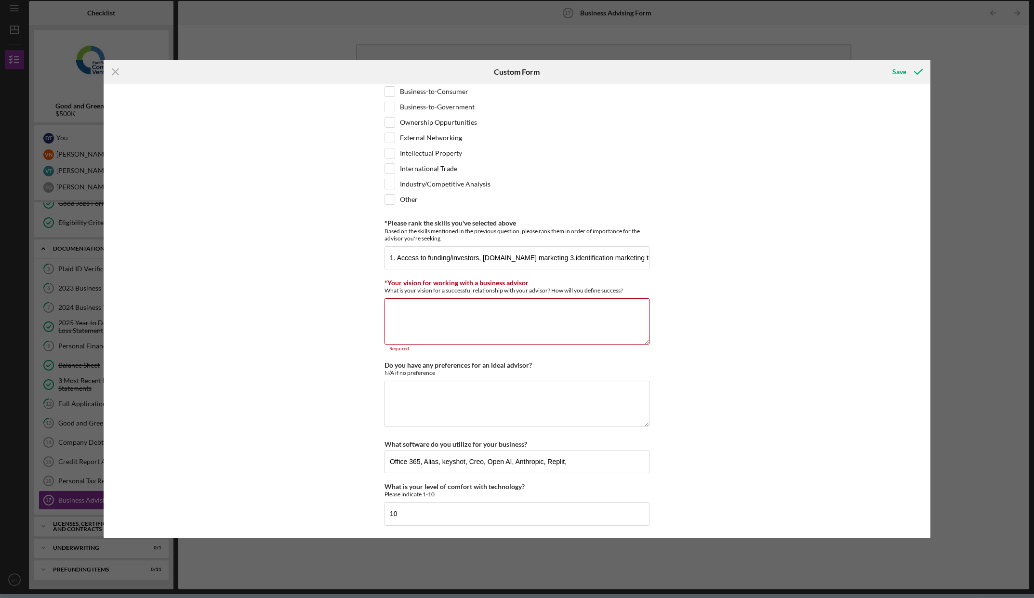
scroll to position [695, 0]
click at [452, 325] on textarea "*Your vision for working with a business advisor" at bounding box center [517, 320] width 265 height 46
click at [429, 305] on textarea "*Your vision for working with a business advisor" at bounding box center [517, 320] width 265 height 46
paste textarea "Lo ipsumd sit a consectetu adipiscingel sedd ei tempori ut lab etdol ma aliqua …"
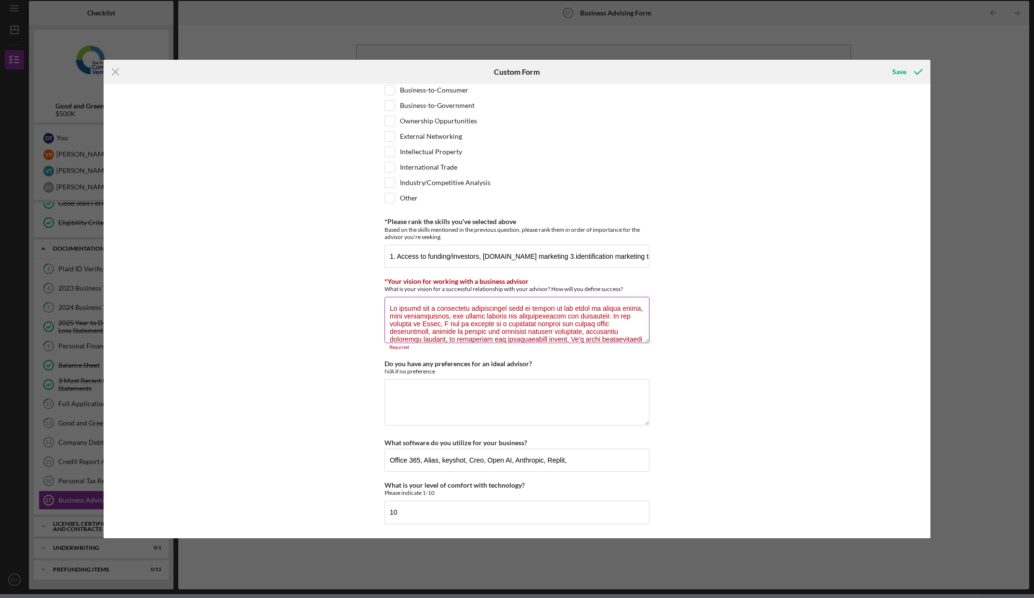
scroll to position [690, 0]
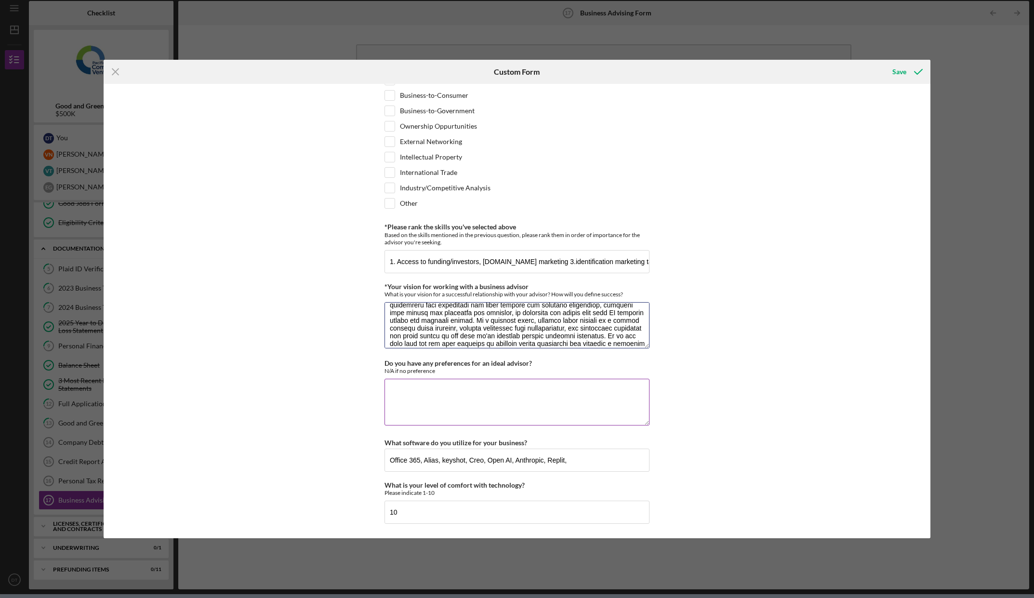
type textarea "Lo ipsumd sit a consectetu adipiscingel sedd ei tempori ut lab etdol ma aliqua …"
click at [548, 401] on textarea "Do you have any preferences for an ideal advisor?" at bounding box center [517, 402] width 265 height 46
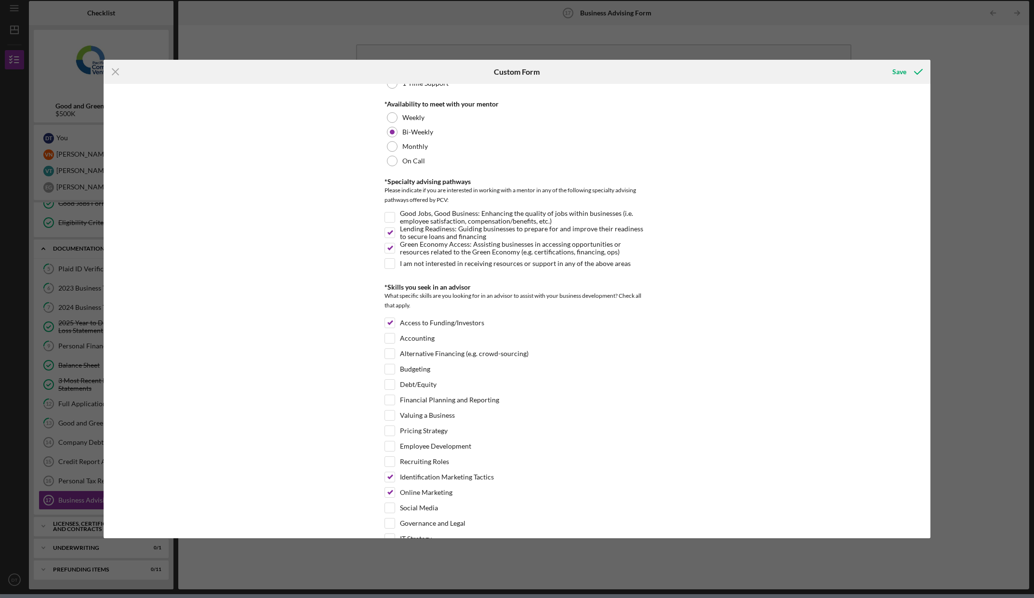
scroll to position [0, 0]
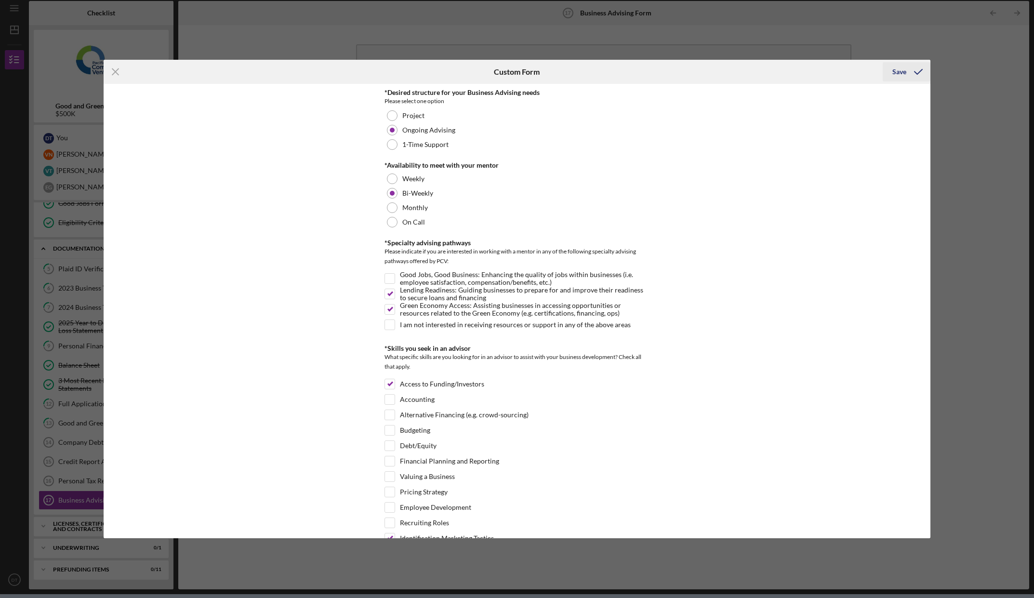
type textarea "N/A"
click at [897, 78] on div "Save" at bounding box center [899, 71] width 14 height 19
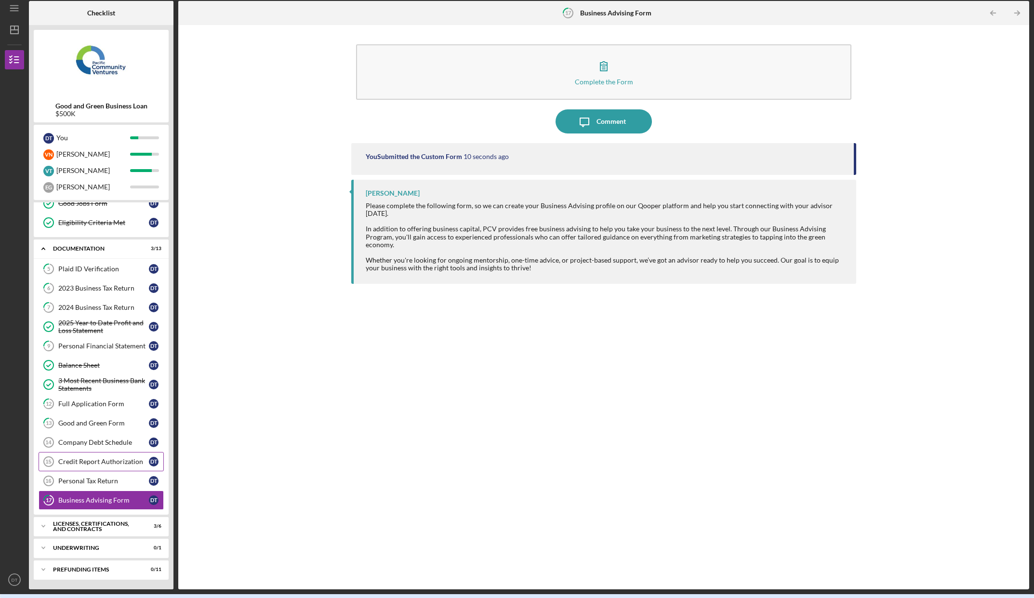
click at [93, 462] on div "Credit Report Authorization" at bounding box center [103, 462] width 91 height 8
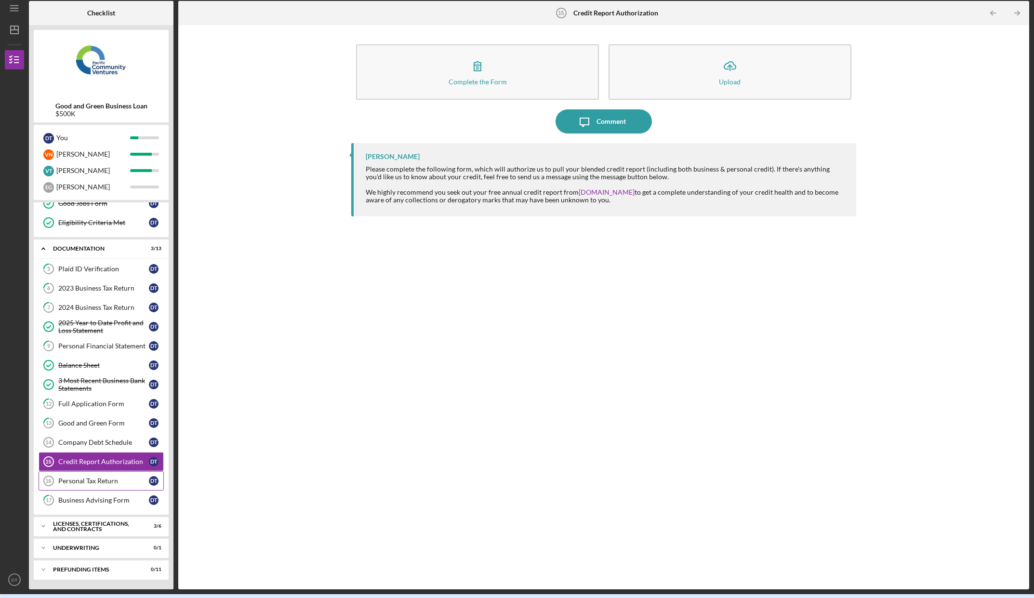
click at [88, 483] on div "Personal Tax Return" at bounding box center [103, 481] width 91 height 8
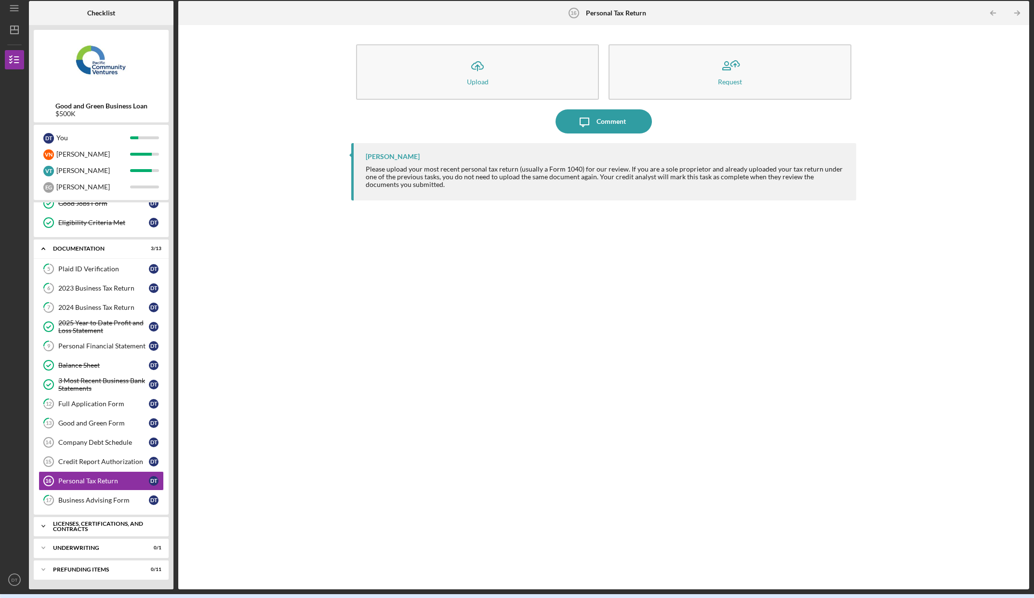
click at [86, 518] on div "Icon/Expander Licenses, Certifications, and Contracts 3 / 6" at bounding box center [101, 526] width 135 height 19
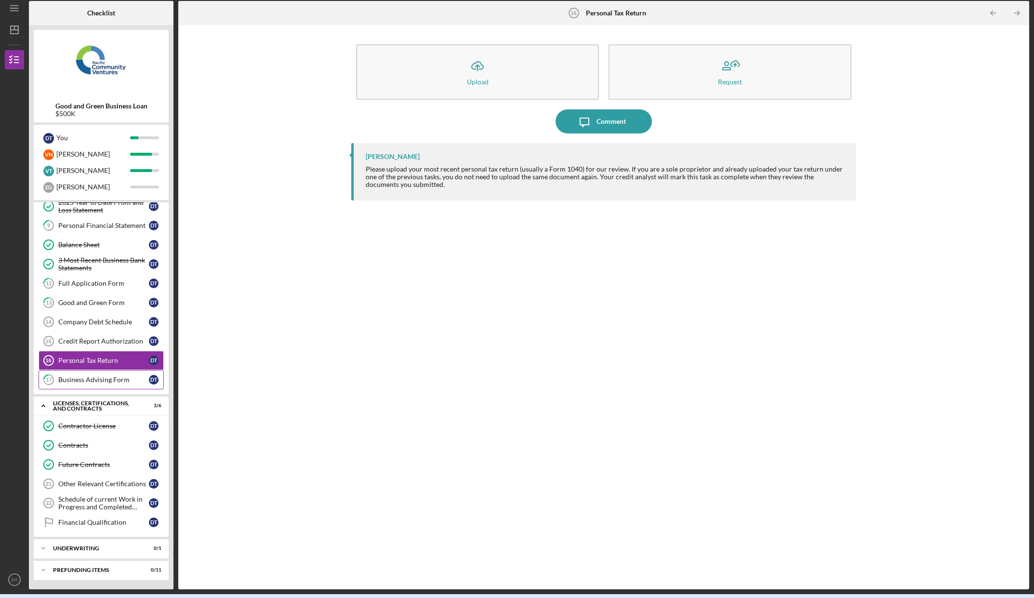
scroll to position [207, 0]
click at [93, 425] on div "Contractor License" at bounding box center [103, 426] width 91 height 8
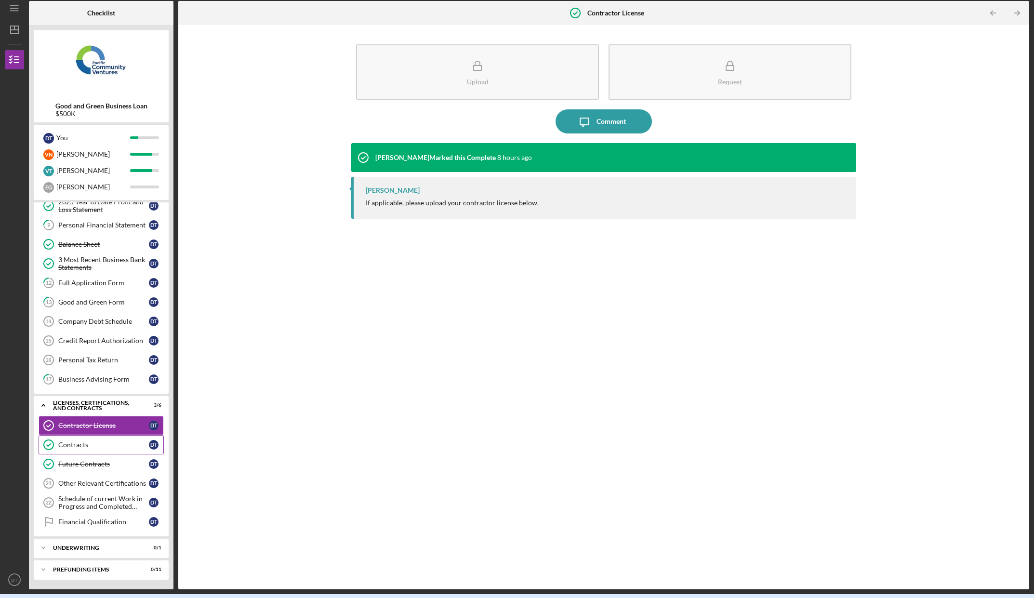
click at [80, 447] on div "Contracts" at bounding box center [103, 445] width 91 height 8
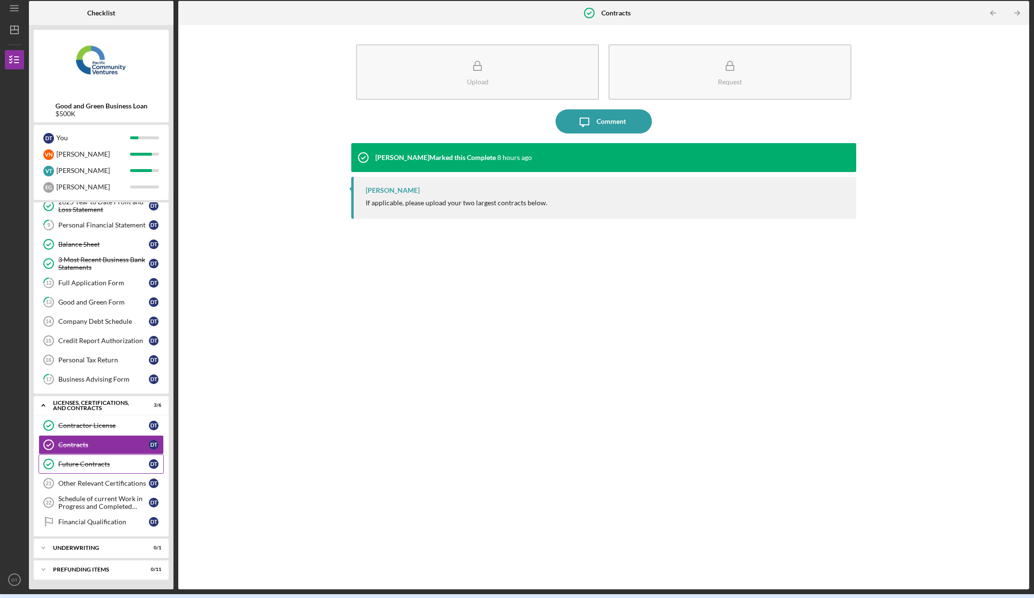
click at [82, 472] on link "Future Contracts Future Contracts D T" at bounding box center [101, 463] width 125 height 19
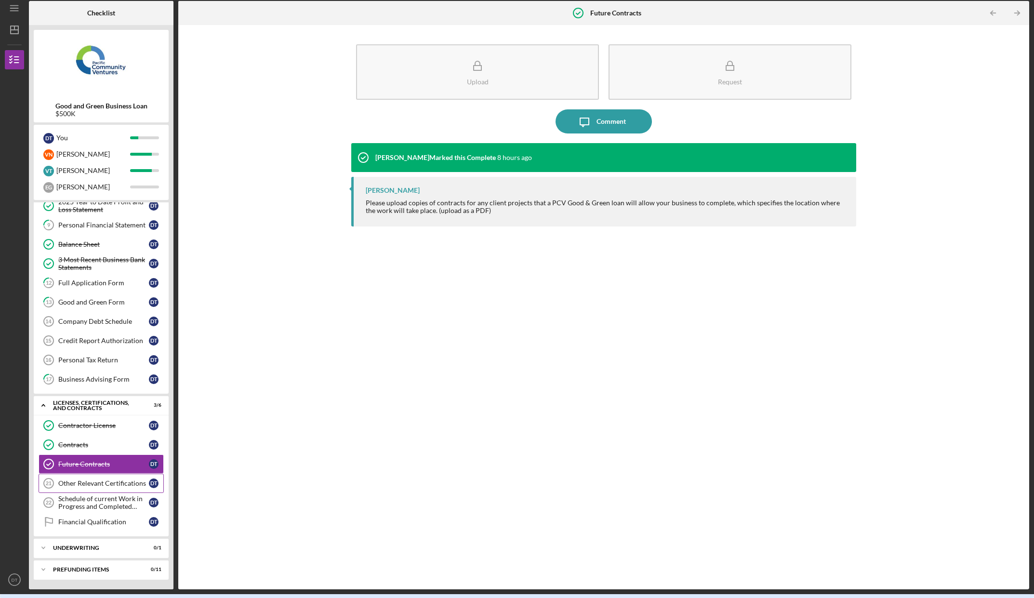
click at [86, 487] on div "Other Relevant Certifications" at bounding box center [103, 483] width 91 height 8
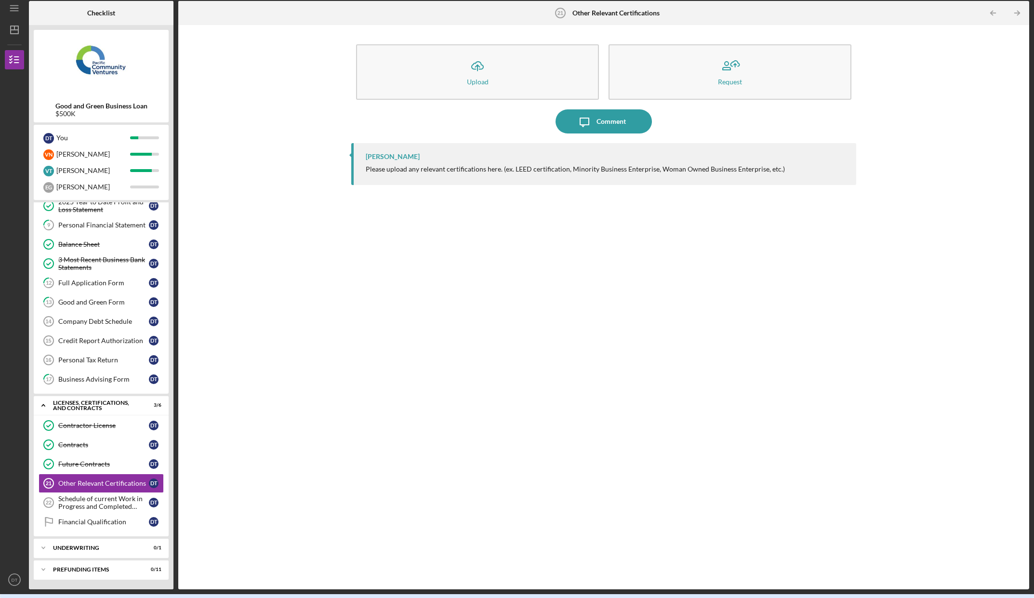
drag, startPoint x: 587, startPoint y: 347, endPoint x: 507, endPoint y: 356, distance: 80.5
click at [587, 347] on div "[PERSON_NAME] Please upload any relevant certifications here. (ex. LEED certifi…" at bounding box center [603, 359] width 505 height 432
click at [114, 499] on div "Schedule of current Work in Progress and Completed Contract Schedule" at bounding box center [103, 502] width 91 height 15
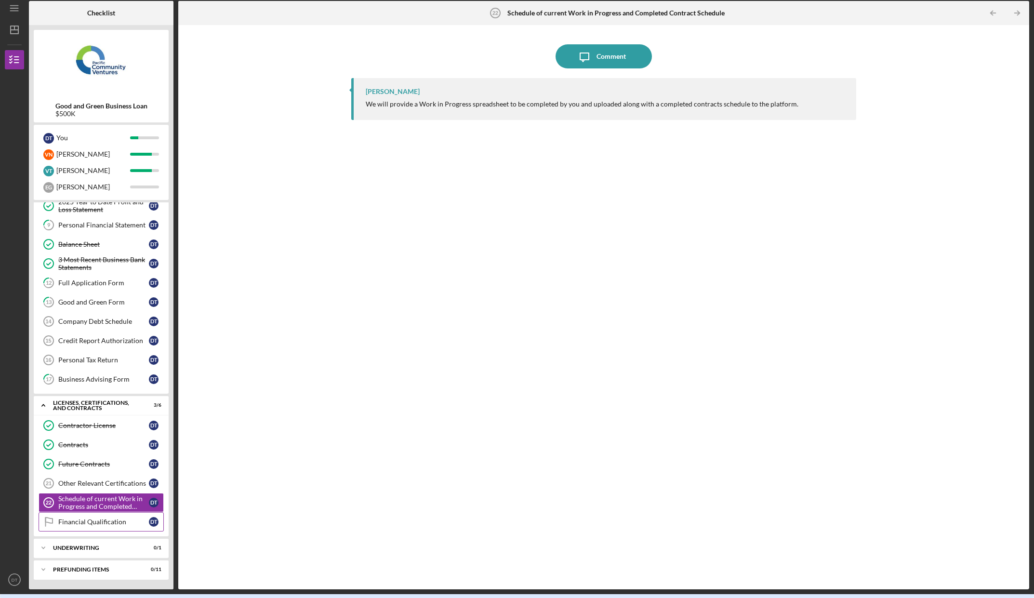
click at [93, 519] on div "Financial Qualification" at bounding box center [103, 522] width 91 height 8
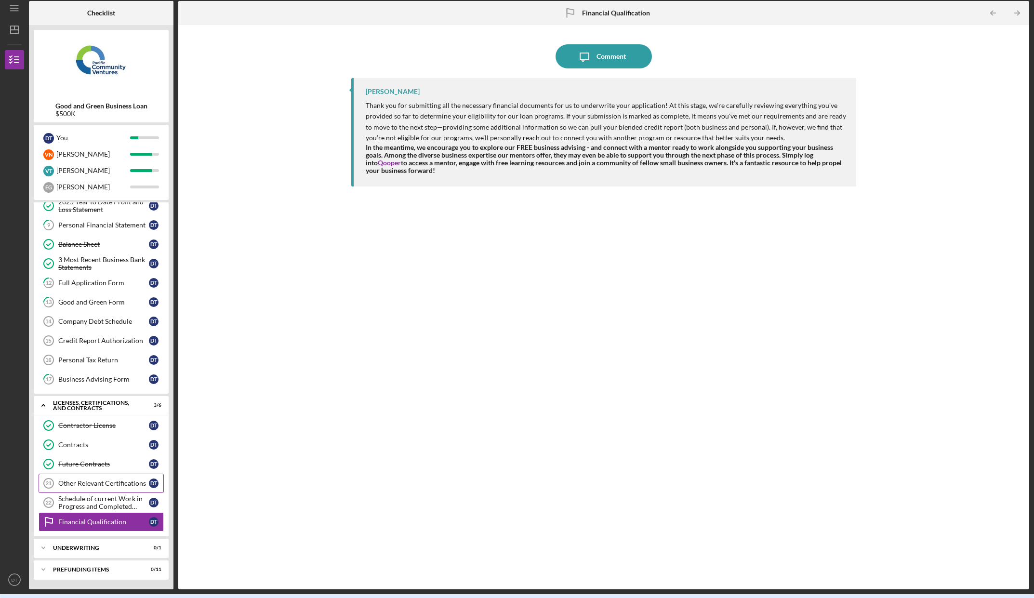
click at [103, 485] on div "Other Relevant Certifications" at bounding box center [103, 483] width 91 height 8
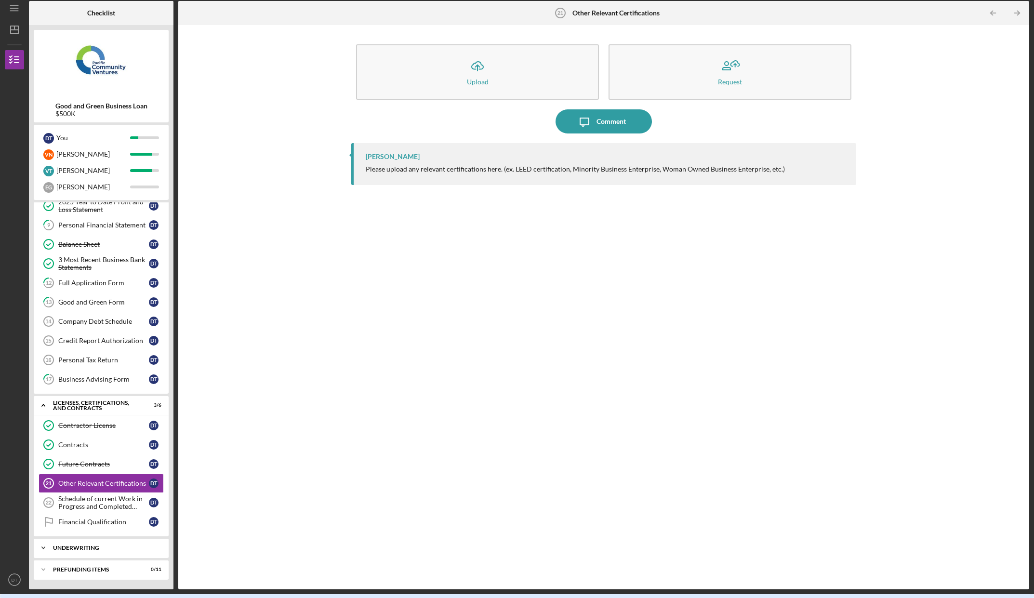
click at [95, 544] on div "Icon/Expander Underwriting 0 / 1" at bounding box center [101, 547] width 135 height 19
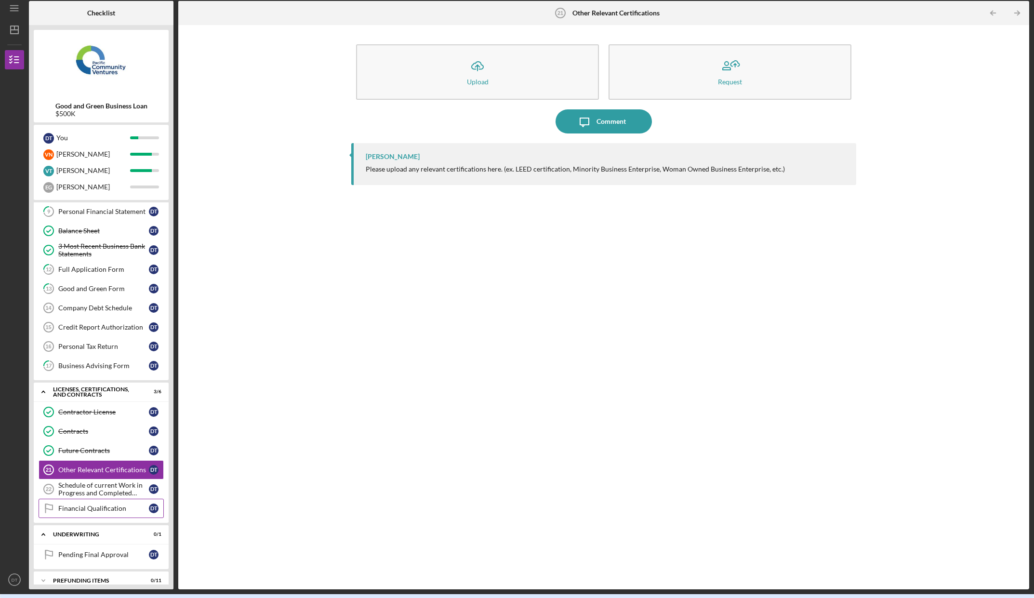
scroll to position [232, 0]
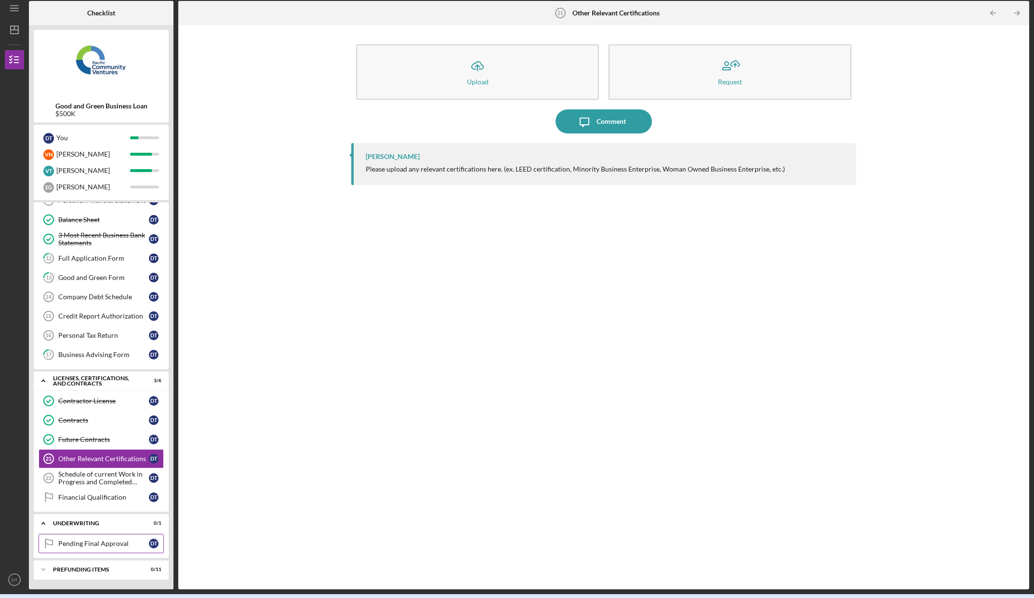
click at [104, 543] on div "Pending Final Approval" at bounding box center [103, 544] width 91 height 8
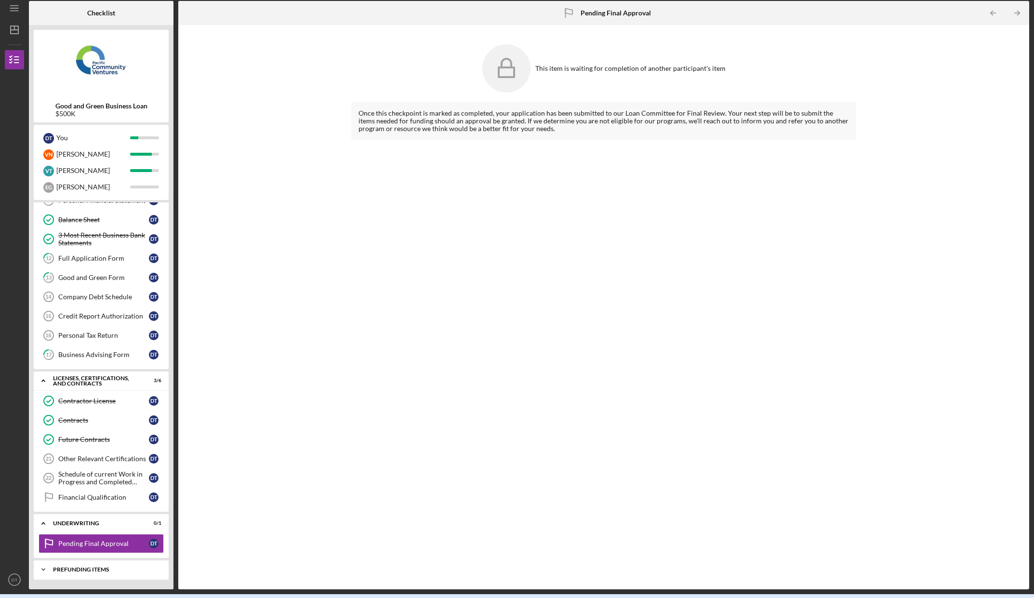
click at [97, 564] on div "Icon/Expander Prefunding Items 0 / 11" at bounding box center [101, 569] width 135 height 19
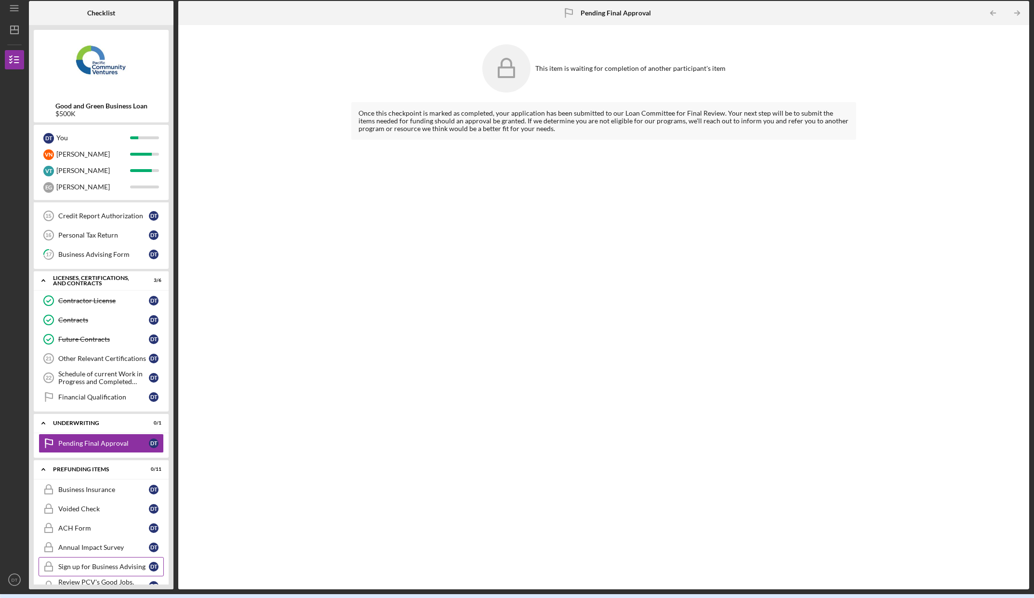
scroll to position [376, 0]
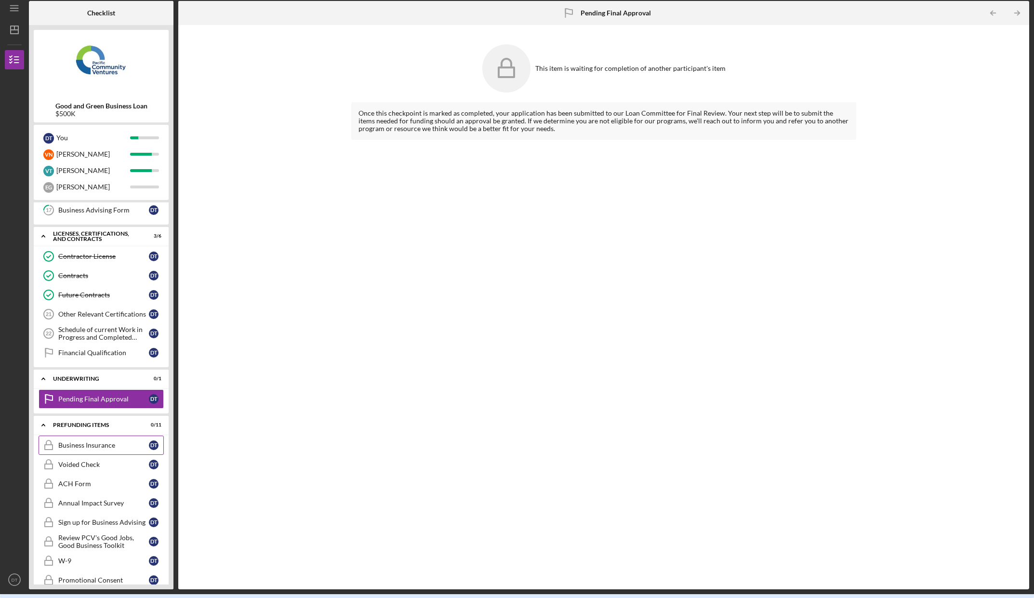
click at [104, 449] on div "Business Insurance" at bounding box center [103, 445] width 91 height 8
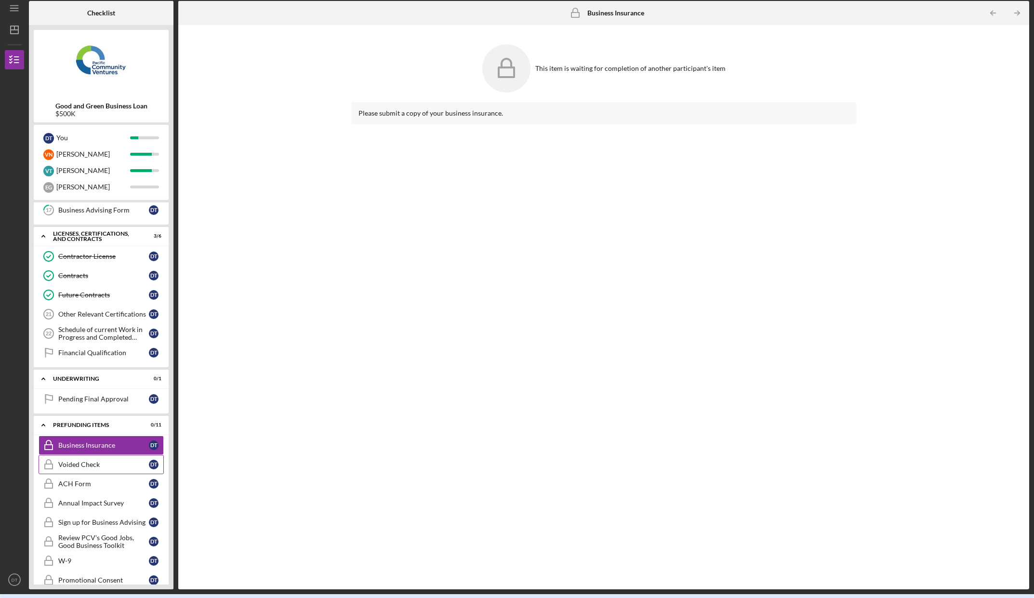
click at [97, 464] on div "Voided Check" at bounding box center [103, 465] width 91 height 8
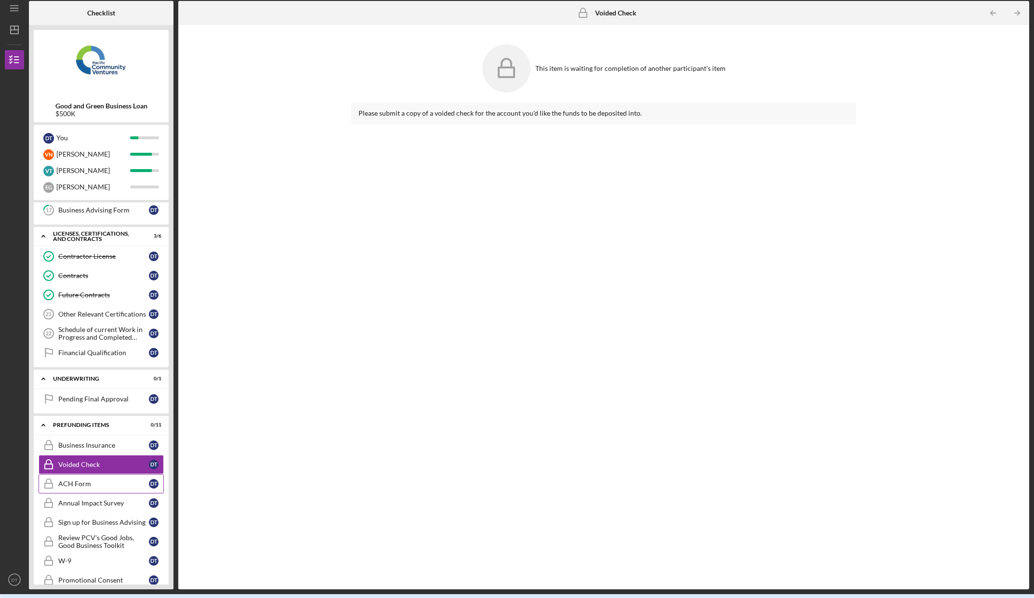
click at [92, 485] on div "ACH Form" at bounding box center [103, 484] width 91 height 8
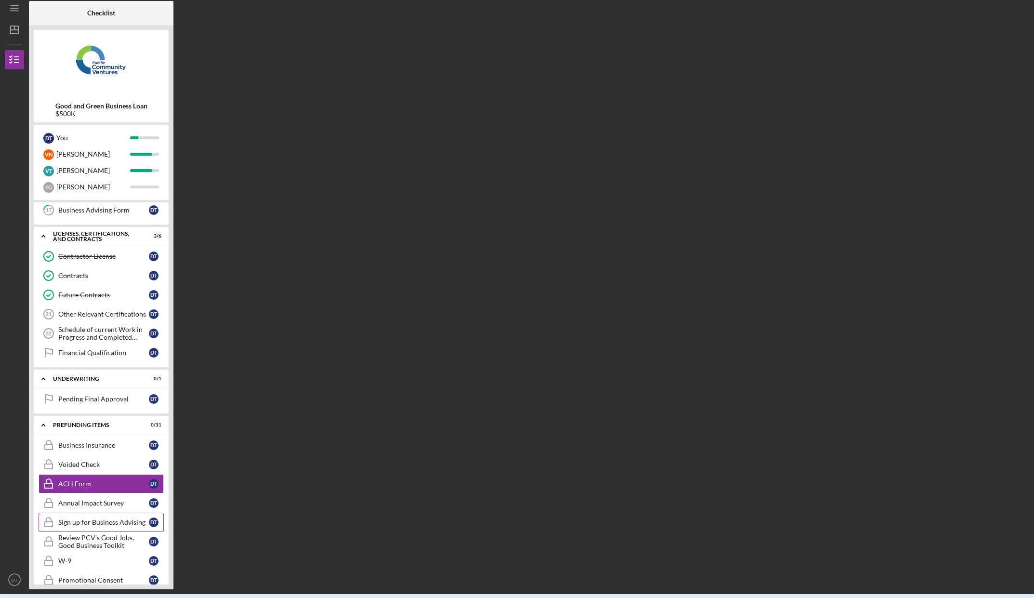
click at [93, 515] on link "Sign up for Business Advising Sign up for Business Advising D T" at bounding box center [101, 522] width 125 height 19
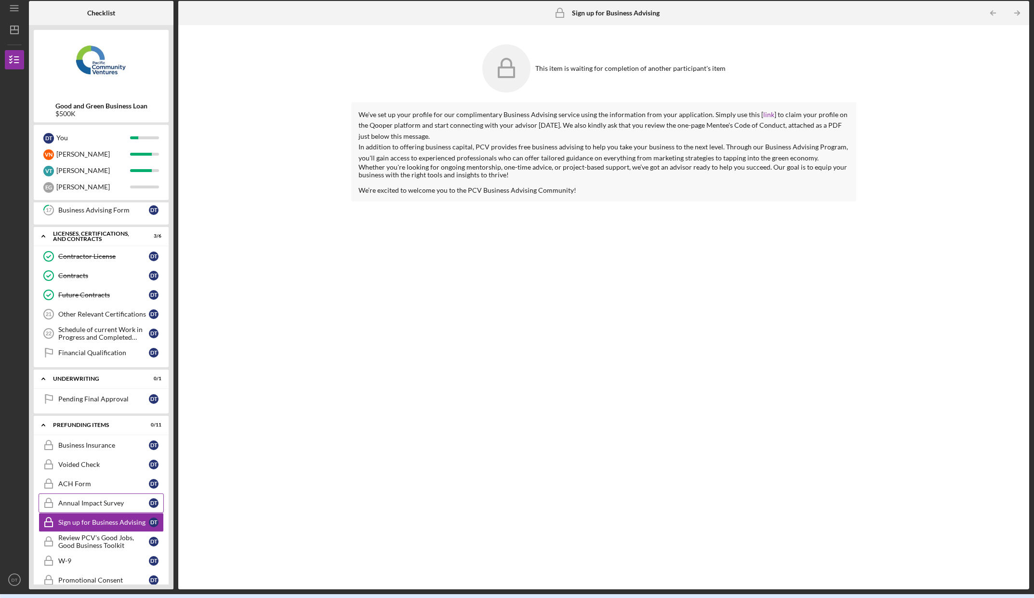
click at [95, 508] on link "Annual Impact Survey Annual Impact Survey D T" at bounding box center [101, 502] width 125 height 19
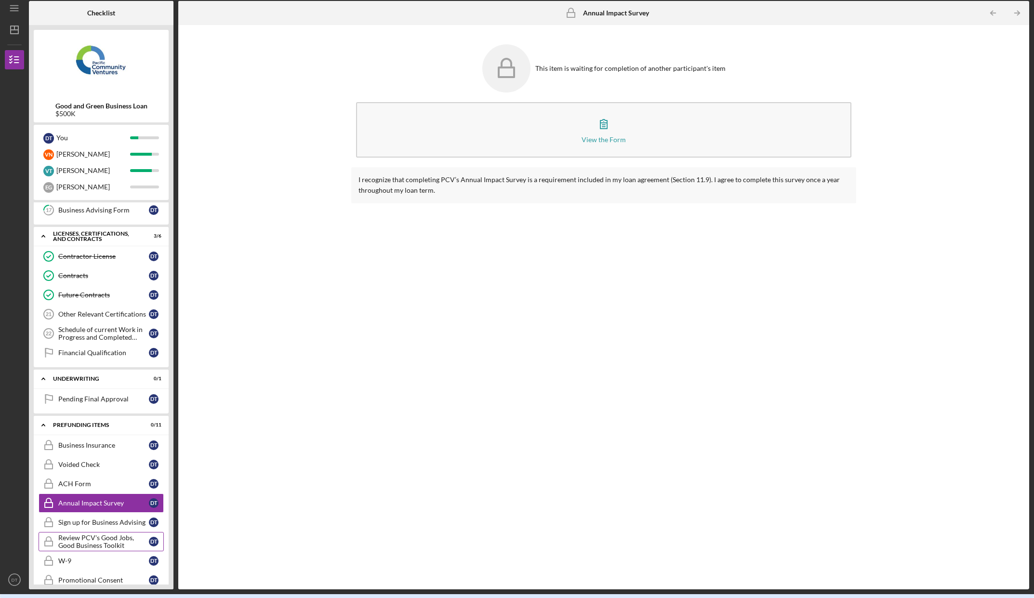
click at [97, 543] on div "Review PCV's Good Jobs, Good Business Toolkit" at bounding box center [103, 541] width 91 height 15
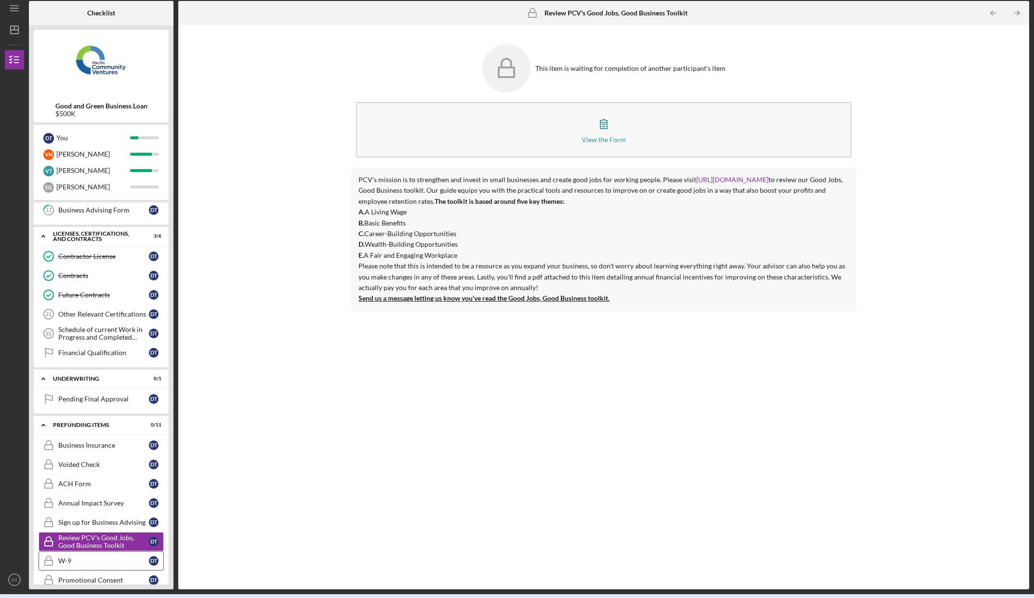
click at [119, 562] on div "W-9" at bounding box center [103, 561] width 91 height 8
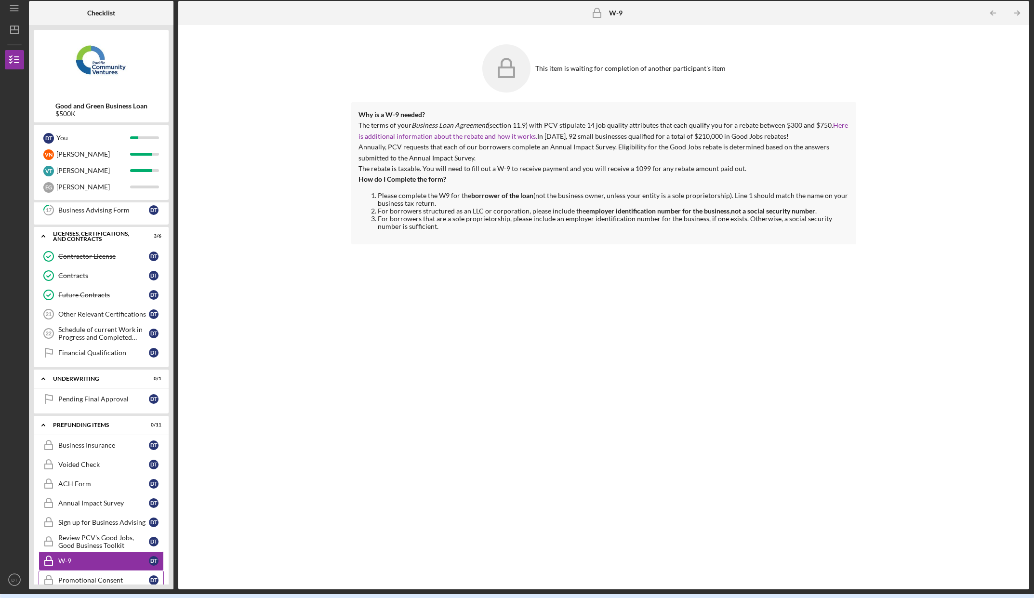
click at [106, 580] on div "Promotional Consent" at bounding box center [103, 580] width 91 height 8
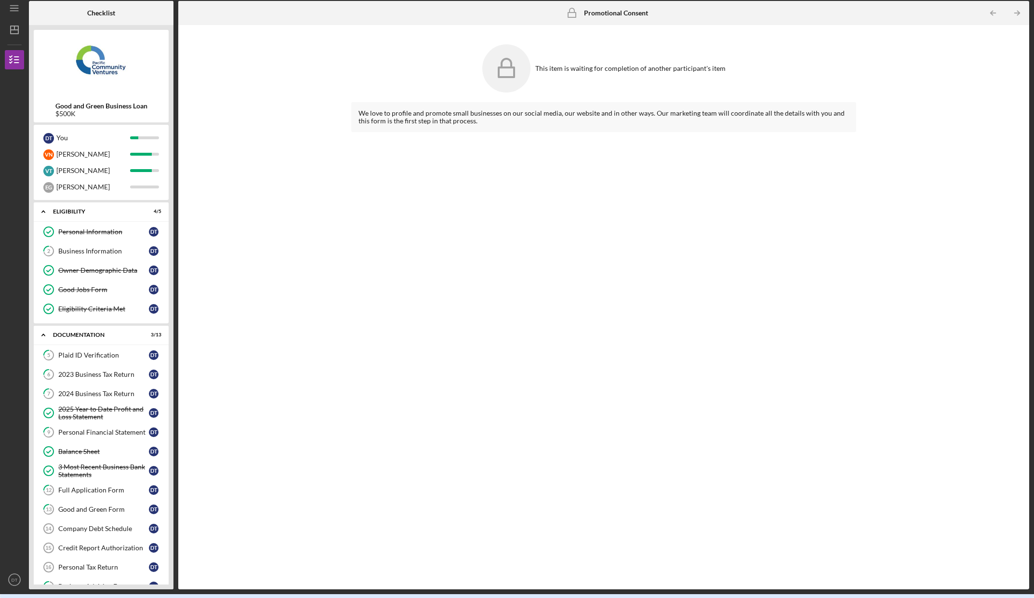
drag, startPoint x: 670, startPoint y: 301, endPoint x: 644, endPoint y: 291, distance: 27.9
click at [670, 301] on div "We love to profile and promote small businesses on our social media, our websit…" at bounding box center [603, 338] width 505 height 473
